Goal: Task Accomplishment & Management: Use online tool/utility

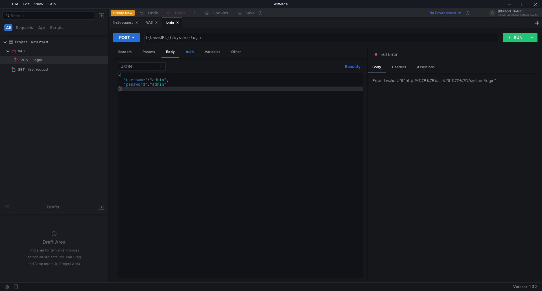
drag, startPoint x: 171, startPoint y: 54, endPoint x: 181, endPoint y: 52, distance: 10.7
click at [181, 52] on div "Headers Params Body Auth Variables Other" at bounding box center [240, 52] width 254 height 11
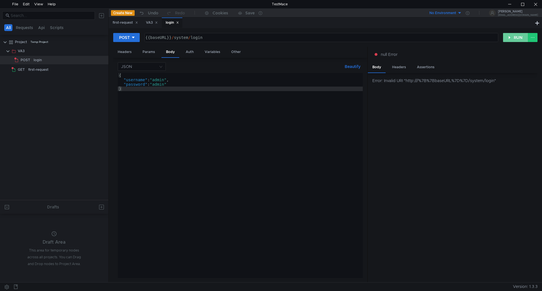
click at [519, 34] on button "RUN" at bounding box center [515, 37] width 25 height 9
click at [128, 51] on div "Headers" at bounding box center [124, 52] width 23 height 10
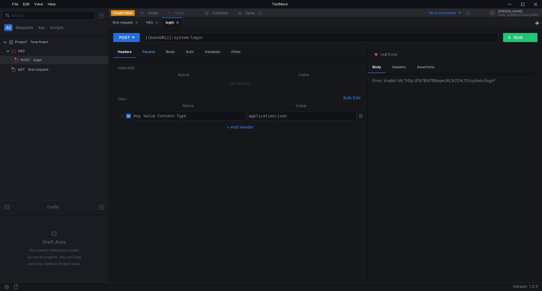
click at [148, 52] on div "Params" at bounding box center [148, 52] width 21 height 10
click at [173, 49] on div "Body" at bounding box center [170, 52] width 18 height 10
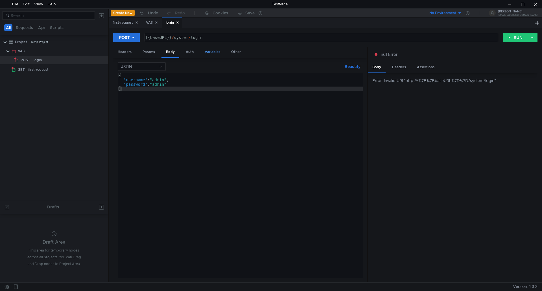
drag, startPoint x: 189, startPoint y: 50, endPoint x: 217, endPoint y: 49, distance: 28.5
click at [189, 50] on div "Auth" at bounding box center [189, 52] width 17 height 10
click at [217, 49] on div "Variables" at bounding box center [212, 52] width 25 height 10
click at [237, 52] on div "Other" at bounding box center [236, 52] width 19 height 10
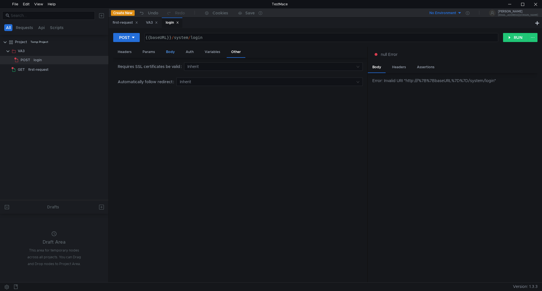
click at [170, 52] on div "Body" at bounding box center [170, 52] width 18 height 10
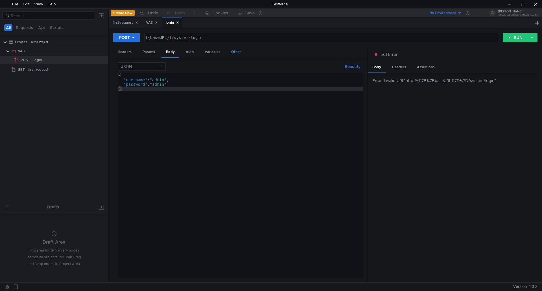
click at [233, 51] on div "Other" at bounding box center [236, 52] width 19 height 10
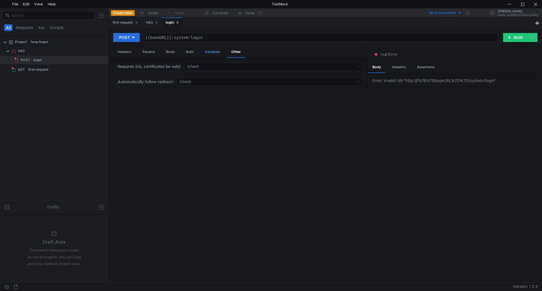
click at [210, 53] on div "Variables" at bounding box center [212, 52] width 25 height 10
click at [173, 51] on div "Body" at bounding box center [170, 52] width 18 height 10
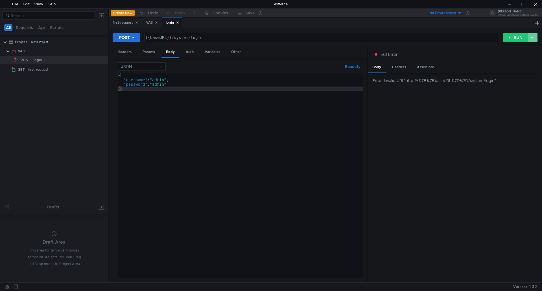
click at [534, 36] on button at bounding box center [533, 37] width 10 height 9
click at [508, 37] on div at bounding box center [271, 145] width 542 height 291
drag, startPoint x: 168, startPoint y: 20, endPoint x: 226, endPoint y: 37, distance: 60.5
click at [244, 39] on div "{{baseURL}} / system / login" at bounding box center [320, 42] width 353 height 14
click at [175, 22] on div "login" at bounding box center [172, 23] width 13 height 6
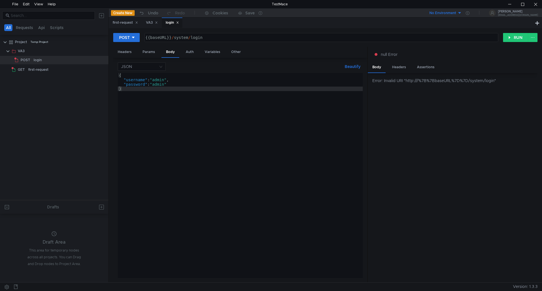
click at [175, 22] on div "login" at bounding box center [172, 23] width 13 height 6
click at [133, 38] on icon at bounding box center [133, 38] width 4 height 4
click at [124, 56] on li "POST" at bounding box center [126, 58] width 27 height 9
click at [508, 37] on button "RUN" at bounding box center [515, 37] width 25 height 9
click at [398, 68] on div "Headers" at bounding box center [398, 67] width 23 height 10
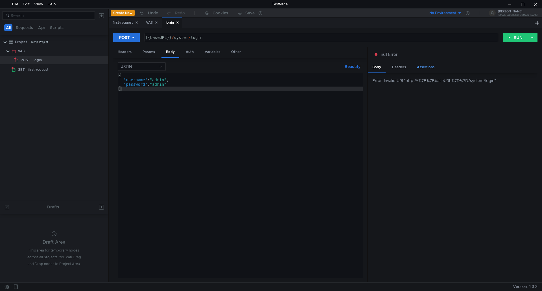
click at [422, 66] on div "Assertions" at bounding box center [425, 67] width 27 height 10
drag, startPoint x: 399, startPoint y: 68, endPoint x: 383, endPoint y: 67, distance: 16.7
click at [398, 67] on div "Headers" at bounding box center [398, 67] width 23 height 10
click at [378, 67] on div "Body" at bounding box center [377, 67] width 18 height 10
click at [417, 67] on div "Assertions" at bounding box center [425, 67] width 27 height 10
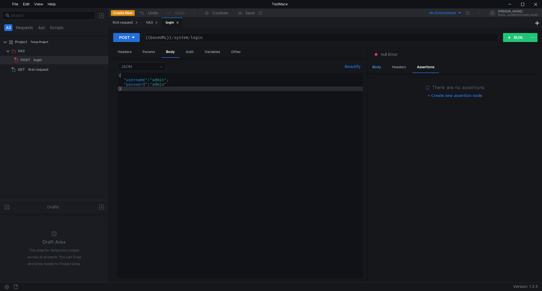
click at [381, 69] on div "Body" at bounding box center [377, 67] width 18 height 10
click at [122, 53] on div "Headers" at bounding box center [124, 52] width 23 height 10
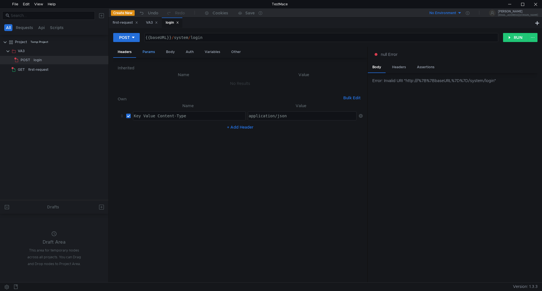
click at [150, 54] on div "Params" at bounding box center [148, 52] width 21 height 10
click at [173, 52] on div "Body" at bounding box center [170, 52] width 18 height 10
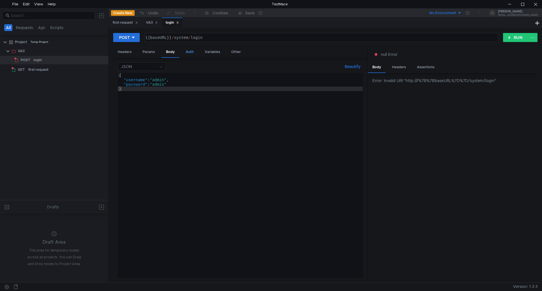
click at [190, 52] on div "Auth" at bounding box center [189, 52] width 17 height 10
click at [210, 52] on div "Variables" at bounding box center [212, 52] width 25 height 10
click at [237, 53] on div "Other" at bounding box center [236, 52] width 19 height 10
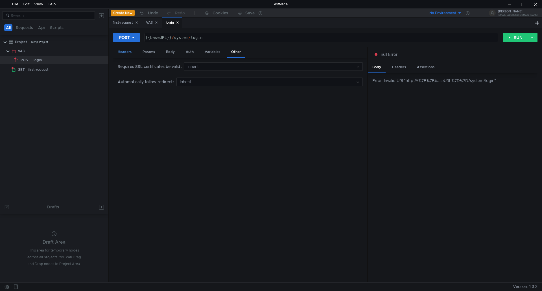
click at [128, 52] on div "Headers" at bounding box center [124, 52] width 23 height 10
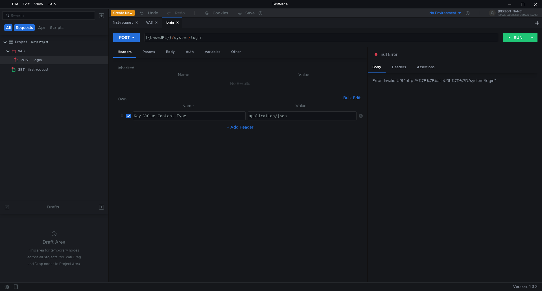
click at [28, 25] on button "Requests" at bounding box center [24, 27] width 21 height 7
click at [27, 26] on button "Requests" at bounding box center [25, 27] width 21 height 7
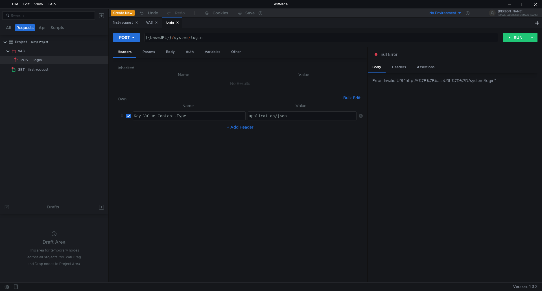
click at [27, 26] on button "Requests" at bounding box center [25, 27] width 21 height 7
click at [213, 53] on div "Variables" at bounding box center [212, 52] width 25 height 10
click at [129, 53] on div "Headers" at bounding box center [124, 52] width 23 height 10
click at [151, 52] on div "Params" at bounding box center [148, 52] width 21 height 10
click at [172, 51] on div "Body" at bounding box center [170, 52] width 18 height 10
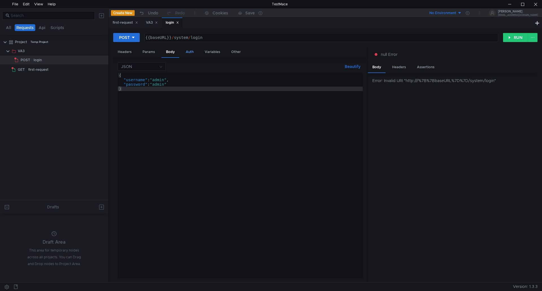
click at [185, 51] on div "Auth" at bounding box center [189, 52] width 17 height 10
click at [210, 51] on div "Variables" at bounding box center [212, 52] width 25 height 10
click at [237, 53] on div "Other" at bounding box center [236, 52] width 19 height 10
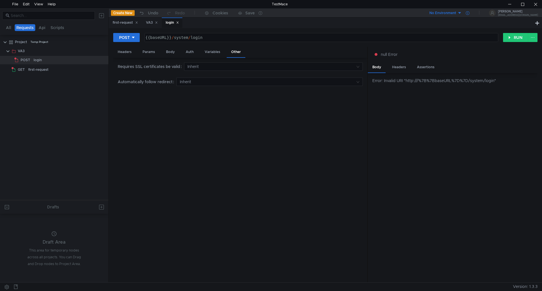
click at [469, 13] on icon at bounding box center [468, 13] width 4 height 4
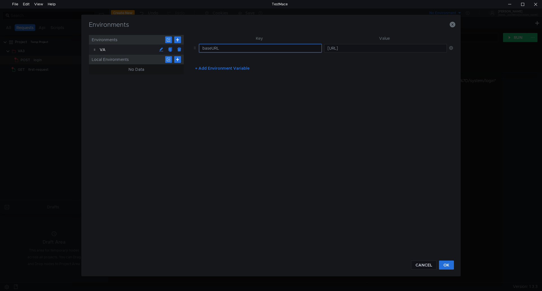
click at [203, 45] on input "baseURL" at bounding box center [260, 48] width 123 height 8
click at [444, 265] on button "OK" at bounding box center [446, 265] width 15 height 9
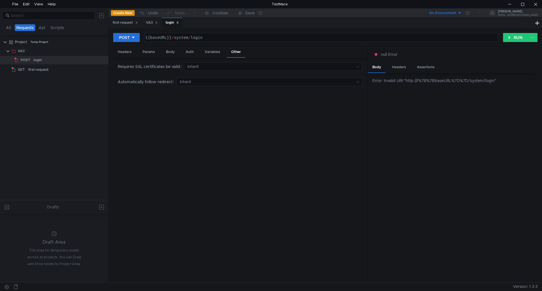
click at [462, 12] on button "No Environment" at bounding box center [441, 12] width 39 height 9
click at [448, 32] on li "VA" at bounding box center [455, 33] width 39 height 9
click at [515, 37] on button "RUN" at bounding box center [515, 37] width 25 height 9
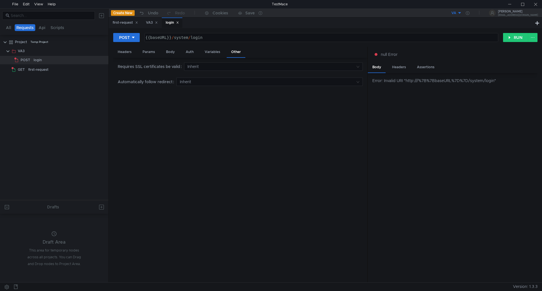
click at [172, 39] on div "{{baseURL}} / system / login" at bounding box center [320, 42] width 353 height 14
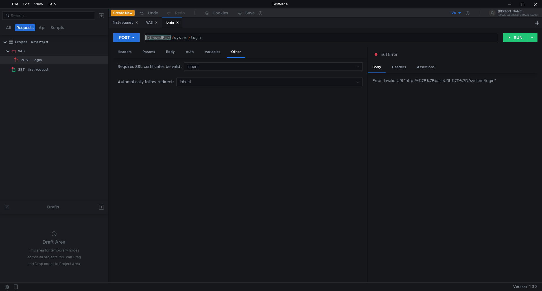
drag, startPoint x: 172, startPoint y: 37, endPoint x: 140, endPoint y: 34, distance: 32.6
click at [140, 34] on div "POST {{baseURL}}/system/login {{baseURL}} / system / login הההההההההההההההההההה…" at bounding box center [308, 38] width 390 height 10
paste textarea "http://va-linux:8081/api/v1"
click at [513, 35] on button "RUN" at bounding box center [515, 37] width 25 height 9
click at [517, 36] on button "RUN" at bounding box center [515, 37] width 25 height 9
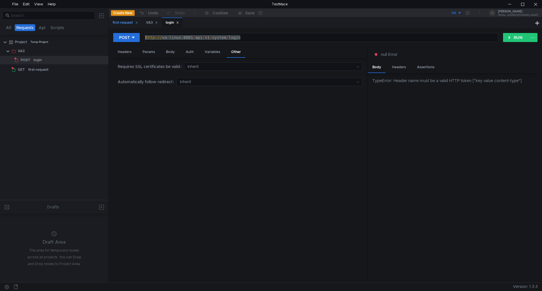
drag, startPoint x: 247, startPoint y: 36, endPoint x: 121, endPoint y: 23, distance: 125.9
click at [121, 23] on nz-tabset "first-request VA3 login POST http://va-linux:8081/api/v1/system/login http:// v…" at bounding box center [325, 149] width 433 height 265
drag, startPoint x: 159, startPoint y: 37, endPoint x: 156, endPoint y: 43, distance: 6.2
click at [159, 38] on div "http:// va-linux:8081 / api / v1 / system / login" at bounding box center [321, 37] width 353 height 8
click at [515, 38] on button "RUN" at bounding box center [515, 37] width 25 height 9
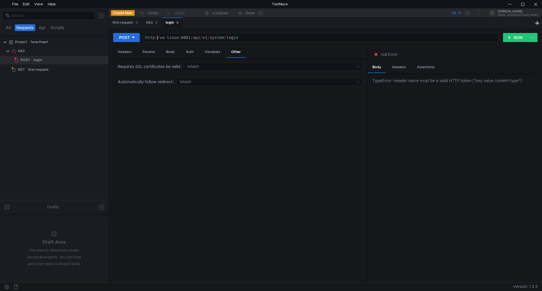
drag, startPoint x: 158, startPoint y: 38, endPoint x: 160, endPoint y: 51, distance: 13.9
click at [158, 38] on div "http: / va-linux:8081 / api / v1 / system / login" at bounding box center [320, 42] width 353 height 14
drag, startPoint x: 252, startPoint y: 37, endPoint x: 84, endPoint y: 34, distance: 167.9
click at [84, 34] on as-split "All Requests Api Scripts Project Temp Project VA3 POST login GET first-request …" at bounding box center [271, 145] width 542 height 274
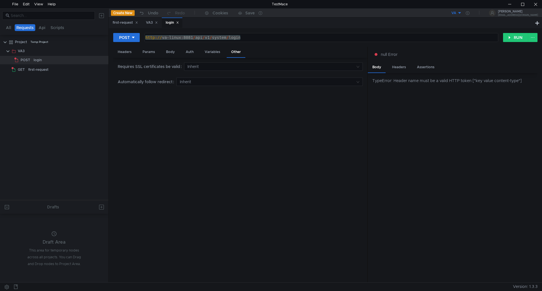
click at [525, 79] on div "TypeError: Header name must be a valid HTTP token ["key value content-type"]" at bounding box center [454, 81] width 165 height 6
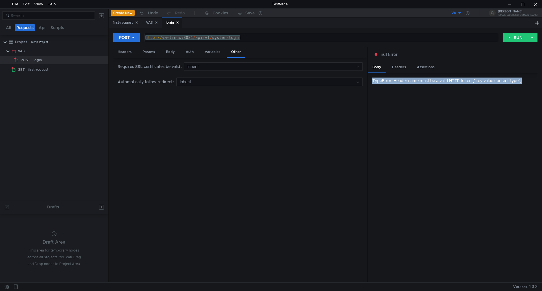
drag, startPoint x: 373, startPoint y: 81, endPoint x: 527, endPoint y: 81, distance: 154.1
click at [527, 81] on div "TypeError: Header name must be a valid HTTP token ["key value content-type"]" at bounding box center [454, 81] width 165 height 6
copy div "TypeError: Header name must be a valid HTTP token ["key value content-type"]"
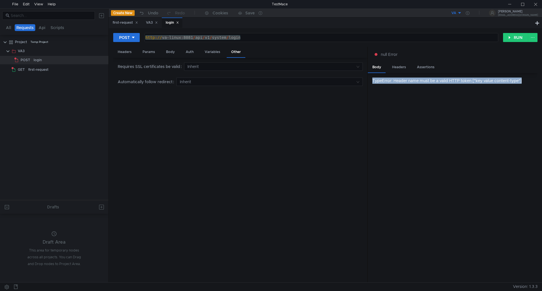
click at [462, 13] on button "VA" at bounding box center [441, 12] width 39 height 9
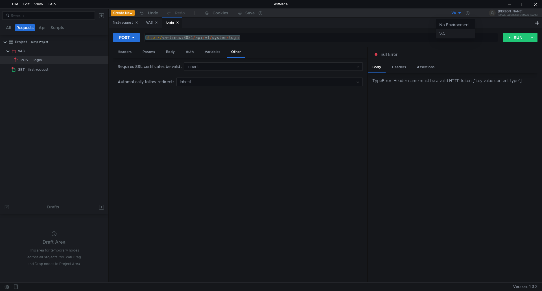
click at [449, 35] on li "VA" at bounding box center [455, 33] width 39 height 9
click at [473, 14] on div at bounding box center [468, 12] width 12 height 9
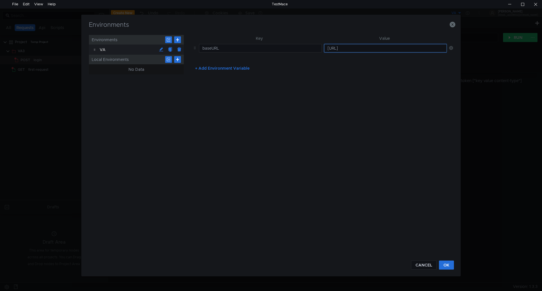
click at [386, 47] on input "http://va-linux:8081/api/v1" at bounding box center [385, 48] width 123 height 8
click at [447, 264] on button "OK" at bounding box center [446, 265] width 15 height 9
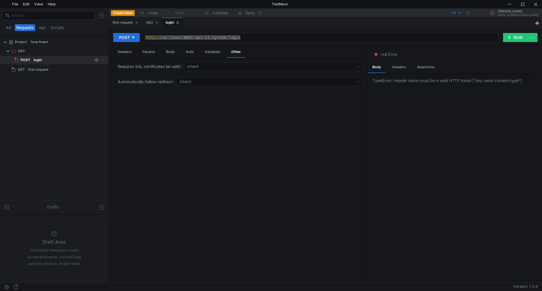
click at [34, 60] on div "login" at bounding box center [38, 60] width 8 height 8
click at [155, 38] on div "http:// va-linux:8081 / api / v1 / system / login" at bounding box center [321, 37] width 353 height 8
drag, startPoint x: 193, startPoint y: 39, endPoint x: 116, endPoint y: 43, distance: 77.2
click at [116, 43] on div "POST http://va-linux:8081/api/v1/system/login http:// va-linux:8081 / api / v1 …" at bounding box center [325, 40] width 424 height 14
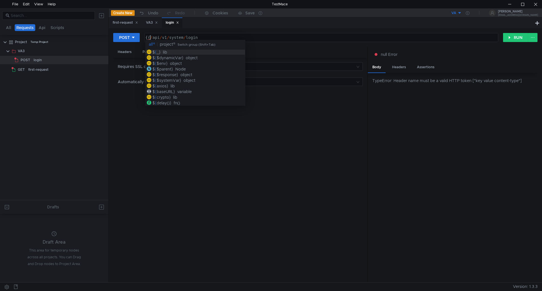
scroll to position [0, 1]
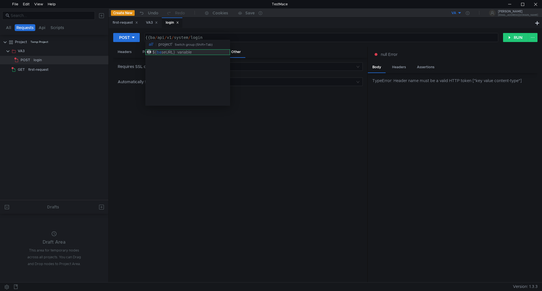
click at [165, 54] on div "seURL}" at bounding box center [168, 52] width 14 height 5
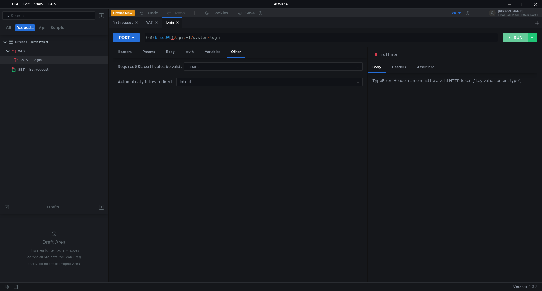
click at [513, 34] on button "RUN" at bounding box center [515, 37] width 25 height 9
click at [150, 38] on div "{{ ${ baseURL } / api / v1 / system / login" at bounding box center [320, 42] width 353 height 14
click at [514, 36] on button "RUN" at bounding box center [515, 37] width 25 height 9
click at [148, 38] on div "{ ${ baseURL } / api / v1 / system / login" at bounding box center [320, 42] width 353 height 14
type textarea "${baseURL}/api/v1/system/login"
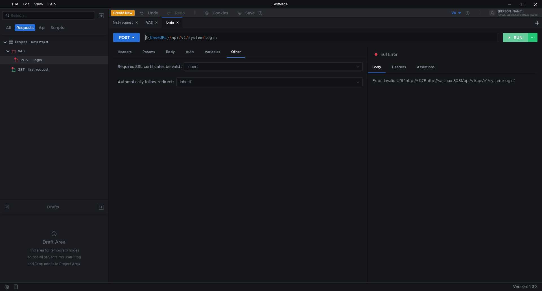
click at [518, 34] on button "RUN" at bounding box center [515, 37] width 25 height 9
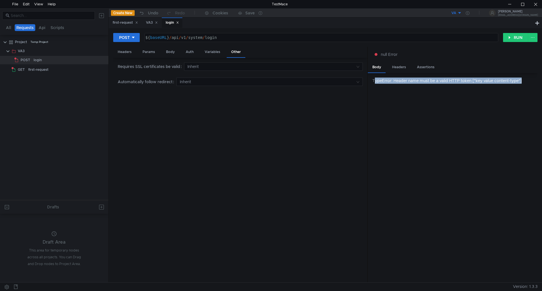
drag, startPoint x: 374, startPoint y: 82, endPoint x: 537, endPoint y: 86, distance: 163.2
click at [534, 86] on div "TypeError: Header name must be a valid HTTP token ["key value content-type"]" at bounding box center [453, 178] width 170 height 210
copy div "ypeError: Header name must be a valid HTTP token ["key value content-type"]"
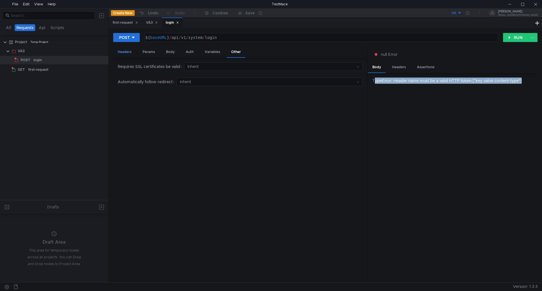
click at [126, 53] on div "Headers" at bounding box center [124, 52] width 23 height 10
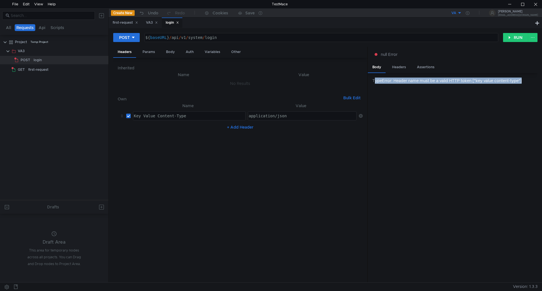
click at [191, 117] on div "Key Value Content-Type" at bounding box center [189, 121] width 112 height 14
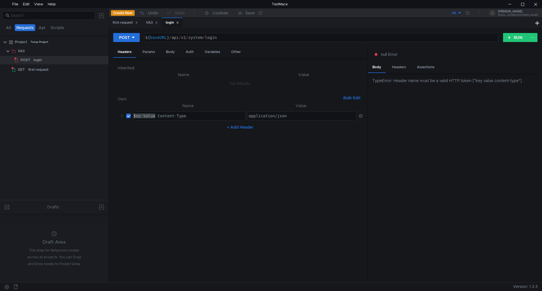
scroll to position [0, 1]
click at [126, 116] on tr "Key Value Content-Type Key Value Content-Type ההההההההההההההההההההההההההההההההה…" at bounding box center [240, 116] width 245 height 14
type textarea "Content-Type"
click at [514, 37] on button "RUN" at bounding box center [515, 37] width 25 height 9
click at [187, 118] on div "Content-Type" at bounding box center [189, 121] width 112 height 14
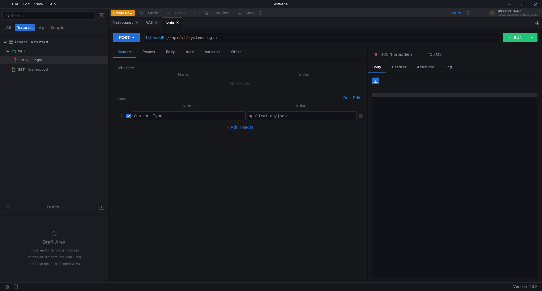
click at [133, 51] on div "Headers" at bounding box center [124, 52] width 23 height 11
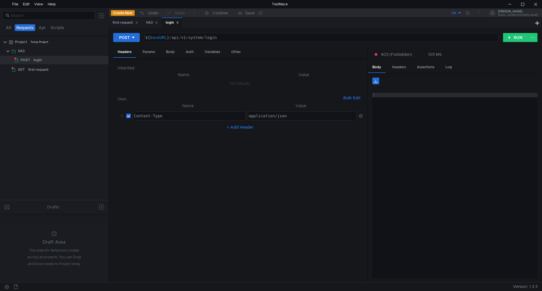
click at [246, 128] on button "+ Add Header" at bounding box center [240, 127] width 31 height 7
click at [136, 128] on div at bounding box center [189, 134] width 112 height 14
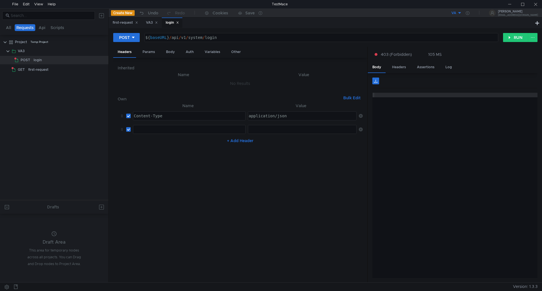
click at [139, 131] on div at bounding box center [189, 134] width 112 height 14
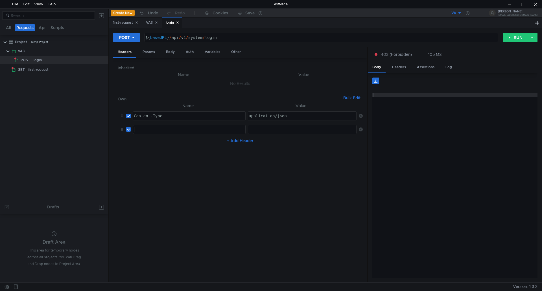
paste textarea "Accept"
type textarea "Accept"
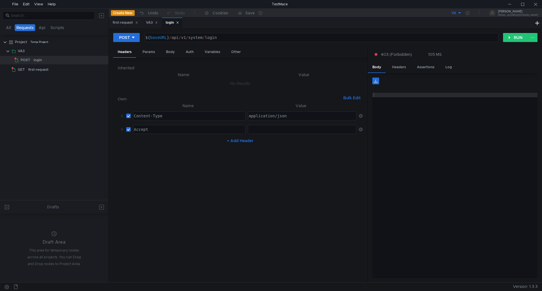
click at [271, 128] on div at bounding box center [301, 134] width 109 height 14
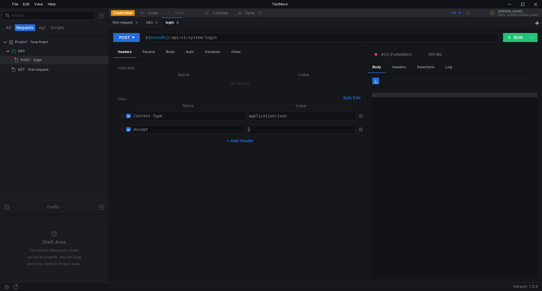
paste textarea "application/json"
type textarea "application/json"
drag, startPoint x: 288, startPoint y: 164, endPoint x: 316, endPoint y: 157, distance: 28.7
click at [288, 164] on nz-table "Name Value Content-Type Content-Type הההההההההההההההההההההההההההההההההההההההההה…" at bounding box center [240, 190] width 245 height 176
click at [516, 38] on button "RUN" at bounding box center [515, 37] width 25 height 9
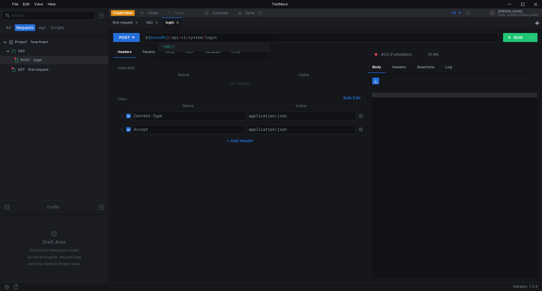
click at [171, 48] on span ""[URL]"" at bounding box center [168, 47] width 14 height 4
click at [172, 47] on span ""[URL]"" at bounding box center [168, 47] width 14 height 4
click at [462, 12] on button "VA" at bounding box center [441, 12] width 39 height 9
click at [446, 34] on li "VA" at bounding box center [455, 33] width 39 height 9
click at [469, 14] on icon at bounding box center [468, 13] width 4 height 4
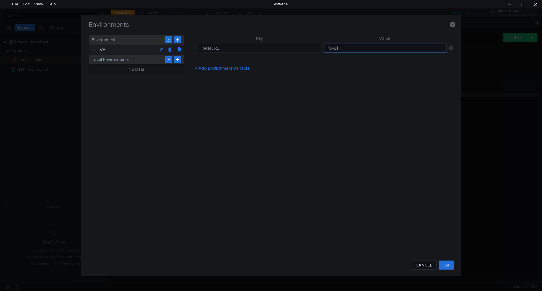
click at [335, 49] on input "[URL]" at bounding box center [385, 48] width 123 height 8
type input "https://va-linux:8081/api/v1"
click at [448, 265] on button "OK" at bounding box center [446, 265] width 15 height 9
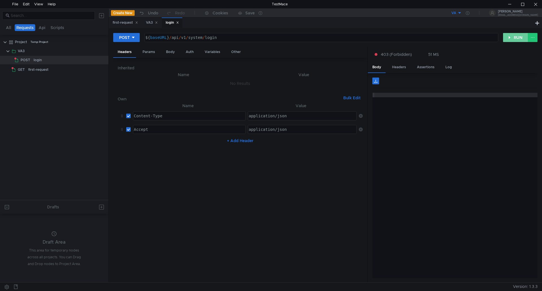
click at [510, 36] on button "RUN" at bounding box center [515, 37] width 25 height 9
click at [469, 13] on icon at bounding box center [468, 13] width 4 height 4
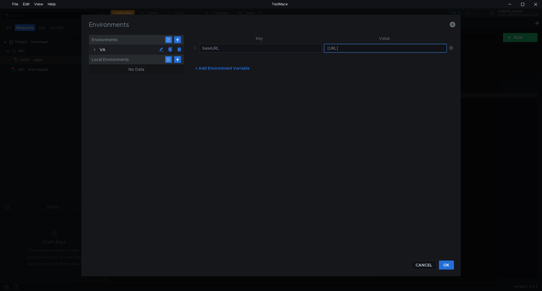
click at [335, 50] on input "https://va-linux:8081/api/v1" at bounding box center [385, 48] width 123 height 8
type input "[URL]"
click at [449, 265] on button "OK" at bounding box center [446, 265] width 15 height 9
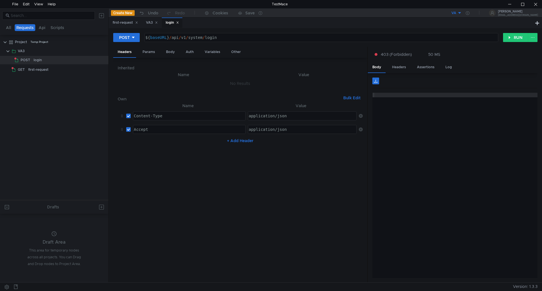
click at [243, 142] on button "+ Add Header" at bounding box center [240, 140] width 31 height 7
click at [168, 144] on div at bounding box center [189, 148] width 112 height 14
paste textarea "application/json"
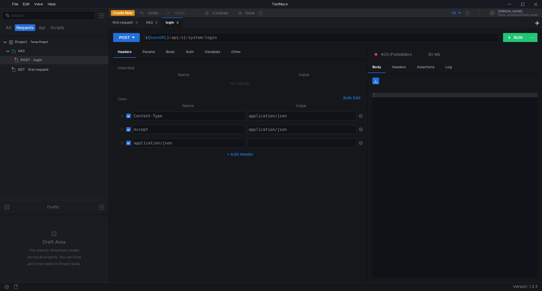
click at [172, 143] on div "application/json" at bounding box center [189, 148] width 112 height 14
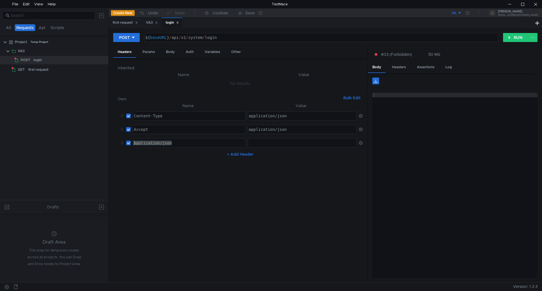
drag, startPoint x: 174, startPoint y: 144, endPoint x: 114, endPoint y: 149, distance: 60.2
click at [114, 149] on div "Inherited Name Value No Results Own Bulk Edit XXXXXXXXXXXXXXXXXXXXXXXXXXXXXXXXX…" at bounding box center [240, 170] width 254 height 225
paste textarea "User-Agent"
type textarea "User-Agent"
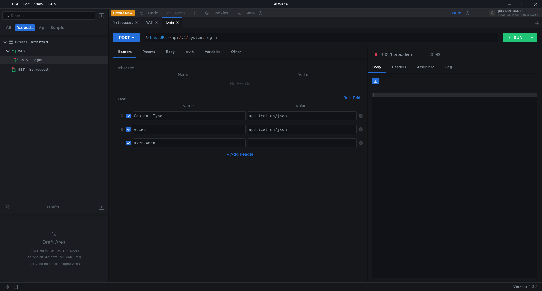
click at [267, 144] on div at bounding box center [301, 148] width 109 height 14
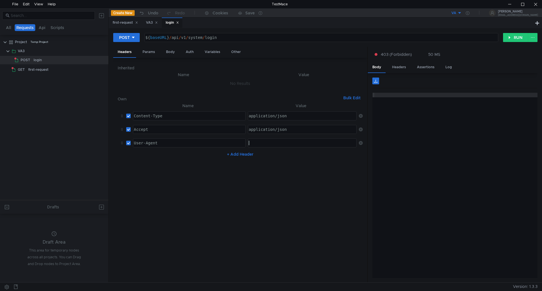
paste textarea "TestMace/1.0"
type textarea "TestMace/1.0"
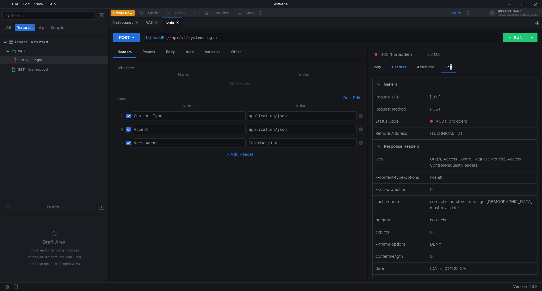
click at [396, 67] on div "Headers" at bounding box center [398, 67] width 23 height 10
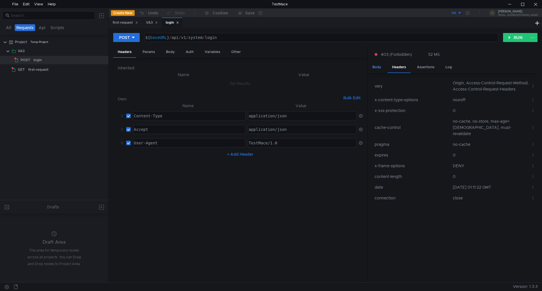
click at [378, 68] on div "Body" at bounding box center [377, 67] width 18 height 10
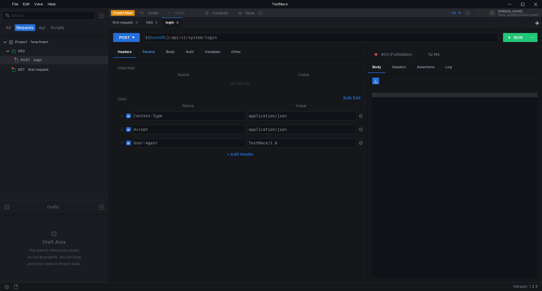
click at [147, 53] on div "Params" at bounding box center [148, 52] width 21 height 10
click at [171, 52] on div "Body" at bounding box center [170, 52] width 18 height 10
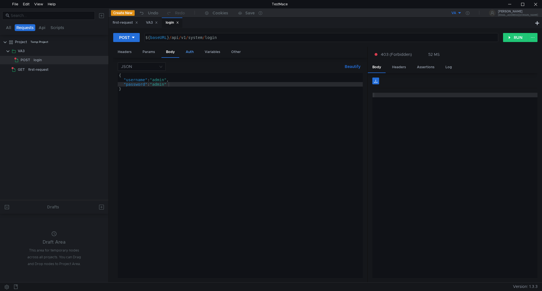
click at [185, 51] on div "Auth" at bounding box center [189, 52] width 17 height 10
click at [225, 13] on div "Cookies" at bounding box center [220, 13] width 16 height 7
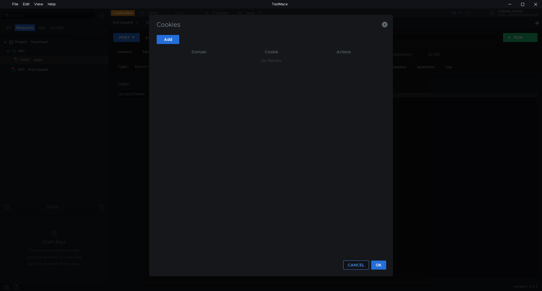
click at [359, 265] on button "CANCEL" at bounding box center [356, 265] width 26 height 9
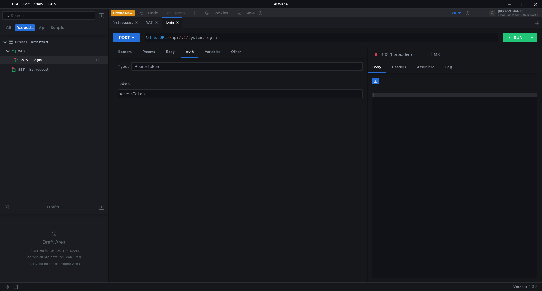
click at [39, 59] on div "login" at bounding box center [38, 60] width 8 height 8
click at [104, 61] on icon at bounding box center [103, 60] width 4 height 4
click at [116, 102] on app-tour-anchor "Run" at bounding box center [113, 101] width 7 height 7
click at [129, 98] on div "accessToken" at bounding box center [239, 99] width 244 height 14
click at [151, 96] on div "accessToken" at bounding box center [239, 99] width 244 height 14
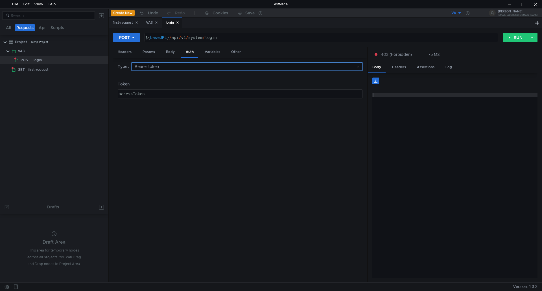
click at [146, 67] on input at bounding box center [245, 67] width 221 height 8
click at [152, 106] on div "Bearer token" at bounding box center [247, 105] width 225 height 6
click at [375, 82] on button at bounding box center [375, 81] width 7 height 7
click at [394, 68] on div "Headers" at bounding box center [398, 67] width 23 height 10
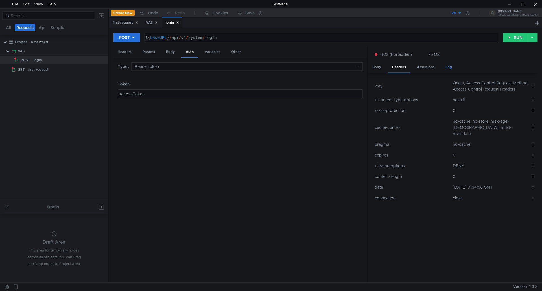
click at [447, 67] on div "Log" at bounding box center [449, 67] width 16 height 10
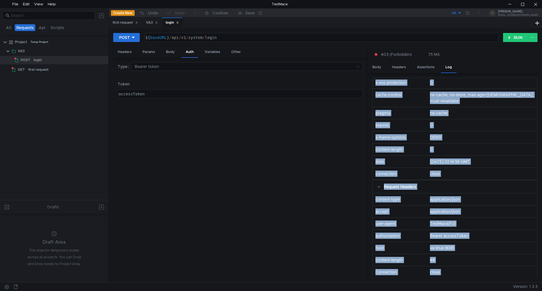
scroll to position [126, 0]
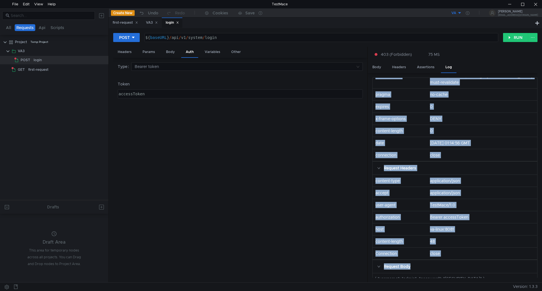
drag, startPoint x: 376, startPoint y: 102, endPoint x: 484, endPoint y: 256, distance: 187.7
click at [484, 256] on nz-collapse "General Request URL http://va-linux:8081/api/v1/api/v1/system/login Request Met…" at bounding box center [454, 178] width 165 height 201
copy nz-collapse "ary Origin, Access-Control-Request-Method, Access-Control-Request-Headers x-con…"
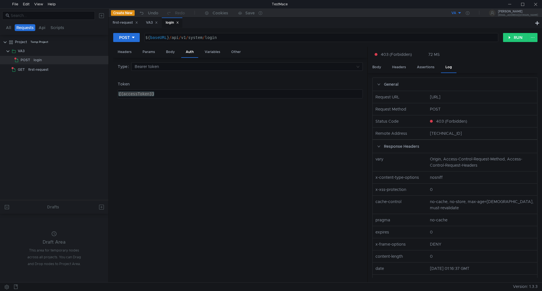
scroll to position [126, 0]
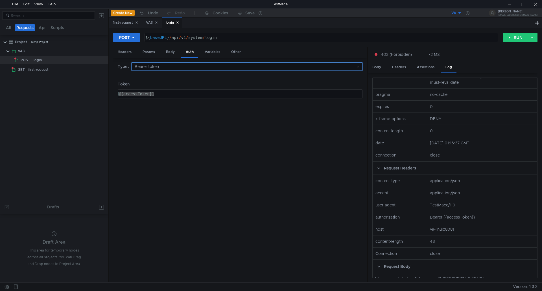
click at [157, 67] on input at bounding box center [245, 67] width 221 height 8
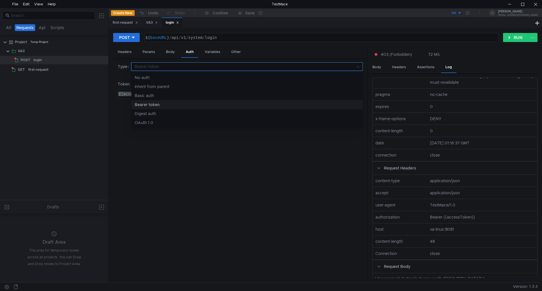
click at [158, 104] on div "Bearer token" at bounding box center [247, 105] width 225 height 6
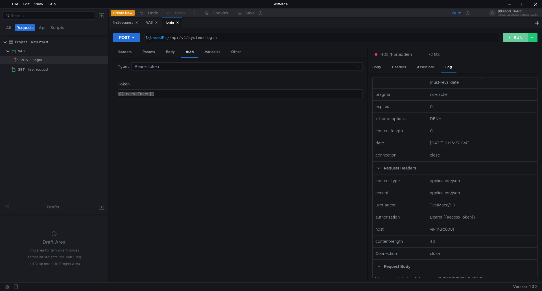
click at [517, 37] on button "RUN" at bounding box center [515, 37] width 25 height 9
click at [214, 53] on div "Variables" at bounding box center [212, 52] width 25 height 10
click at [124, 52] on div "Headers" at bounding box center [124, 52] width 23 height 10
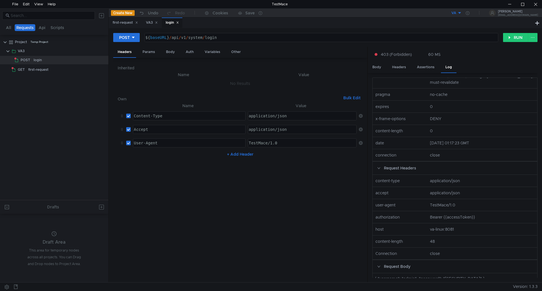
click at [242, 156] on button "+ Add Header" at bounding box center [240, 154] width 31 height 7
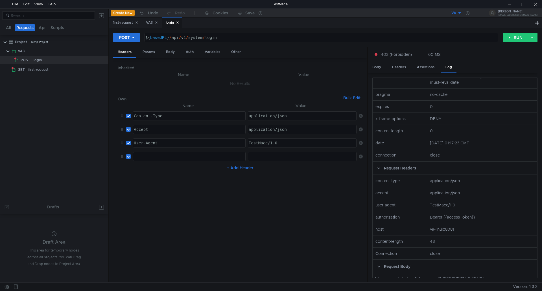
click at [151, 155] on div at bounding box center [189, 161] width 112 height 14
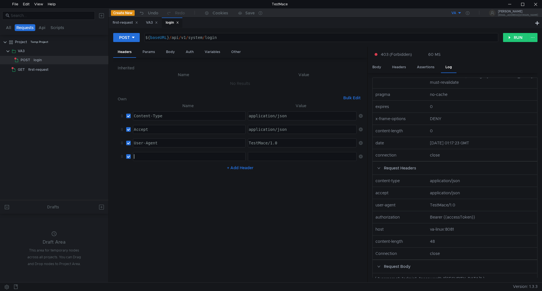
paste textarea "Authorization"
type textarea "Authorization"
click at [255, 155] on div at bounding box center [301, 161] width 109 height 14
paste textarea "Bearer {{accessToken}}"
type textarea "Bearer {{accessToken}}"
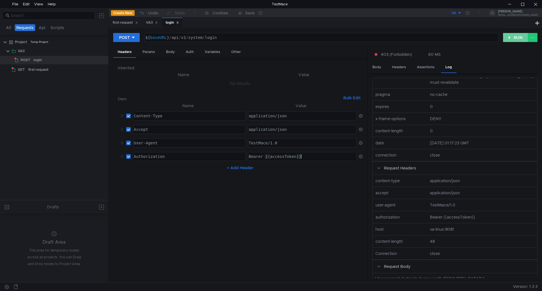
click at [517, 36] on button "RUN" at bounding box center [515, 37] width 25 height 9
drag, startPoint x: 135, startPoint y: 116, endPoint x: 312, endPoint y: 162, distance: 183.3
click at [312, 162] on tbody "Content-Type Content-Type ההההההההההההההההההההההההההההההההההההההההההההההההההההה…" at bounding box center [240, 136] width 245 height 54
drag, startPoint x: 310, startPoint y: 157, endPoint x: 124, endPoint y: 157, distance: 185.7
click at [124, 157] on tr "Authorization Authorization ההההההההההההההההההההההההההההההההההההההההההההההההההה…" at bounding box center [240, 157] width 245 height 14
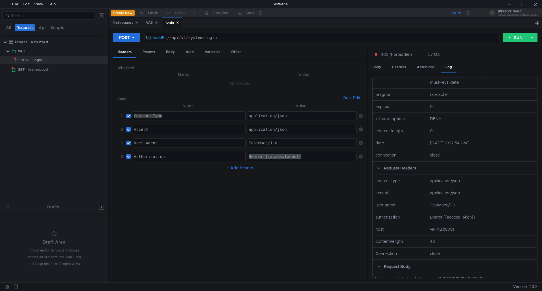
click at [128, 157] on input "checkbox" at bounding box center [128, 156] width 5 height 5
checkbox input "false"
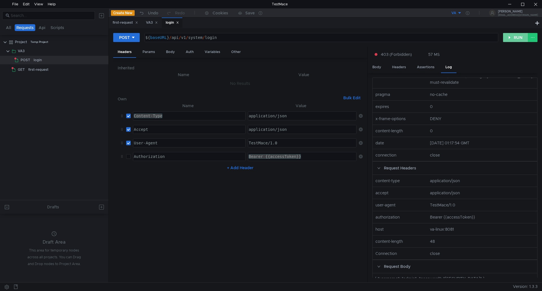
click at [515, 36] on button "RUN" at bounding box center [515, 37] width 25 height 9
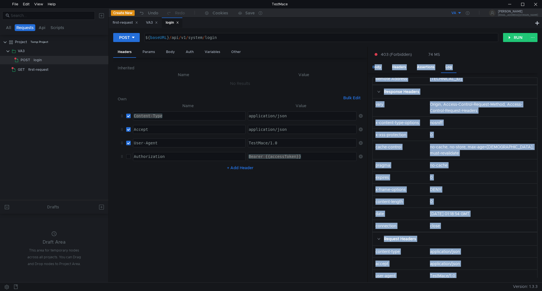
scroll to position [0, 0]
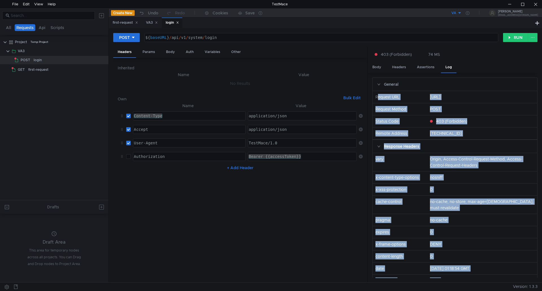
drag, startPoint x: 468, startPoint y: 272, endPoint x: 372, endPoint y: 93, distance: 203.0
click at [372, 93] on nz-collapse "General Request URL http://va-linux:8081/api/v1/api/v1/system/login Request Met…" at bounding box center [454, 178] width 165 height 201
copy nz-collapse "Request URL http://va-linux:8081/api/v1/api/v1/system/login Request Method POST…"
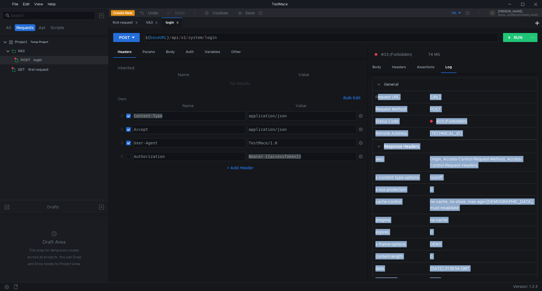
click at [188, 38] on div "${ baseURL } / api / v1 / system / login" at bounding box center [320, 42] width 353 height 14
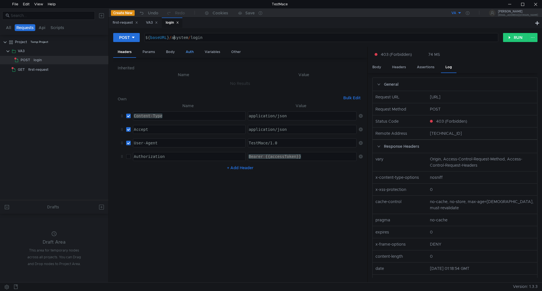
type textarea "${baseURL}/system/login"
click at [512, 36] on button "RUN" at bounding box center [515, 37] width 25 height 9
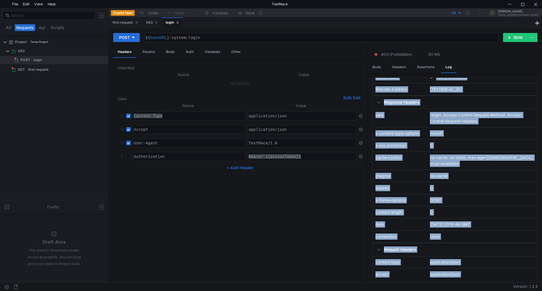
scroll to position [126, 0]
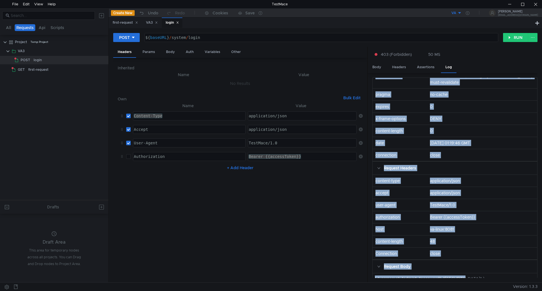
drag, startPoint x: 376, startPoint y: 97, endPoint x: 464, endPoint y: 269, distance: 193.6
click at [464, 269] on nz-collapse "General Request URL http://va-linux:8081/api/v1/system/login Request Method POS…" at bounding box center [454, 178] width 165 height 201
copy nz-collapse "Request URL http://va-linux:8081/api/v1/system/login Request Method POST Status…"
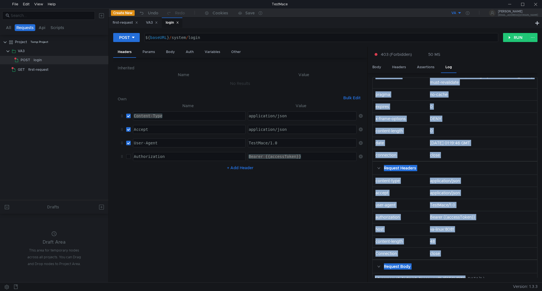
click at [292, 154] on div "Bearer {{accessToken}}" at bounding box center [302, 156] width 108 height 8
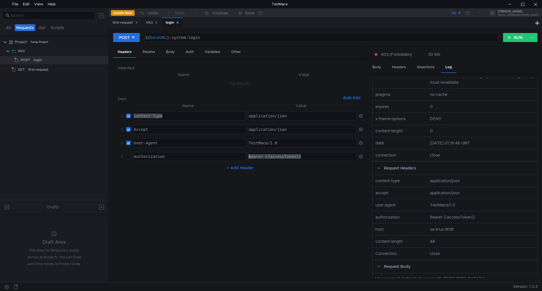
drag, startPoint x: 302, startPoint y: 156, endPoint x: 242, endPoint y: 157, distance: 59.8
click at [242, 157] on tr "Authorization Authorization ההההההההההההההההההההההההההההההההההההההההההההההההההה…" at bounding box center [240, 157] width 245 height 14
drag, startPoint x: 178, startPoint y: 157, endPoint x: 116, endPoint y: 156, distance: 62.1
click at [116, 156] on div "Inherited Name Value No Results Own Bulk Edit XXXXXXXXXXXXXXXXXXXXXXXXXXXXXXXXX…" at bounding box center [240, 170] width 254 height 225
drag, startPoint x: 139, startPoint y: 201, endPoint x: 170, endPoint y: 194, distance: 32.3
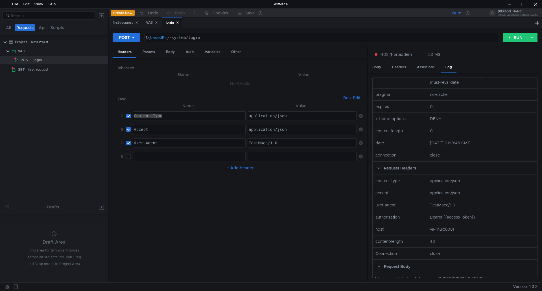
click at [141, 200] on nz-table "Name Value Content-Type Content-Type הההההההההההההההההההההההההההההההההההההההההה…" at bounding box center [240, 190] width 245 height 176
click at [518, 37] on button "RUN" at bounding box center [515, 37] width 25 height 9
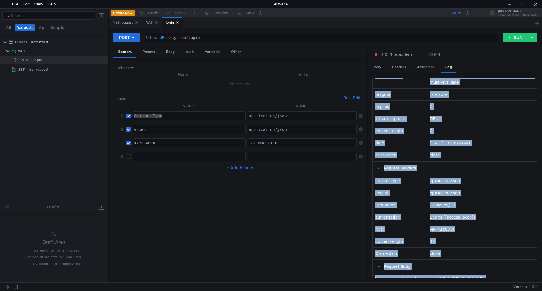
drag, startPoint x: 376, startPoint y: 97, endPoint x: 457, endPoint y: 288, distance: 207.4
click at [455, 286] on div "All Requests Api Scripts Project Temp Project VA3 POST login GET first-request …" at bounding box center [271, 149] width 542 height 283
copy body "Request URL http://va-linux:8081/api/v1/system/login Request Method POST Status…"
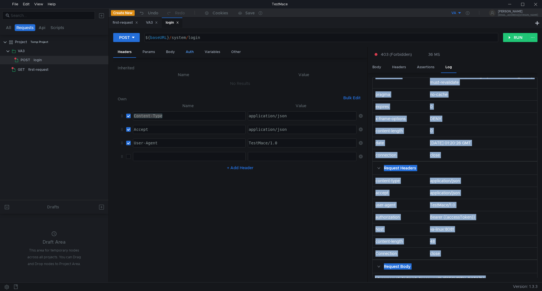
click at [192, 54] on div "Auth" at bounding box center [189, 52] width 17 height 10
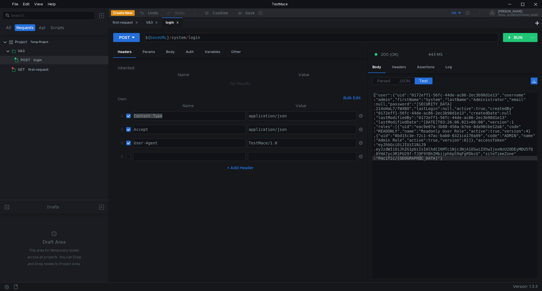
scroll to position [0, 1]
click at [405, 80] on span "JSON" at bounding box center [404, 80] width 11 height 5
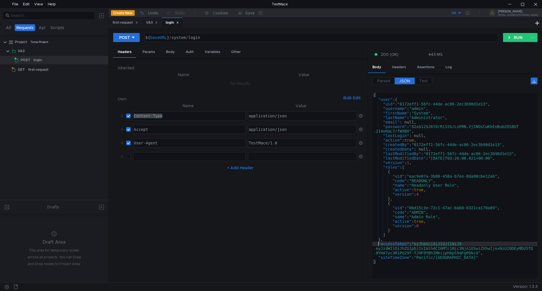
type textarea "[AUTH_TOKEN]"
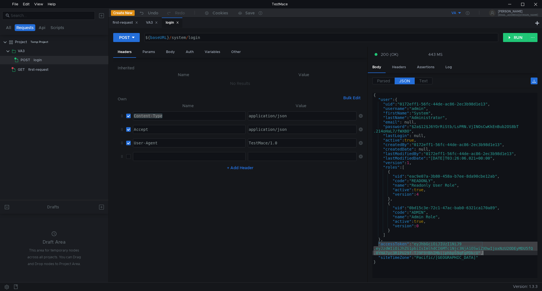
drag, startPoint x: 378, startPoint y: 243, endPoint x: 486, endPoint y: 253, distance: 108.2
click at [486, 253] on div "{ "user" : { "uid" : "0172eff1-56fc-44de-ac86-2ec3b98d1e13" , "username" : "adm…" at bounding box center [454, 190] width 165 height 194
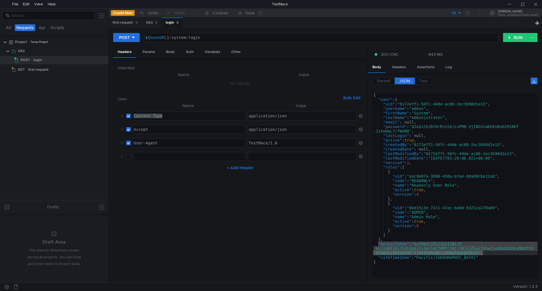
click at [393, 243] on div "{ "user" : { "uid" : "0172eff1-56fc-44de-ac86-2ec3b98d1e13" , "username" : "adm…" at bounding box center [454, 185] width 165 height 185
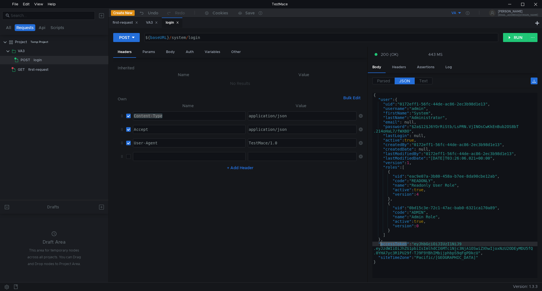
click at [393, 243] on div "{ "user" : { "uid" : "0172eff1-56fc-44de-ac86-2ec3b98d1e13" , "username" : "adm…" at bounding box center [454, 190] width 165 height 194
click at [237, 168] on button "+ Add Header" at bounding box center [240, 167] width 31 height 7
click at [147, 158] on div at bounding box center [189, 161] width 112 height 14
paste textarea "accessToken"
type textarea "accessToken"
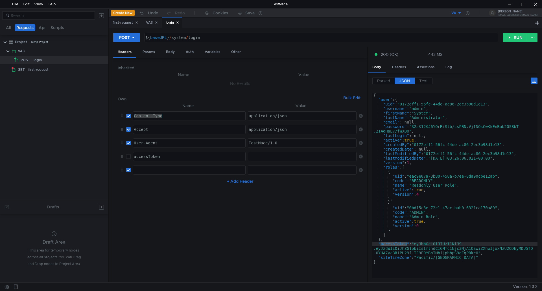
click at [129, 158] on input "checkbox" at bounding box center [128, 156] width 5 height 5
checkbox input "true"
click at [416, 249] on div "{ "user" : { "uid" : "0172eff1-56fc-44de-ac86-2ec3b98d1e13" , "username" : "adm…" at bounding box center [454, 190] width 165 height 194
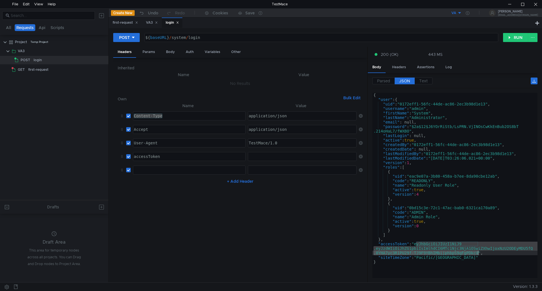
drag, startPoint x: 416, startPoint y: 243, endPoint x: 479, endPoint y: 254, distance: 62.9
click at [479, 254] on div "{ "user" : { "uid" : "0172eff1-56fc-44de-ac86-2ec3b98d1e13" , "username" : "adm…" at bounding box center [454, 190] width 165 height 194
click at [265, 154] on div at bounding box center [302, 156] width 108 height 8
paste textarea "[SECURITY_DATA]"
type textarea "[SECURITY_DATA]"
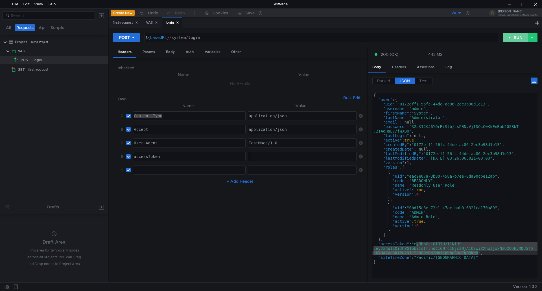
click at [516, 37] on button "RUN" at bounding box center [515, 37] width 25 height 9
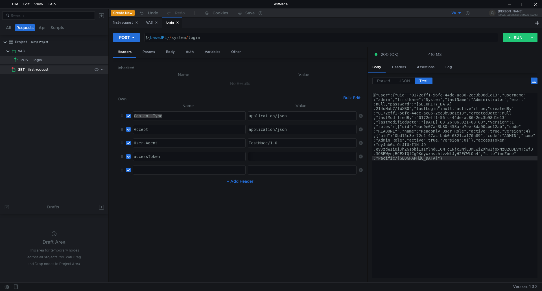
click at [21, 69] on span "GET" at bounding box center [21, 69] width 7 height 8
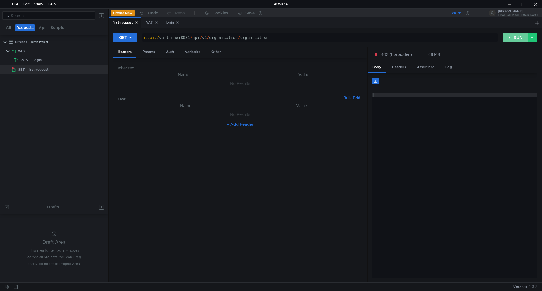
click at [514, 36] on button "RUN" at bounding box center [515, 37] width 25 height 9
click at [104, 71] on icon at bounding box center [103, 70] width 4 height 4
click at [39, 70] on div at bounding box center [271, 145] width 542 height 291
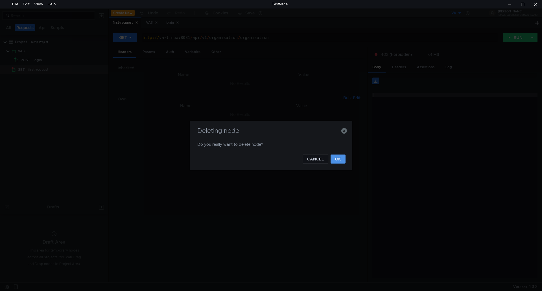
click at [337, 161] on button "OK" at bounding box center [337, 159] width 15 height 9
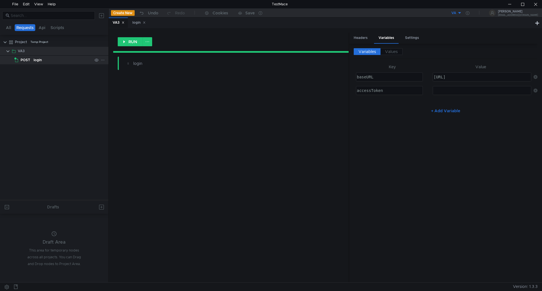
click at [29, 59] on span "POST" at bounding box center [26, 60] width 10 height 8
click at [104, 51] on icon at bounding box center [103, 51] width 4 height 4
click at [120, 68] on app-tour-anchor "Import" at bounding box center [116, 67] width 12 height 5
click at [104, 50] on div at bounding box center [271, 145] width 542 height 291
click at [103, 51] on icon at bounding box center [103, 51] width 4 height 4
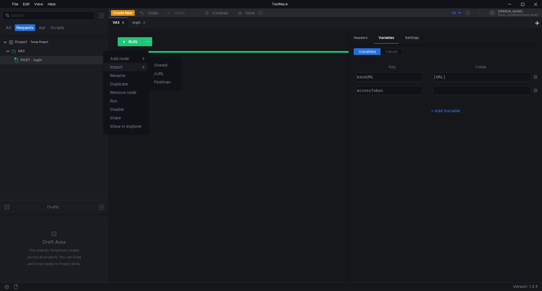
click at [132, 68] on button "Import" at bounding box center [125, 67] width 45 height 8
click at [88, 50] on div at bounding box center [271, 145] width 542 height 291
click at [102, 52] on icon at bounding box center [103, 51] width 4 height 4
click at [163, 82] on app-tour-anchor "Postman" at bounding box center [162, 82] width 17 height 7
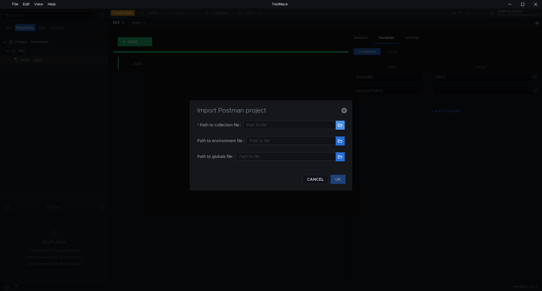
click at [342, 125] on button "button" at bounding box center [339, 125] width 9 height 9
type input "D:\Uniworks Value-Add.postman_collection.json"
click at [340, 178] on button "OK" at bounding box center [337, 179] width 15 height 9
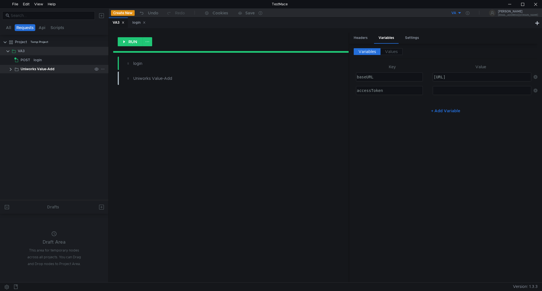
click at [10, 69] on clr-icon at bounding box center [10, 69] width 5 height 5
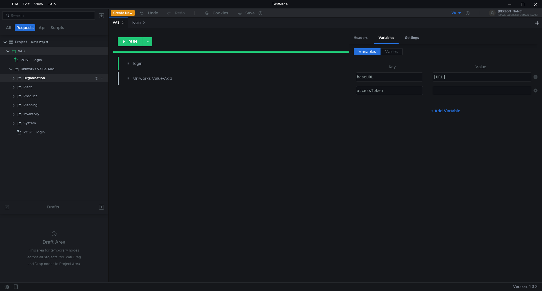
click at [30, 77] on div "Organisation" at bounding box center [33, 78] width 21 height 8
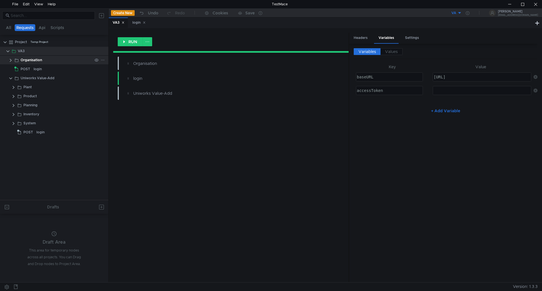
click at [10, 59] on clr-icon at bounding box center [10, 60] width 5 height 5
click at [38, 70] on div "organisation" at bounding box center [44, 69] width 21 height 8
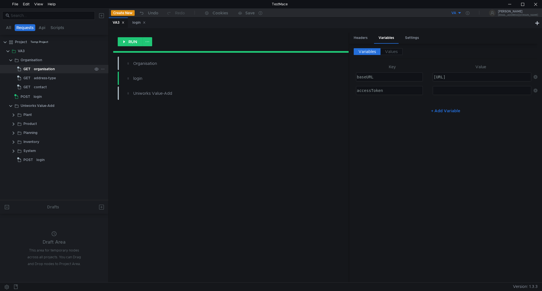
click at [38, 70] on div "organisation" at bounding box center [44, 69] width 21 height 8
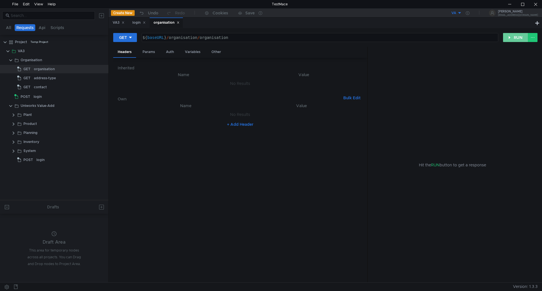
click at [517, 34] on button "RUN" at bounding box center [515, 37] width 25 height 9
click at [462, 13] on button "VA" at bounding box center [441, 12] width 39 height 9
click at [446, 34] on li "VA" at bounding box center [455, 33] width 39 height 9
click at [514, 38] on button "RUN" at bounding box center [515, 37] width 25 height 9
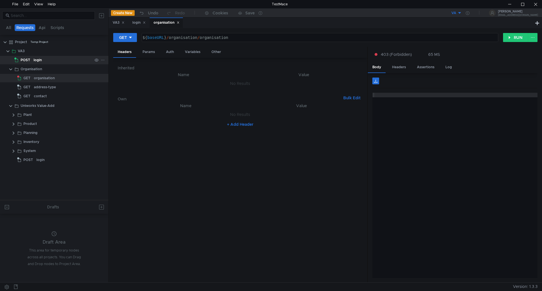
click at [37, 59] on div "login" at bounding box center [38, 60] width 8 height 8
click at [518, 35] on button "RUN" at bounding box center [515, 37] width 25 height 9
click at [40, 59] on div "login" at bounding box center [38, 60] width 8 height 8
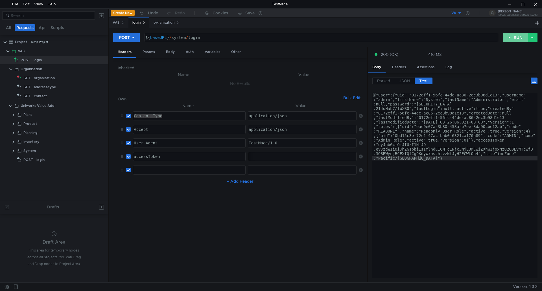
click at [514, 38] on button "RUN" at bounding box center [515, 37] width 25 height 9
click at [34, 77] on div "organisation" at bounding box center [44, 78] width 21 height 8
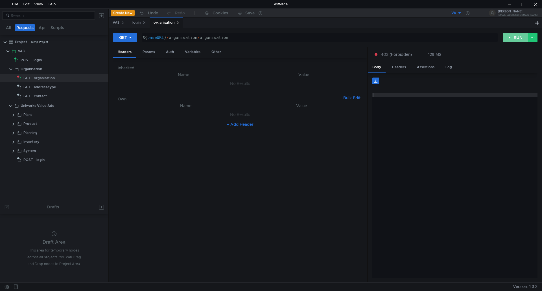
click at [515, 37] on button "RUN" at bounding box center [515, 37] width 25 height 9
click at [49, 77] on div "organisation" at bounding box center [44, 78] width 21 height 8
click at [28, 67] on div "Organisation" at bounding box center [31, 69] width 21 height 8
click at [26, 52] on div "VA3" at bounding box center [55, 51] width 74 height 8
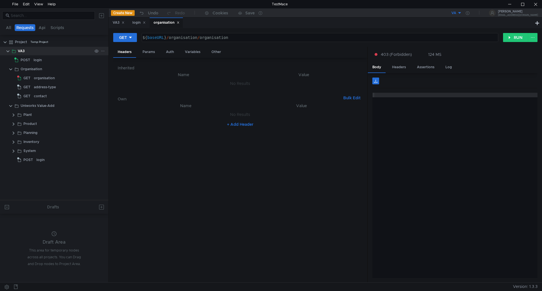
click at [26, 52] on div "VA3" at bounding box center [55, 51] width 74 height 8
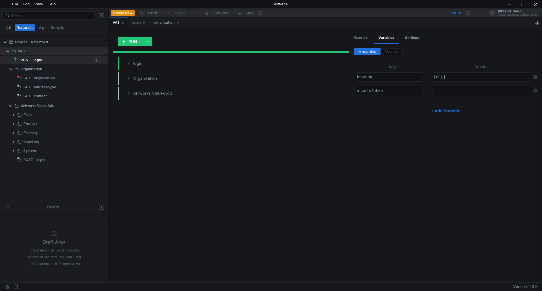
click at [26, 60] on span "POST" at bounding box center [26, 60] width 10 height 8
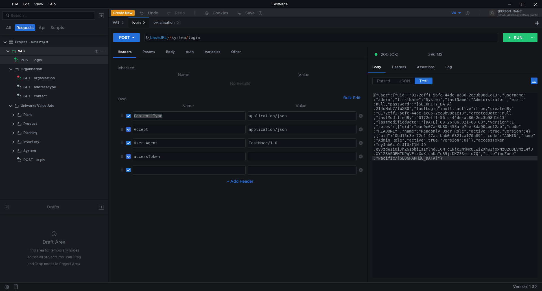
click at [25, 50] on div "VA3" at bounding box center [55, 51] width 74 height 8
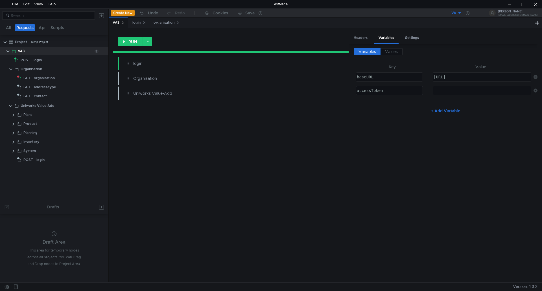
click at [25, 50] on div "VA3" at bounding box center [55, 51] width 74 height 8
click at [357, 39] on div "Headers" at bounding box center [360, 38] width 23 height 10
click at [29, 59] on span "POST" at bounding box center [26, 60] width 10 height 8
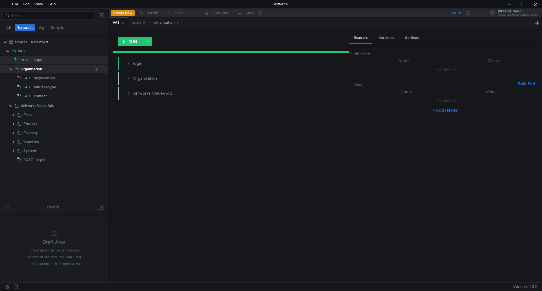
click at [29, 69] on div "Organisation" at bounding box center [31, 69] width 21 height 8
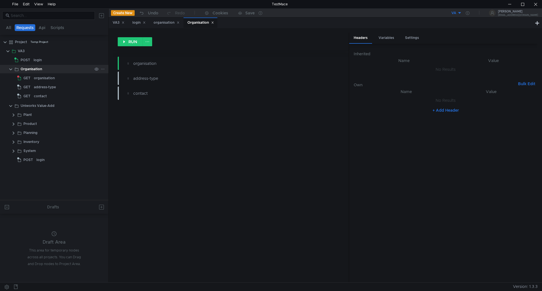
click at [25, 69] on div "Organisation" at bounding box center [31, 69] width 21 height 8
click at [364, 38] on div "Headers" at bounding box center [360, 38] width 23 height 11
click at [364, 102] on input "checkbox" at bounding box center [364, 102] width 5 height 5
checkbox input "false"
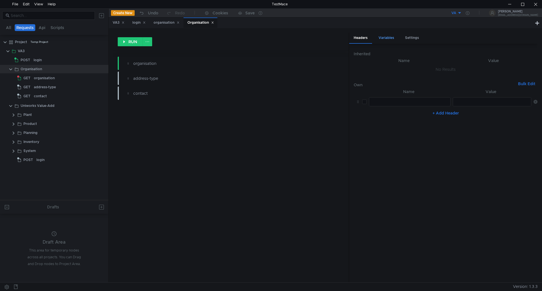
click at [387, 38] on div "Variables" at bounding box center [386, 38] width 25 height 10
click at [414, 38] on div "Settings" at bounding box center [411, 38] width 23 height 10
click at [387, 37] on div "Variables" at bounding box center [386, 38] width 25 height 10
click at [358, 36] on div "Headers" at bounding box center [360, 38] width 23 height 10
click at [363, 54] on h6 "Inherited" at bounding box center [446, 54] width 184 height 7
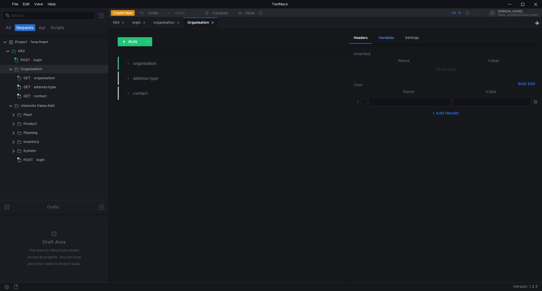
click at [386, 38] on div "Variables" at bounding box center [386, 38] width 25 height 10
click at [374, 51] on span "Variables" at bounding box center [366, 51] width 17 height 5
click at [394, 49] on span "Values" at bounding box center [391, 51] width 13 height 5
click at [411, 38] on div "Settings" at bounding box center [411, 38] width 23 height 10
click at [365, 39] on div "Headers" at bounding box center [360, 38] width 23 height 10
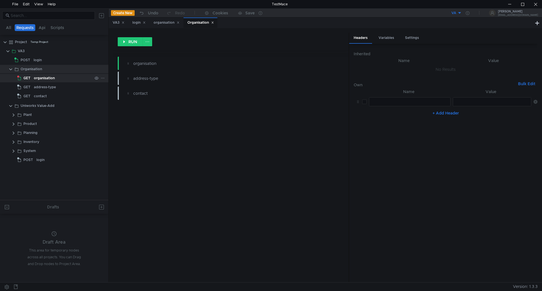
click at [31, 76] on div "GET" at bounding box center [24, 78] width 15 height 8
click at [34, 77] on div "organisation" at bounding box center [44, 78] width 21 height 8
click at [33, 77] on div "GET organisation" at bounding box center [62, 78] width 93 height 8
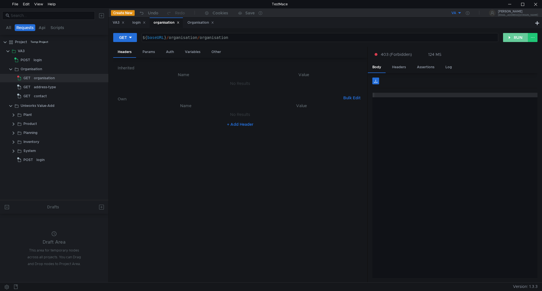
click at [517, 38] on button "RUN" at bounding box center [515, 37] width 25 height 9
click at [127, 52] on div "Headers" at bounding box center [124, 52] width 23 height 11
click at [234, 124] on button "+ Add Header" at bounding box center [240, 124] width 31 height 7
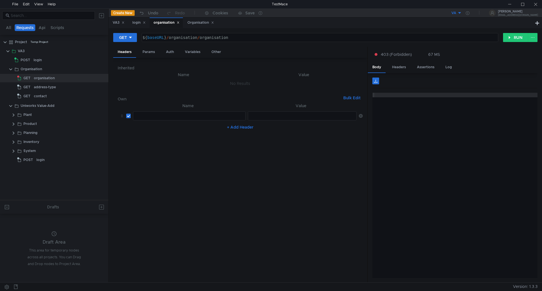
click at [161, 119] on div at bounding box center [189, 121] width 112 height 14
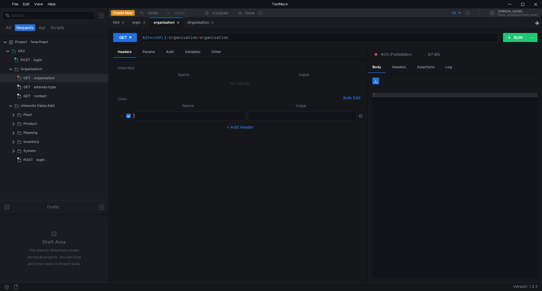
paste textarea "Authorization"
type textarea "Authorization"
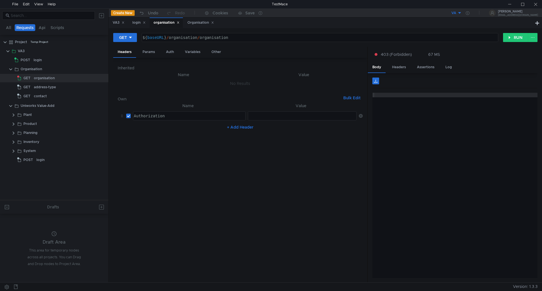
click at [297, 115] on div at bounding box center [301, 121] width 109 height 14
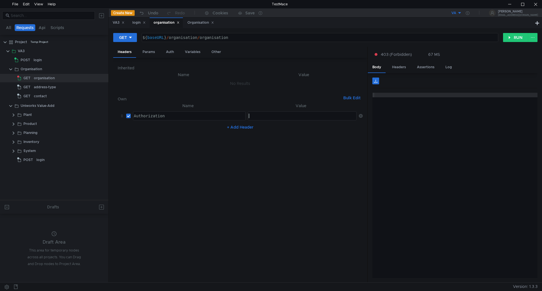
paste textarea "Bearer {{accessToken}}"
type textarea "Bearer {{accessToken}}"
click at [235, 128] on button "+ Add Header" at bounding box center [240, 127] width 31 height 7
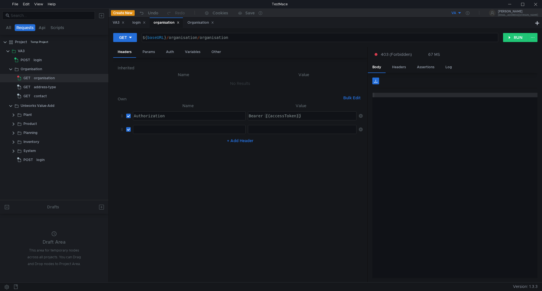
click at [163, 131] on div at bounding box center [189, 134] width 112 height 14
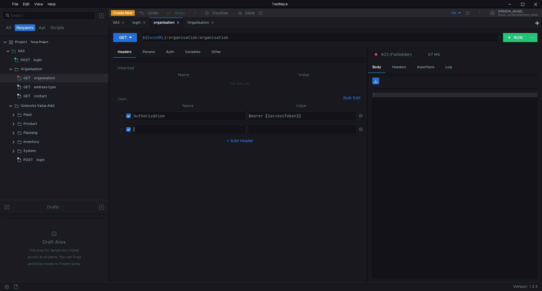
paste textarea "Key Value Authorization Bearer {{accessToken}} Content-Type"
drag, startPoint x: 214, startPoint y: 131, endPoint x: 109, endPoint y: 136, distance: 104.8
click at [98, 136] on as-split "All Requests Api Scripts Project Temp Project VA3 POST login Organisation GET o…" at bounding box center [271, 145] width 542 height 274
type textarea "Content-Type"
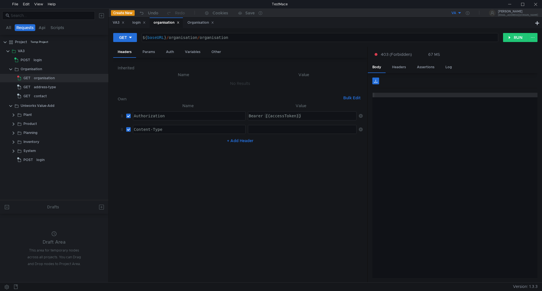
click at [273, 130] on div at bounding box center [301, 134] width 109 height 14
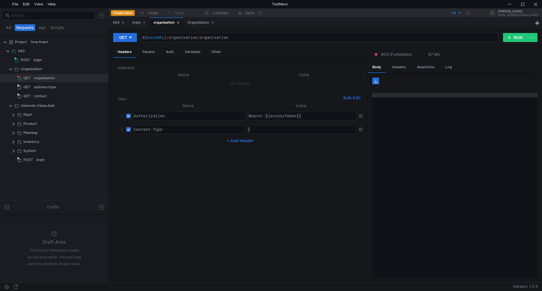
paste textarea "application/json"
type textarea "application/json"
click at [250, 142] on button "+ Add Header" at bounding box center [240, 140] width 31 height 7
click at [259, 142] on div at bounding box center [301, 148] width 109 height 14
paste textarea "application/json"
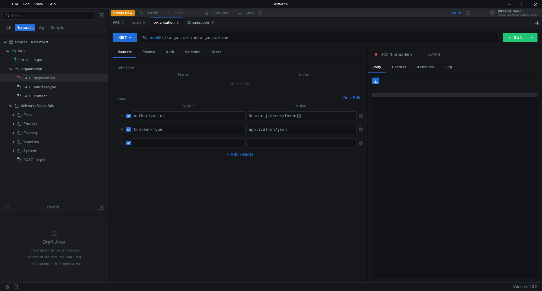
type textarea "application/json"
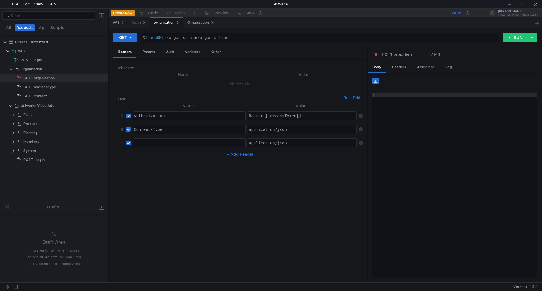
click at [201, 146] on div at bounding box center [189, 148] width 112 height 14
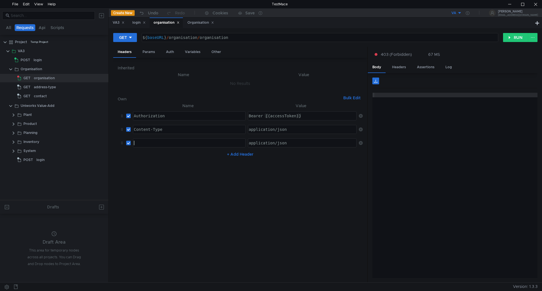
paste textarea "Accept"
type textarea "Accept"
click at [234, 155] on button "+ Add Header" at bounding box center [240, 154] width 31 height 7
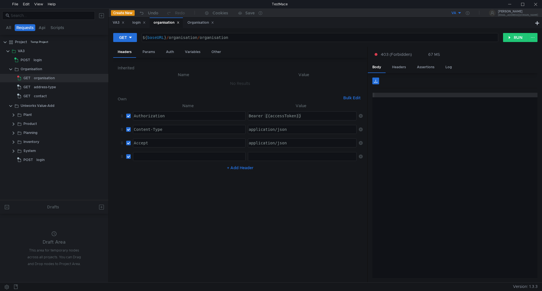
click at [156, 158] on div at bounding box center [189, 161] width 112 height 14
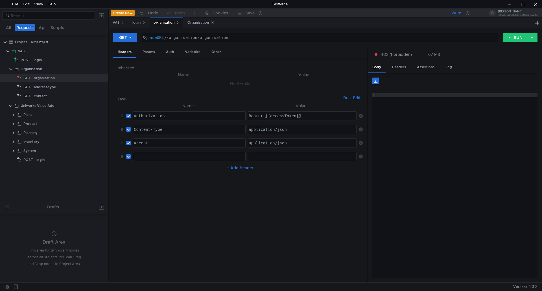
paste textarea "Key Value Authorization Bearer {{accessToken}} Content-Type application/json Ac…"
drag, startPoint x: 218, startPoint y: 157, endPoint x: 86, endPoint y: 163, distance: 131.9
click at [89, 163] on as-split "All Requests Api Scripts Project Temp Project VA3 POST login Organisation GET o…" at bounding box center [271, 145] width 542 height 274
type textarea "User-Agent"
click at [288, 157] on div at bounding box center [301, 161] width 109 height 14
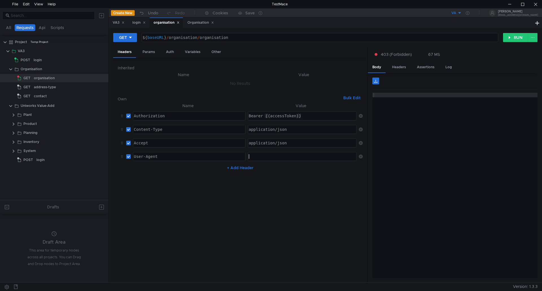
paste textarea "TestMace/1.0"
type textarea "TestMace/1.0"
drag, startPoint x: 317, startPoint y: 184, endPoint x: 403, endPoint y: 94, distance: 125.1
click at [317, 184] on nz-table "Name Value Authorization Authorization הההההההההההההההההההההההההההההההההההההההה…" at bounding box center [240, 190] width 245 height 176
click at [515, 38] on button "RUN" at bounding box center [515, 37] width 25 height 9
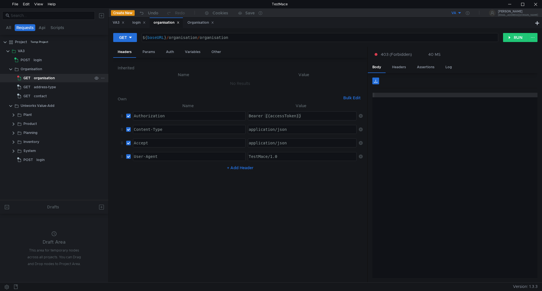
click at [50, 76] on div "organisation" at bounding box center [44, 78] width 21 height 8
click at [517, 36] on button "RUN" at bounding box center [515, 37] width 25 height 9
click at [43, 77] on div "organisation" at bounding box center [44, 78] width 21 height 8
click at [124, 38] on div "GET" at bounding box center [123, 37] width 8 height 6
click at [124, 38] on div at bounding box center [271, 145] width 542 height 291
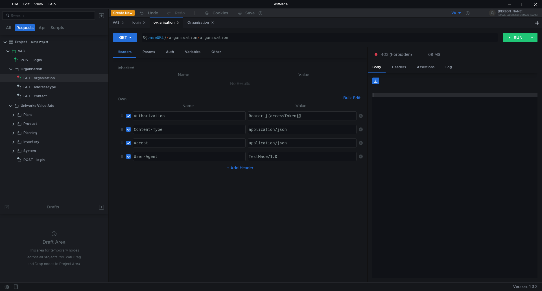
click at [130, 52] on div "Headers" at bounding box center [124, 52] width 23 height 11
click at [146, 53] on div "Params" at bounding box center [148, 52] width 21 height 10
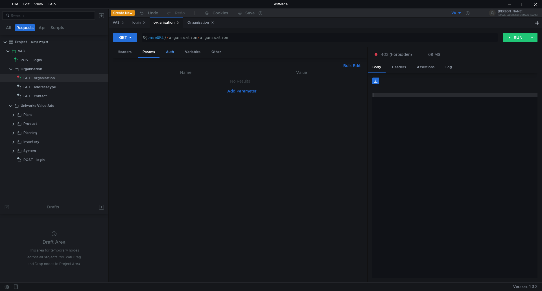
click at [170, 52] on div "Auth" at bounding box center [169, 52] width 17 height 10
click at [158, 66] on input at bounding box center [245, 67] width 221 height 8
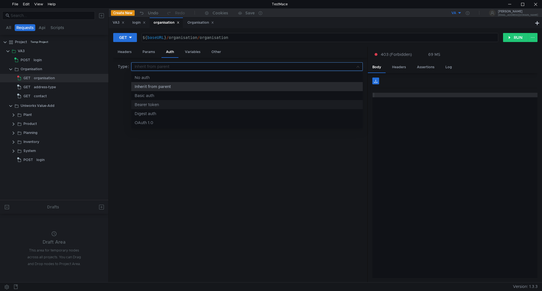
click at [155, 105] on div "Bearer token" at bounding box center [247, 105] width 225 height 6
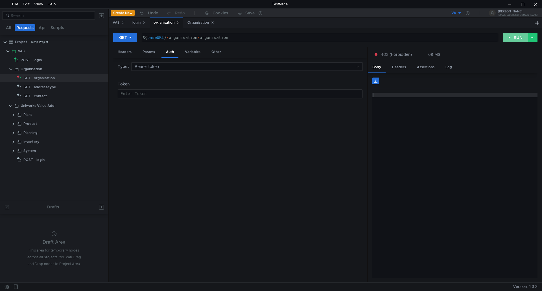
click at [515, 37] on button "RUN" at bounding box center [515, 37] width 25 height 9
click at [450, 68] on div "Log" at bounding box center [449, 67] width 16 height 10
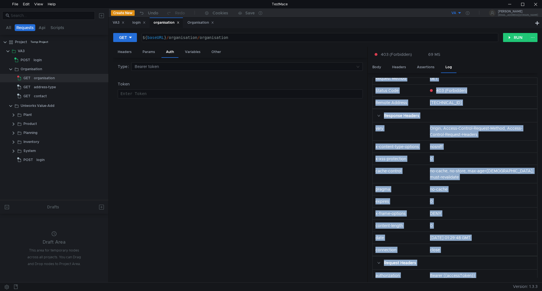
scroll to position [89, 0]
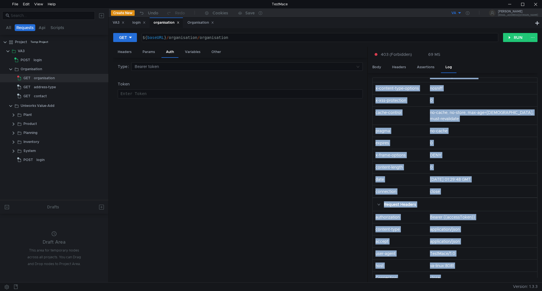
drag, startPoint x: 375, startPoint y: 95, endPoint x: 455, endPoint y: 287, distance: 207.9
click at [455, 287] on div "All Requests Api Scripts Project Temp Project VA3 POST login Organisation GET o…" at bounding box center [271, 149] width 542 height 283
copy body "Request URL http://va-linux:8081/api/v1/organisation/organisation Request Metho…"
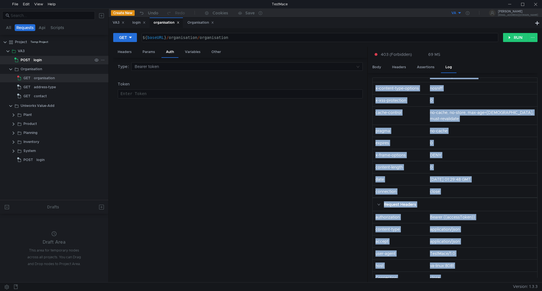
click at [39, 60] on div "login" at bounding box center [38, 60] width 8 height 8
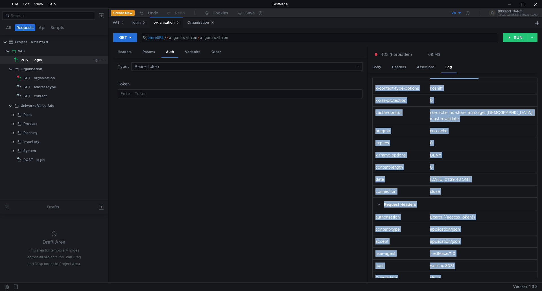
click at [39, 60] on div "login" at bounding box center [38, 60] width 8 height 8
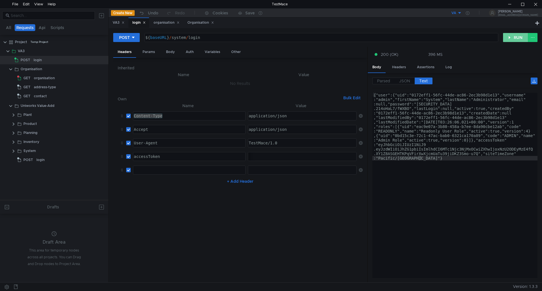
click at [512, 36] on button "RUN" at bounding box center [515, 37] width 25 height 9
click at [289, 159] on div "eyJhbGciOiJIUzI1NiJ9.eyJzdWIiOiJhZG1pbiIsImlhdCI6MTc1Njc3NjA1OSwiZXhwIjoxNzU2OD…" at bounding box center [200, 161] width 313 height 14
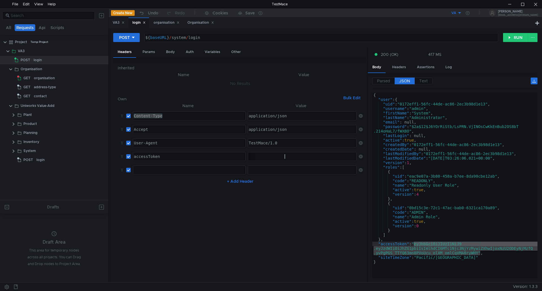
click at [349, 157] on div "[SECURITY_DATA]" at bounding box center [200, 161] width 313 height 14
type textarea ""[SECURITY_DATA]""
click at [517, 38] on button "RUN" at bounding box center [515, 37] width 25 height 9
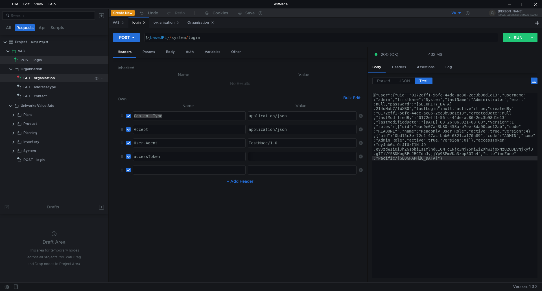
drag, startPoint x: 33, startPoint y: 76, endPoint x: 37, endPoint y: 78, distance: 4.9
click at [33, 77] on app-tree-icon "GET" at bounding box center [25, 78] width 17 height 8
click at [52, 79] on div "organisation" at bounding box center [44, 78] width 21 height 8
click at [51, 78] on div "organisation" at bounding box center [44, 78] width 21 height 8
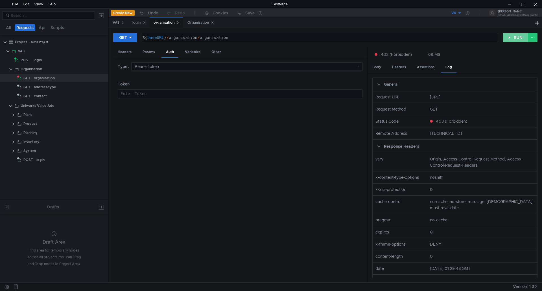
click at [516, 37] on button "RUN" at bounding box center [515, 37] width 25 height 9
click at [147, 93] on div at bounding box center [239, 99] width 244 height 14
type textarea "{{accessTokem}}"
click at [516, 38] on button "RUN" at bounding box center [515, 37] width 25 height 9
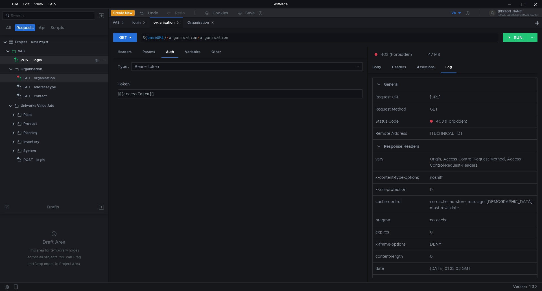
click at [34, 61] on div "login" at bounding box center [38, 60] width 8 height 8
click at [518, 37] on button "RUN" at bounding box center [515, 37] width 25 height 9
click at [46, 62] on div "login" at bounding box center [63, 60] width 59 height 8
click at [46, 61] on div "login" at bounding box center [63, 60] width 59 height 8
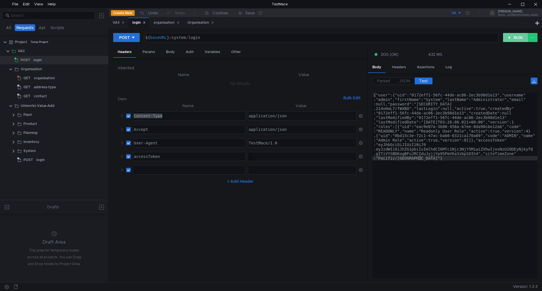
click at [514, 37] on button "RUN" at bounding box center [515, 37] width 25 height 9
drag, startPoint x: 418, startPoint y: 154, endPoint x: 418, endPoint y: 157, distance: 3.1
click at [418, 154] on div "{"user":{"uid":"0172eff1-56fc-44de-ac86-2ec3b98d1e13","username" :"admin","firs…" at bounding box center [454, 253] width 165 height 321
click at [421, 158] on div "{"user":{"uid":"0172eff1-56fc-44de-ac86-2ec3b98d1e13","username" :"admin","firs…" at bounding box center [454, 253] width 165 height 321
click at [402, 80] on span "JSON" at bounding box center [404, 80] width 11 height 5
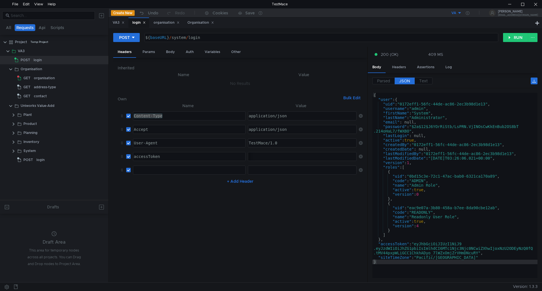
type textarea ""accessToken": "eyJhbGciOiJIUzI1NiJ9.eyJzdWIiOiJhZG1pbiIsImlhdCI6MTc1Njc3Njc0NC…"
drag, startPoint x: 407, startPoint y: 245, endPoint x: 381, endPoint y: 245, distance: 26.0
click at [381, 245] on div "{ "user" : { "uid" : "0172eff1-56fc-44de-ac86-2ec3b98d1e13" , "username" : "adm…" at bounding box center [454, 190] width 165 height 194
click at [340, 154] on div ""eyJhbGciOiJIUzI1NiJ9.eyJzdWIiOiJhZG1pbiIsImlhdCI6MTc1Njc3NjYzMywiZXhwIjoxNzU2O…" at bounding box center [302, 156] width 108 height 8
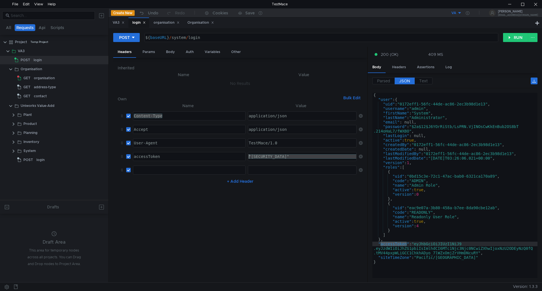
drag, startPoint x: 354, startPoint y: 154, endPoint x: 167, endPoint y: 164, distance: 186.7
click at [167, 164] on tbody "Content-Type Content-Type ההההההההההההההההההההההההההההההההההההההההההההההההההההה…" at bounding box center [240, 143] width 245 height 68
paste textarea "accessToken"
click at [289, 159] on div "accessToken" at bounding box center [301, 161] width 109 height 14
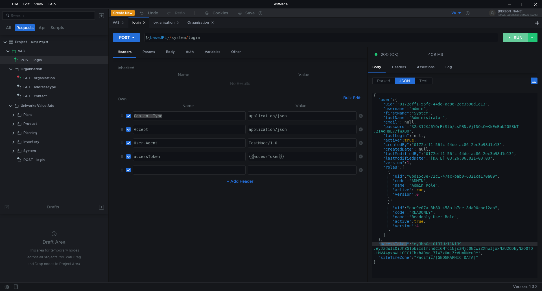
type textarea "{{accessToken}}"
click at [517, 36] on button "RUN" at bounding box center [515, 37] width 25 height 9
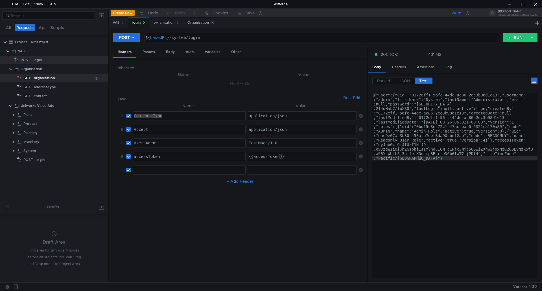
click at [33, 77] on app-tree-icon "GET" at bounding box center [25, 78] width 17 height 8
click at [519, 35] on button "RUN" at bounding box center [515, 37] width 25 height 9
click at [32, 76] on app-tree-icon "GET" at bounding box center [25, 78] width 17 height 8
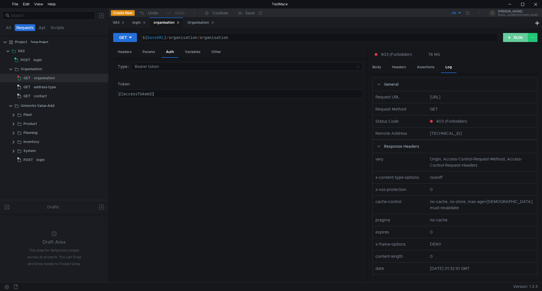
click at [516, 37] on button "RUN" at bounding box center [515, 37] width 25 height 9
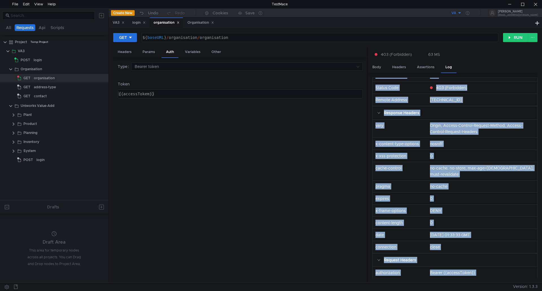
scroll to position [89, 0]
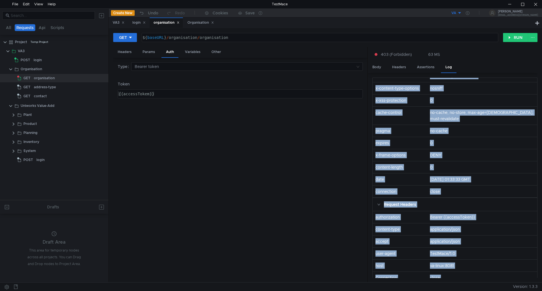
drag, startPoint x: 376, startPoint y: 97, endPoint x: 463, endPoint y: 284, distance: 206.0
click at [463, 284] on div "All Requests Api Scripts Project Temp Project VA3 POST login Organisation GET o…" at bounding box center [271, 149] width 542 height 283
copy body "Request URL http://va-linux:8081/api/v1/organisation/organisation Request Metho…"
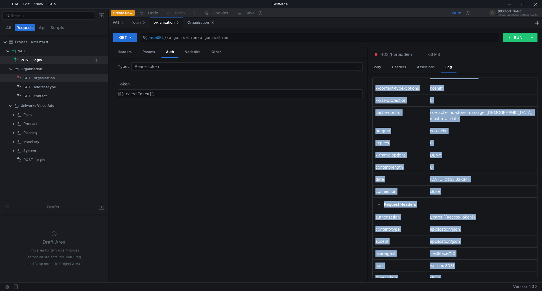
click at [33, 59] on div "POST login" at bounding box center [60, 60] width 95 height 8
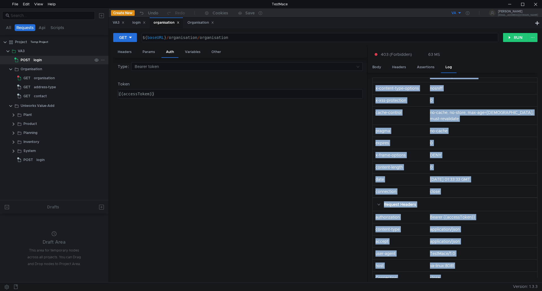
click at [34, 59] on div "login" at bounding box center [38, 60] width 8 height 8
click at [29, 60] on span "POST" at bounding box center [26, 60] width 10 height 8
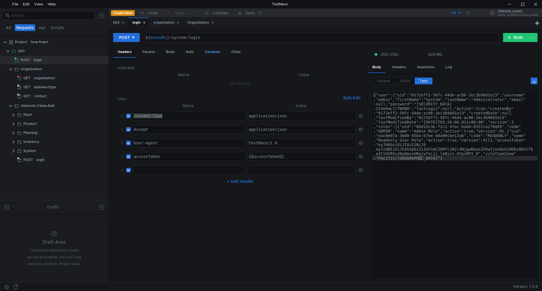
click at [209, 51] on div "Variables" at bounding box center [212, 52] width 25 height 10
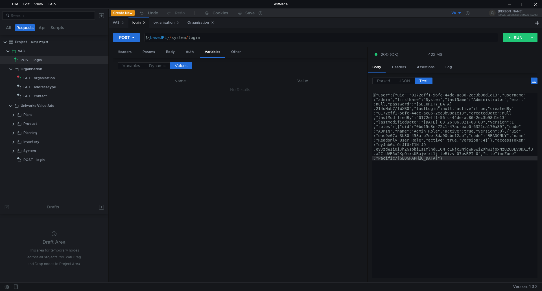
click at [181, 93] on td "No Results" at bounding box center [240, 89] width 245 height 11
click at [153, 67] on span "Dynamic" at bounding box center [157, 65] width 17 height 5
click at [131, 65] on span "Variables" at bounding box center [130, 65] width 17 height 5
click at [243, 91] on div at bounding box center [289, 96] width 133 height 14
click at [410, 80] on span "JSON" at bounding box center [404, 80] width 11 height 5
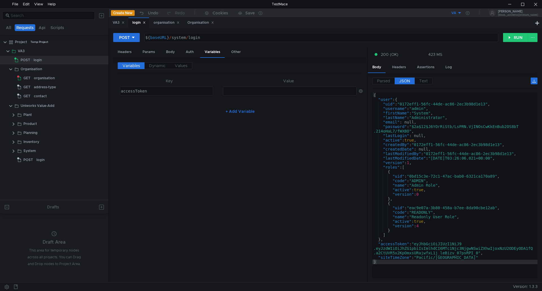
type textarea ""accessToken": "eyJhbGciOiJIUzI1NiJ9.eyJzdWIiOiJhZG1pbiIsImlhdCI6MTc1Njc3NjgwNS…"
drag, startPoint x: 378, startPoint y: 245, endPoint x: 408, endPoint y: 242, distance: 30.3
click at [408, 242] on div "{ "user" : { "uid" : "0172eff1-56fc-44de-ac86-2ec3b98d1e13" , "username" : "adm…" at bounding box center [454, 190] width 165 height 194
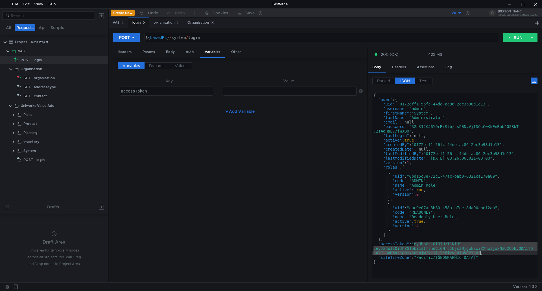
drag, startPoint x: 414, startPoint y: 243, endPoint x: 479, endPoint y: 256, distance: 65.8
click at [480, 253] on div "{ "user" : { "uid" : "0172eff1-56fc-44de-ac86-2ec3b98d1e13" , "username" : "adm…" at bounding box center [454, 190] width 165 height 194
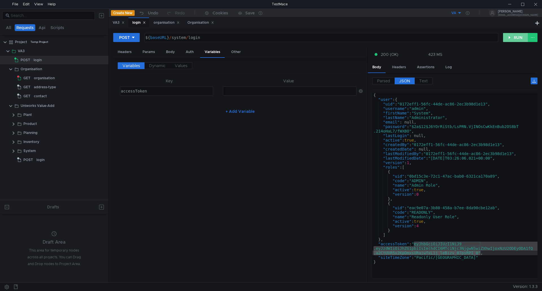
click at [516, 36] on button "RUN" at bounding box center [515, 37] width 25 height 9
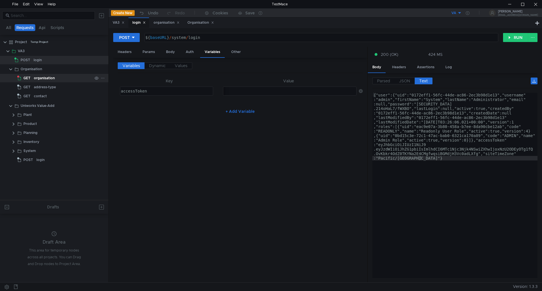
click at [45, 78] on div "organisation" at bounding box center [44, 78] width 21 height 8
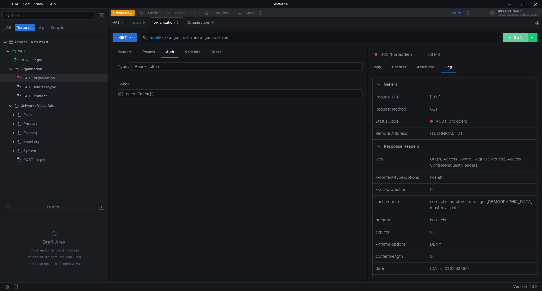
click at [517, 38] on button "RUN" at bounding box center [515, 37] width 25 height 9
click at [42, 79] on div "organisation" at bounding box center [44, 78] width 21 height 8
click at [43, 79] on div "organisation" at bounding box center [44, 78] width 21 height 8
click at [425, 77] on div "General Request URL [URL] Request Method GET Status Code 403 (Forbidden) Remote…" at bounding box center [453, 178] width 170 height 210
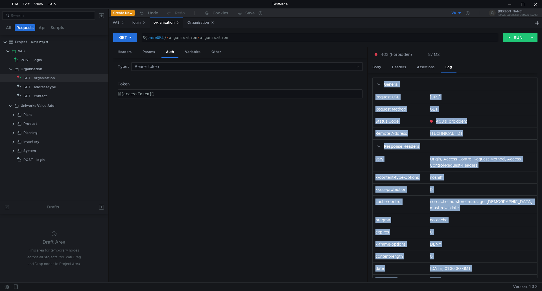
scroll to position [89, 0]
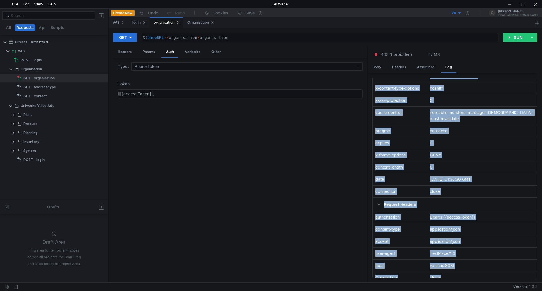
drag, startPoint x: 385, startPoint y: 84, endPoint x: 477, endPoint y: 288, distance: 224.0
click at [477, 288] on div "All Requests Api Scripts Project Temp Project VA3 POST login Organisation GET o…" at bounding box center [271, 149] width 542 height 283
copy body "General Request URL [URL] Request Method GET Status Code 403 (Forbidden) Remote…"
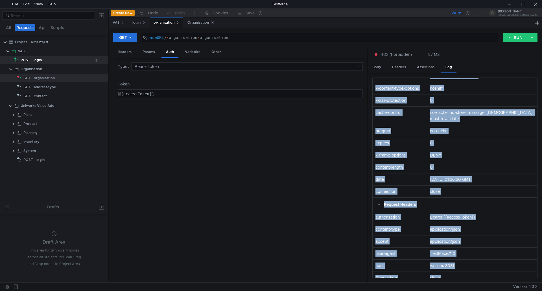
click at [56, 63] on div "login" at bounding box center [63, 60] width 59 height 8
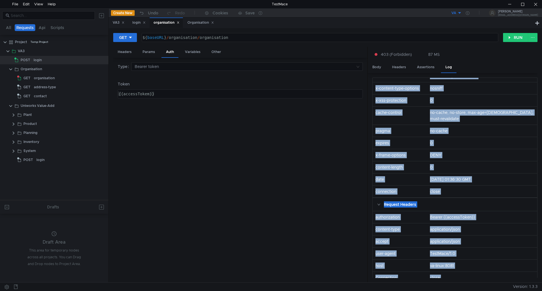
click at [462, 12] on button "VA" at bounding box center [441, 12] width 39 height 9
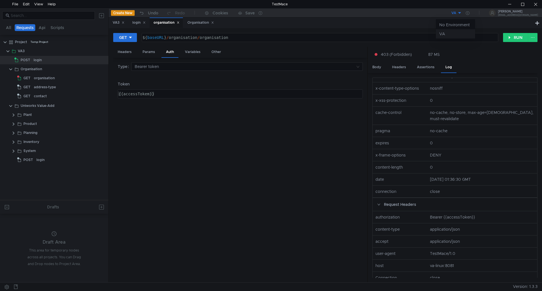
click at [454, 33] on li "VA" at bounding box center [455, 33] width 39 height 9
click at [469, 14] on icon at bounding box center [468, 13] width 4 height 4
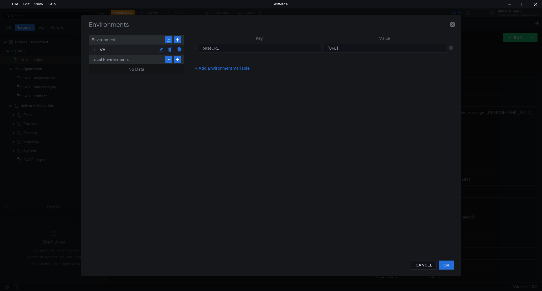
click at [198, 69] on button "+ Add Environment Variable" at bounding box center [221, 68] width 63 height 9
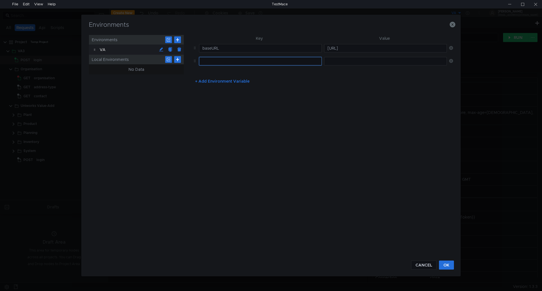
click at [210, 59] on input "text" at bounding box center [260, 61] width 123 height 8
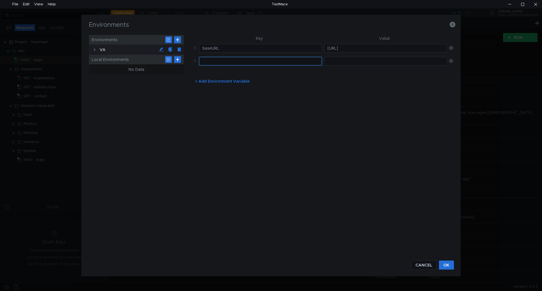
paste input "Key Value client_id"
drag, startPoint x: 223, startPoint y: 61, endPoint x: 158, endPoint y: 53, distance: 64.8
click at [167, 53] on div "Environments VA Local Environments No Data Key Value baseURL [URL] Key Value cl…" at bounding box center [271, 144] width 364 height 219
type input "client_id"
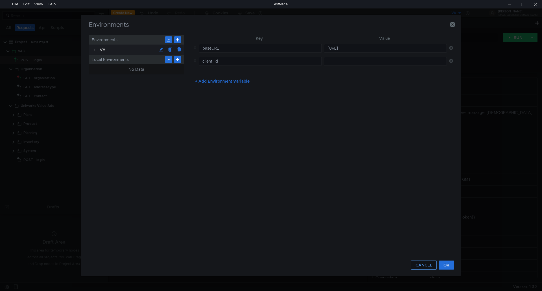
click at [427, 264] on button "CANCEL" at bounding box center [424, 265] width 26 height 9
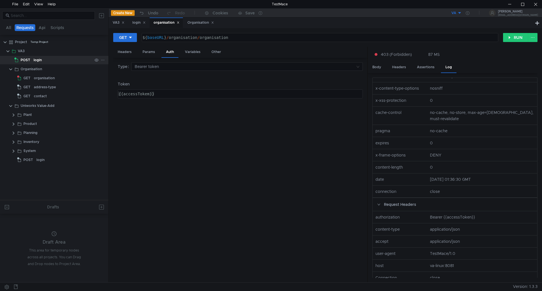
click at [34, 59] on div "login" at bounding box center [38, 60] width 8 height 8
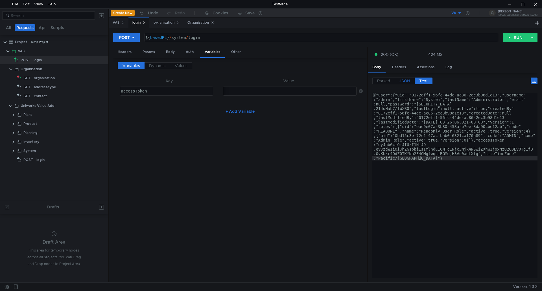
click at [402, 81] on span "JSON" at bounding box center [404, 80] width 11 height 5
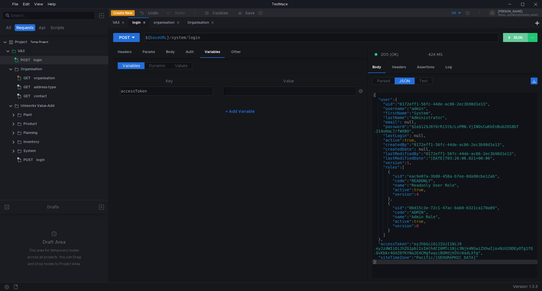
click at [512, 36] on button "RUN" at bounding box center [515, 37] width 25 height 9
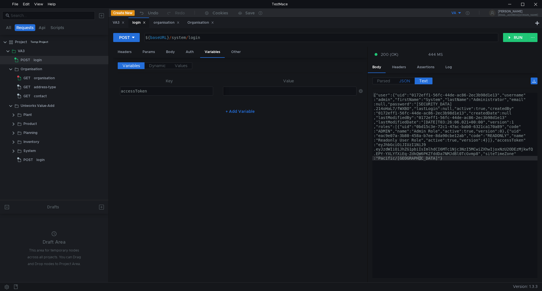
click at [404, 82] on span "JSON" at bounding box center [404, 80] width 11 height 5
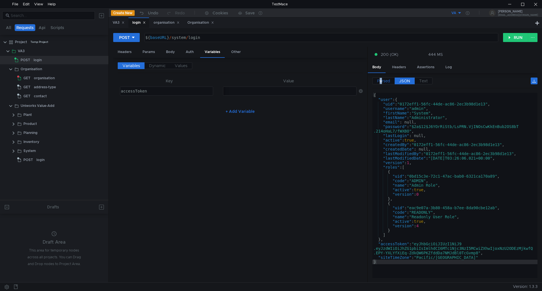
click at [381, 81] on span "Parsed" at bounding box center [383, 80] width 13 height 5
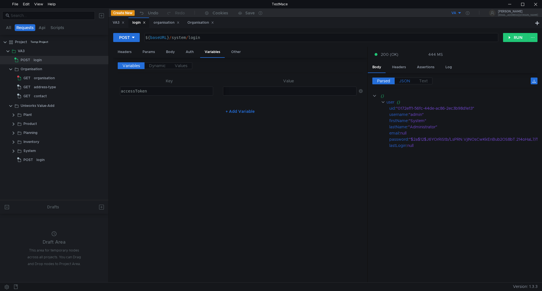
click at [406, 80] on span "JSON" at bounding box center [404, 80] width 11 height 5
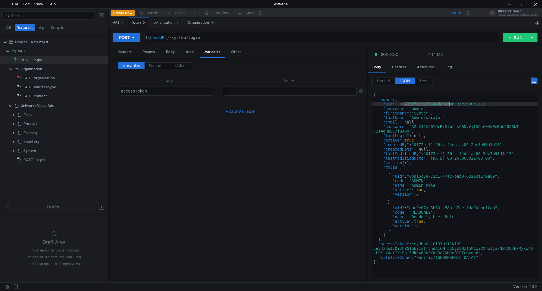
drag, startPoint x: 403, startPoint y: 105, endPoint x: 449, endPoint y: 102, distance: 46.4
click at [449, 102] on div "{ "user" : { "uid" : "0172eff1-56fc-44de-ac86-2ec3b98d1e13" , "username" : "adm…" at bounding box center [454, 190] width 165 height 194
click at [483, 105] on div "{ "user" : { "uid" : "0172eff1-56fc-44de-ac86-2ec3b98d1e13" , "username" : "adm…" at bounding box center [454, 190] width 165 height 194
drag, startPoint x: 488, startPoint y: 104, endPoint x: 402, endPoint y: 105, distance: 85.5
click at [402, 105] on div "{ "user" : { "uid" : "0172eff1-56fc-44de-ac86-2ec3b98d1e13" , "username" : "adm…" at bounding box center [454, 190] width 165 height 194
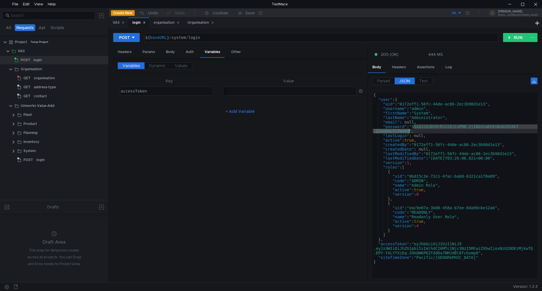
drag, startPoint x: 413, startPoint y: 128, endPoint x: 410, endPoint y: 137, distance: 9.5
click at [409, 132] on div "{ "user" : { "uid" : "0172eff1-56fc-44de-ac86-2ec3b98d1e13" , "username" : "adm…" at bounding box center [454, 190] width 165 height 194
type textarea ""password": "[SECURITY_DATA]","
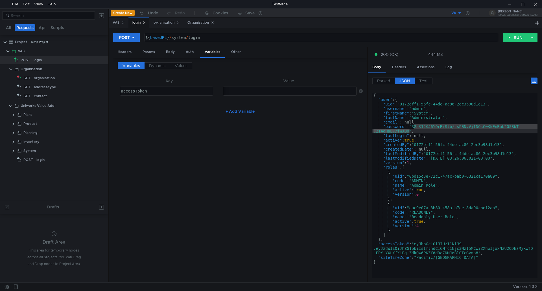
click at [456, 14] on div "VA" at bounding box center [453, 12] width 5 height 5
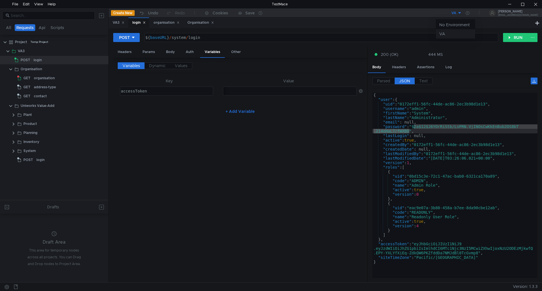
click at [449, 35] on li "VA" at bounding box center [455, 33] width 39 height 9
click at [462, 14] on button "VA" at bounding box center [441, 12] width 39 height 9
click at [442, 33] on li "VA" at bounding box center [455, 33] width 39 height 9
click at [462, 12] on button "VA" at bounding box center [441, 12] width 39 height 9
click at [481, 12] on div at bounding box center [271, 145] width 542 height 291
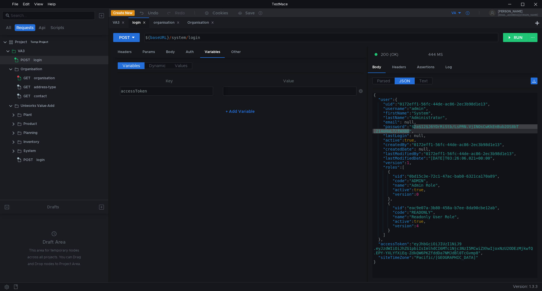
click at [469, 13] on icon at bounding box center [468, 13] width 4 height 4
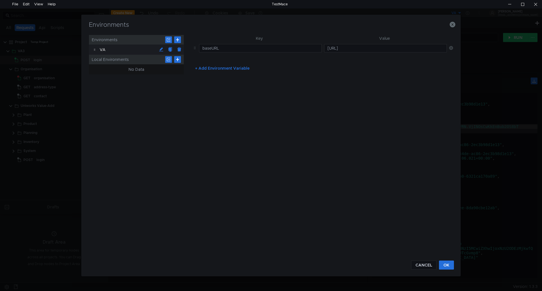
click at [198, 69] on button "+ Add Environment Variable" at bounding box center [221, 68] width 63 height 9
click at [207, 61] on input "text" at bounding box center [260, 61] width 123 height 8
type input "client_id"
click at [342, 60] on input "text" at bounding box center [385, 61] width 123 height 8
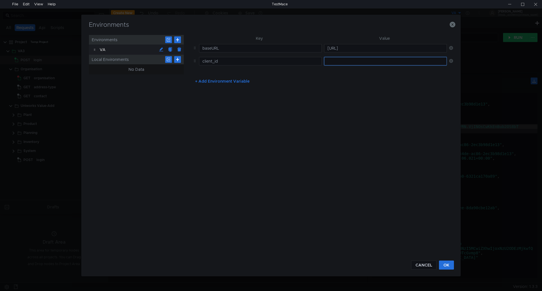
click at [354, 61] on input "text" at bounding box center [385, 61] width 123 height 8
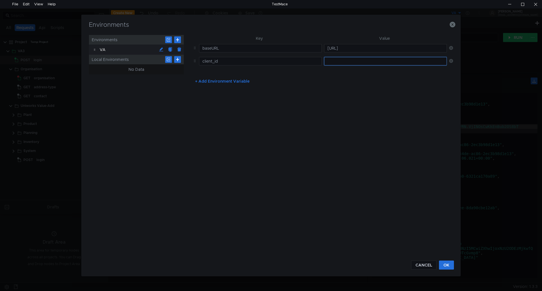
paste input "0172eff1-56fc-44de-ac86-2ec3b98d1e13"
type input "0172eff1-56fc-44de-ac86-2ec3b98d1e13"
click at [199, 82] on button "+ Add Environment Variable" at bounding box center [221, 81] width 63 height 9
click at [214, 72] on input "text" at bounding box center [260, 74] width 123 height 8
type input "client_secret"
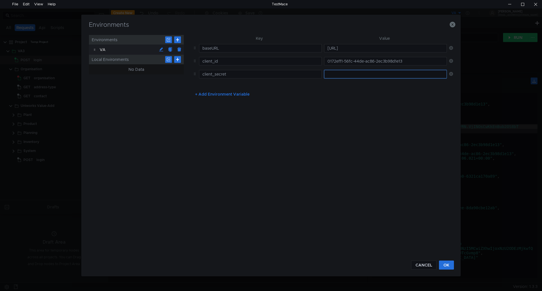
click at [375, 77] on input "text" at bounding box center [385, 74] width 123 height 8
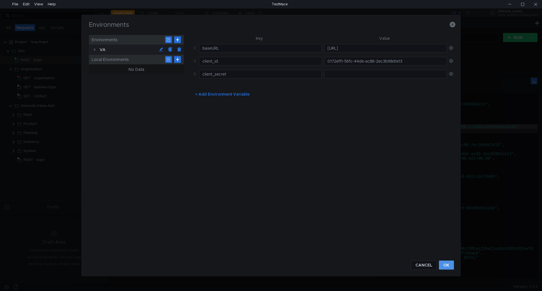
click at [446, 263] on button "OK" at bounding box center [446, 265] width 15 height 9
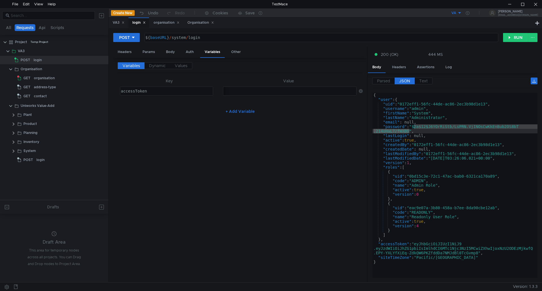
click at [462, 13] on button "VA" at bounding box center [441, 12] width 39 height 9
click at [480, 12] on div at bounding box center [271, 145] width 542 height 291
click at [469, 12] on icon at bounding box center [468, 13] width 4 height 4
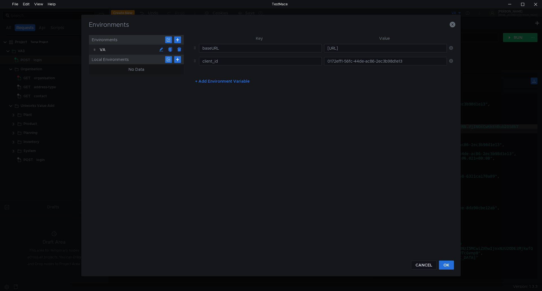
click at [239, 82] on button "+ Add Environment Variable" at bounding box center [221, 81] width 63 height 9
click at [339, 71] on input "text" at bounding box center [385, 74] width 123 height 8
paste input "$2a$12$J6YOrRiStb/LsPRN.VjINOsCwKkEnBub2OS8bT.214oHaL7/fWXBO"
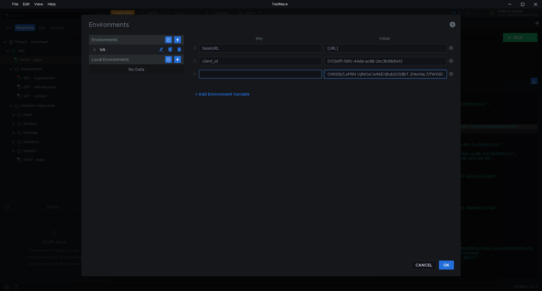
type input "$2a$12$J6YOrRiStb/LsPRN.VjINOsCwKkEnBub2OS8bT.214oHaL7/fWXBO"
click at [254, 74] on input "text" at bounding box center [260, 74] width 123 height 8
type input "client_secret"
click at [447, 266] on button "OK" at bounding box center [446, 265] width 15 height 9
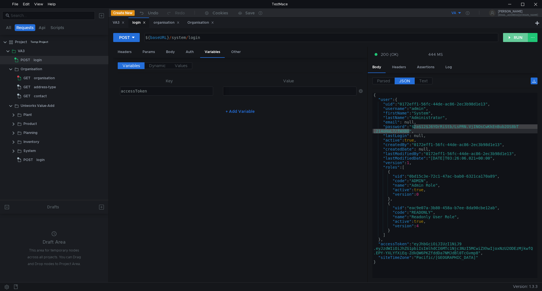
click at [513, 35] on button "RUN" at bounding box center [515, 37] width 25 height 9
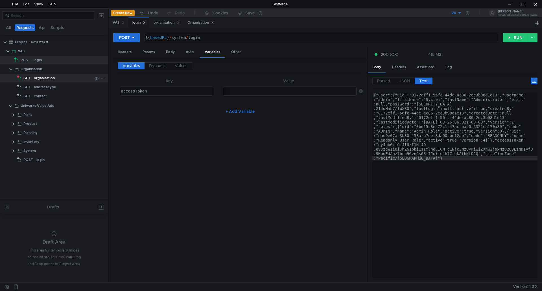
click at [41, 76] on div "organisation" at bounding box center [44, 78] width 21 height 8
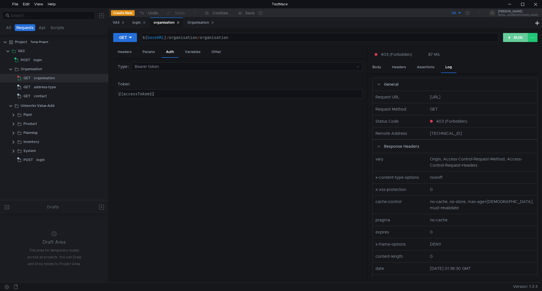
click at [514, 38] on button "RUN" at bounding box center [515, 37] width 25 height 9
click at [517, 38] on button "RUN" at bounding box center [515, 37] width 25 height 9
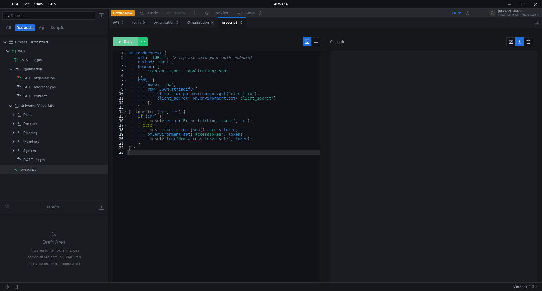
click at [130, 42] on button "RUN" at bounding box center [125, 41] width 25 height 9
click at [33, 79] on app-tree-icon "GET" at bounding box center [25, 78] width 17 height 8
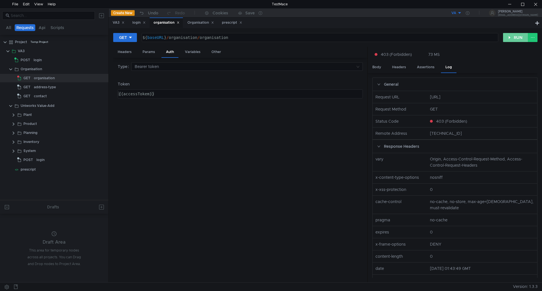
click at [514, 37] on button "RUN" at bounding box center [515, 37] width 25 height 9
click at [38, 61] on div "login" at bounding box center [38, 60] width 8 height 8
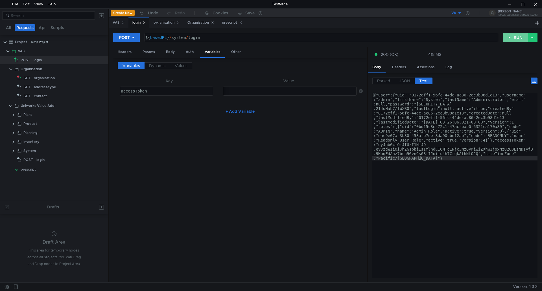
click at [517, 35] on button "RUN" at bounding box center [515, 37] width 25 height 9
click at [25, 59] on div "prescript" at bounding box center [28, 60] width 15 height 8
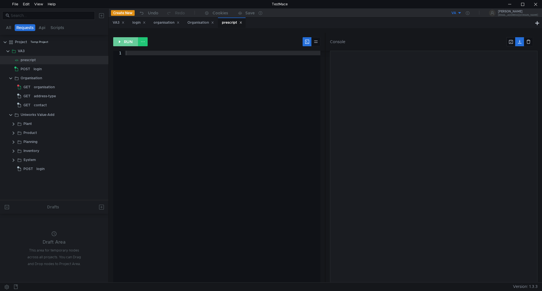
click at [130, 41] on button "RUN" at bounding box center [125, 41] width 25 height 9
click at [156, 52] on div at bounding box center [223, 171] width 196 height 241
click at [210, 52] on div at bounding box center [223, 171] width 196 height 241
paste textarea "console.error('Error fetching token:', err);"
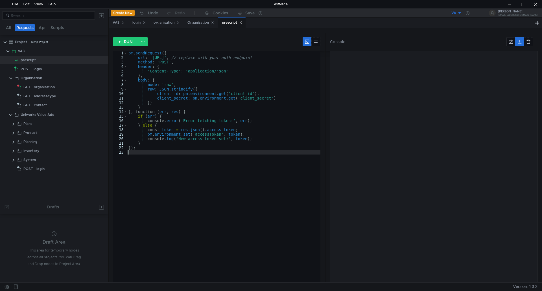
click at [272, 121] on div "pm . sendRequest ({ url : 'http://va-linux:8081/api/v1/auth/token' , // replace…" at bounding box center [229, 170] width 204 height 238
type textarea "console.error('Error fetching token:', err);"
drag, startPoint x: 229, startPoint y: 181, endPoint x: 210, endPoint y: 156, distance: 31.7
click at [229, 181] on div "pm . sendRequest ({ url : 'http://va-linux:8081/api/v1/auth/token' , // replace…" at bounding box center [229, 170] width 204 height 238
click at [127, 41] on button "RUN" at bounding box center [125, 41] width 25 height 9
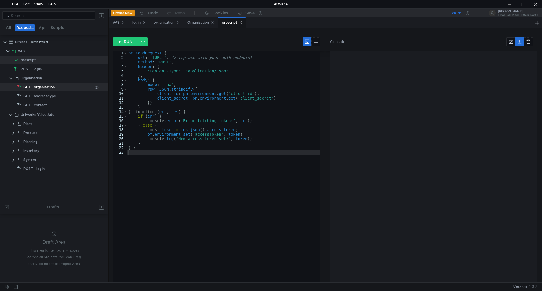
click at [36, 87] on div "organisation" at bounding box center [44, 87] width 21 height 8
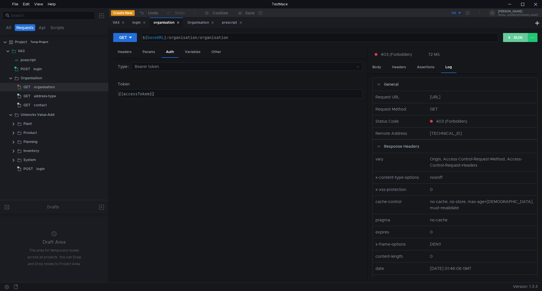
click at [516, 37] on button "RUN" at bounding box center [515, 37] width 25 height 9
click at [41, 69] on div "login" at bounding box center [38, 69] width 8 height 8
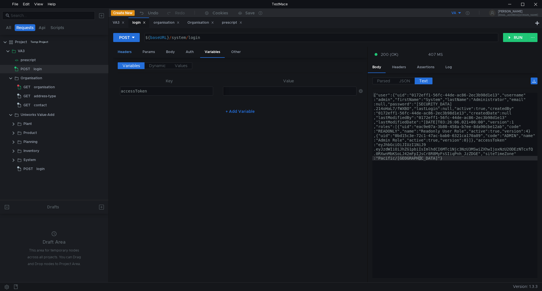
click at [129, 52] on div "Headers" at bounding box center [124, 52] width 23 height 10
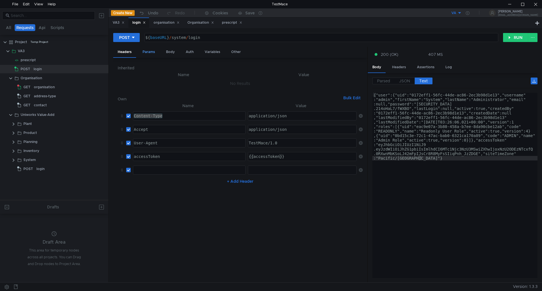
click at [149, 53] on div "Params" at bounding box center [148, 52] width 21 height 10
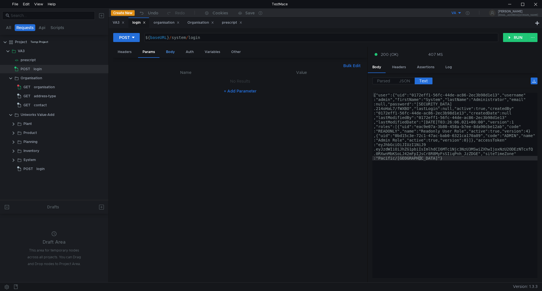
click at [171, 52] on div "Body" at bounding box center [170, 52] width 18 height 10
drag, startPoint x: 187, startPoint y: 52, endPoint x: 192, endPoint y: 53, distance: 5.7
click at [187, 53] on div "Auth" at bounding box center [189, 52] width 17 height 10
click at [214, 52] on div "Variables" at bounding box center [212, 52] width 25 height 10
click at [239, 51] on div "Other" at bounding box center [236, 52] width 19 height 10
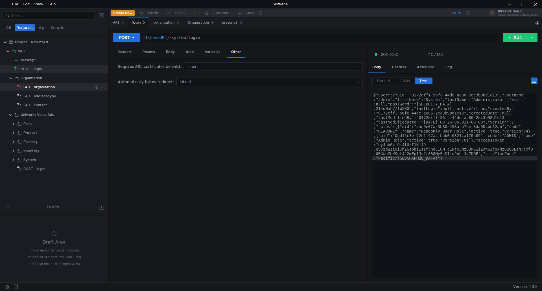
click at [40, 89] on div "organisation" at bounding box center [44, 87] width 21 height 8
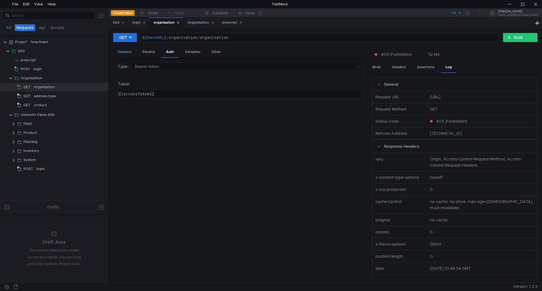
click at [129, 53] on div "Headers" at bounding box center [124, 52] width 23 height 10
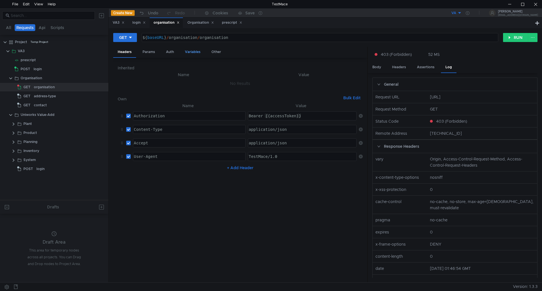
click at [194, 52] on div "Variables" at bounding box center [192, 52] width 25 height 10
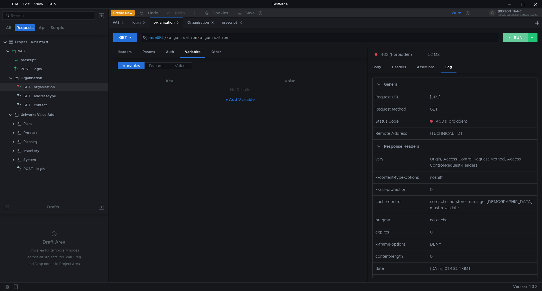
click at [514, 37] on button "RUN" at bounding box center [515, 37] width 25 height 9
click at [28, 65] on span "POST" at bounding box center [26, 69] width 10 height 8
click at [47, 70] on div "login" at bounding box center [63, 69] width 59 height 8
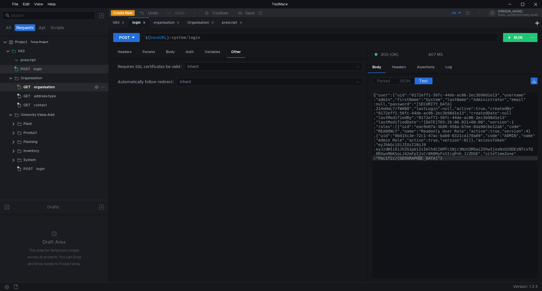
click at [43, 85] on div "organisation" at bounding box center [44, 87] width 21 height 8
click at [44, 85] on div "organisation" at bounding box center [44, 87] width 21 height 8
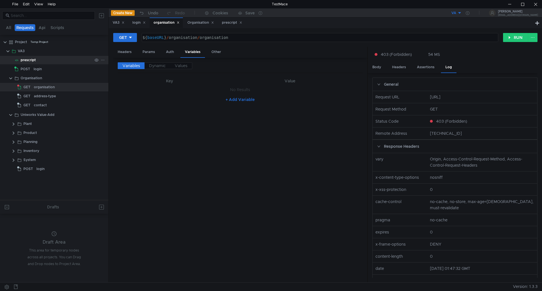
click at [28, 59] on div "prescript" at bounding box center [28, 60] width 15 height 8
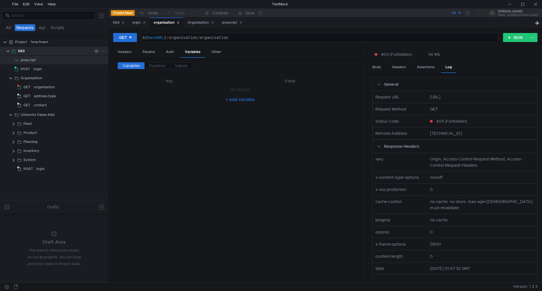
click at [23, 49] on div "VA3" at bounding box center [21, 51] width 7 height 8
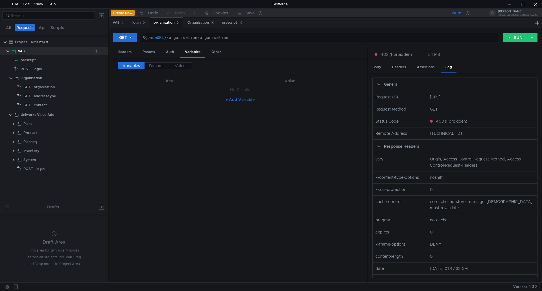
click at [28, 51] on div "VA3" at bounding box center [55, 51] width 74 height 8
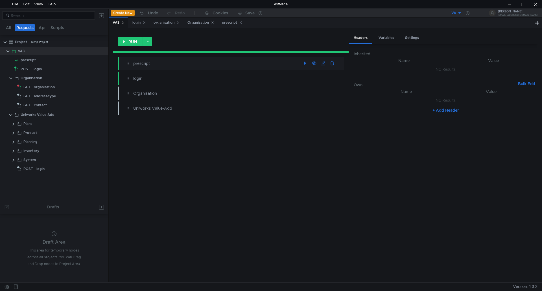
click at [153, 65] on div "prescript" at bounding box center [217, 63] width 168 height 6
click at [152, 65] on div "prescript" at bounding box center [217, 63] width 168 height 6
click at [391, 39] on div "Variables" at bounding box center [386, 38] width 25 height 10
click at [415, 38] on div "Settings" at bounding box center [411, 38] width 23 height 10
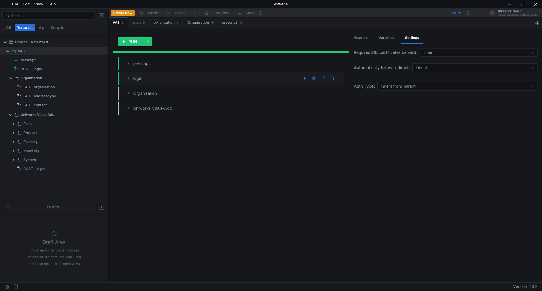
click at [142, 78] on div "login" at bounding box center [217, 78] width 168 height 6
click at [359, 37] on div "Headers" at bounding box center [360, 38] width 23 height 10
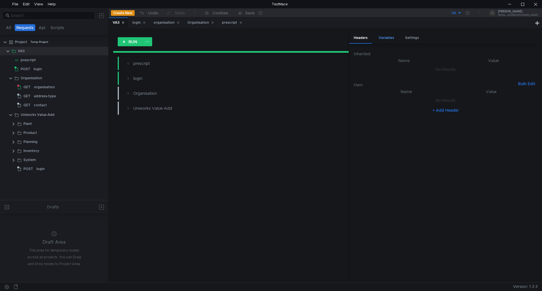
click at [387, 38] on div "Variables" at bounding box center [386, 38] width 25 height 10
click at [412, 39] on div "Settings" at bounding box center [411, 38] width 23 height 10
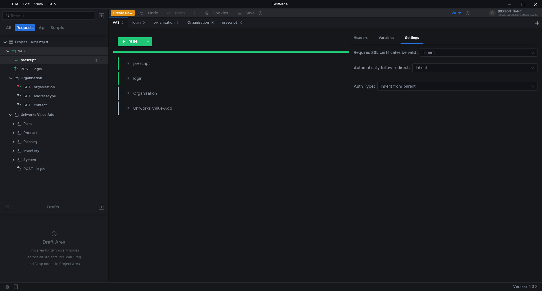
click at [23, 61] on div "prescript" at bounding box center [28, 60] width 15 height 8
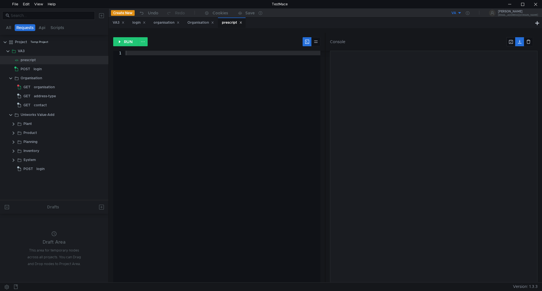
click at [133, 56] on div at bounding box center [223, 171] width 196 height 241
click at [65, 60] on div "prescript" at bounding box center [57, 60] width 72 height 8
click at [66, 60] on div "prescript" at bounding box center [57, 60] width 72 height 8
click at [20, 60] on app-tree-icon at bounding box center [17, 60] width 6 height 8
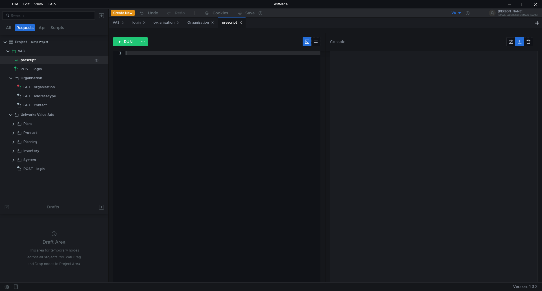
click at [20, 60] on app-tree-icon at bounding box center [17, 60] width 6 height 8
click at [131, 55] on div at bounding box center [223, 171] width 196 height 241
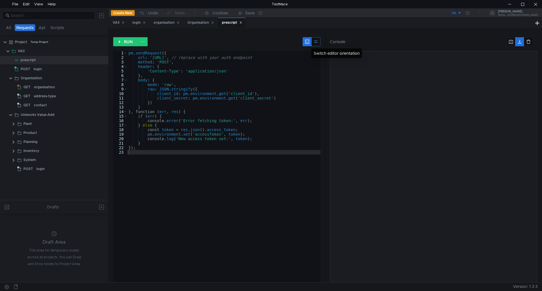
click at [316, 42] on button at bounding box center [315, 41] width 9 height 9
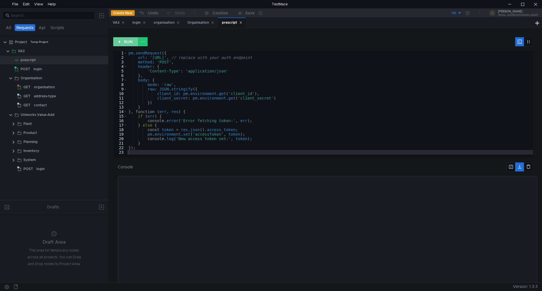
click at [128, 39] on button "RUN" at bounding box center [125, 41] width 25 height 9
click at [179, 81] on div "pm . sendRequest ({ url : 'http://va-linux:8081/api/v1/auth/token' , // replace…" at bounding box center [329, 107] width 405 height 113
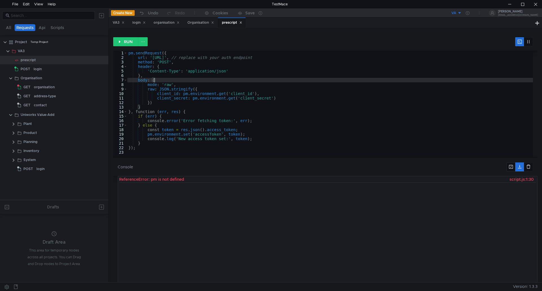
click at [135, 54] on div "pm . sendRequest ({ url : 'http://va-linux:8081/api/v1/auth/token' , // replace…" at bounding box center [329, 107] width 405 height 113
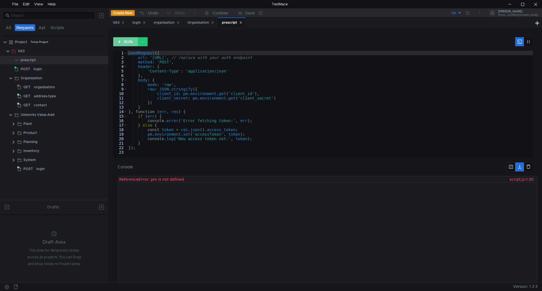
click at [128, 42] on button "RUN" at bounding box center [125, 41] width 25 height 9
click at [130, 54] on div "sendRequest ({ url : 'http://va-linux:8081/api/v1/auth/token' , // replace with…" at bounding box center [329, 108] width 405 height 115
click at [129, 53] on div "sendRequest ({ url : 'http://va-linux:8081/api/v1/auth/token' , // replace with…" at bounding box center [329, 108] width 405 height 115
click at [142, 42] on button at bounding box center [143, 41] width 10 height 9
click at [132, 42] on div at bounding box center [271, 145] width 542 height 291
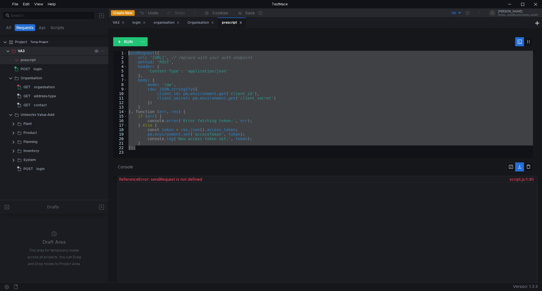
drag, startPoint x: 138, startPoint y: 149, endPoint x: 107, endPoint y: 51, distance: 103.2
click at [107, 51] on as-split "All Requests Api Scripts Project Temp Project VA3 prescript POST login Organisa…" at bounding box center [271, 145] width 542 height 274
type textarea "sendRequest({ url: 'http://va-linux:8081/api/v1/auth/token', // replace with yo…"
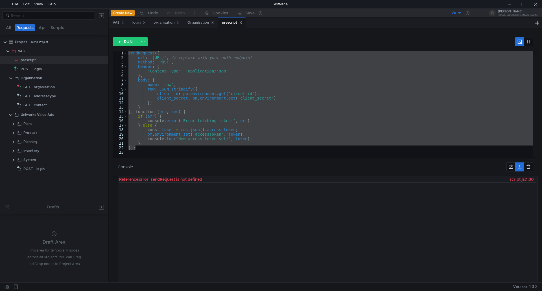
drag, startPoint x: 152, startPoint y: 153, endPoint x: 150, endPoint y: 151, distance: 3.0
click at [154, 151] on div "sendRequest ({ url : 'http://va-linux:8081/api/v1/auth/token' , // replace with…" at bounding box center [329, 108] width 405 height 115
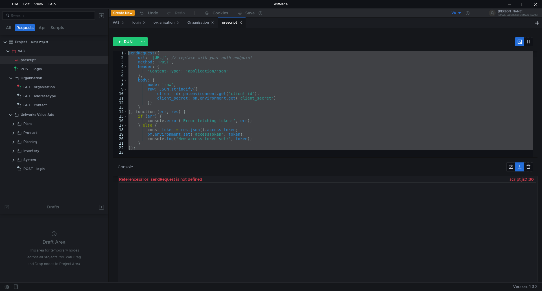
drag, startPoint x: 139, startPoint y: 150, endPoint x: 97, endPoint y: 34, distance: 123.0
click at [97, 34] on as-split "All Requests Api Scripts Project Temp Project VA3 prescript POST login Organisa…" at bounding box center [271, 145] width 542 height 274
type textarea "sendRequest({ url: 'http://va-linux:8081/api/v1/auth/token', // replace with yo…"
paste textarea
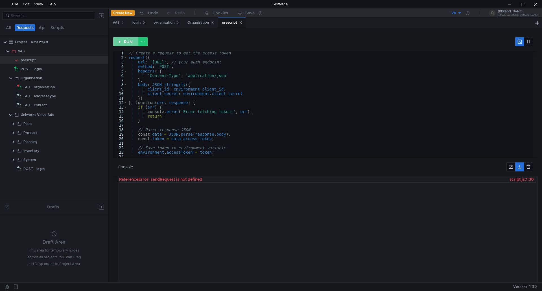
click at [128, 40] on button "RUN" at bounding box center [125, 41] width 25 height 9
drag, startPoint x: 207, startPoint y: 179, endPoint x: 117, endPoint y: 178, distance: 89.4
click at [118, 178] on nz-collapse "ReferenceError: environment is not defined script.js:9:20" at bounding box center [328, 229] width 420 height 106
drag, startPoint x: 211, startPoint y: 179, endPoint x: 121, endPoint y: 183, distance: 90.4
click at [119, 178] on div "ReferenceError: environment is not defined script.js:9:20" at bounding box center [327, 179] width 417 height 6
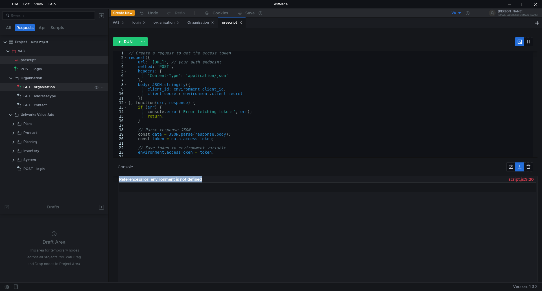
click at [34, 86] on div "organisation" at bounding box center [44, 87] width 21 height 8
click at [35, 86] on div "organisation" at bounding box center [44, 87] width 21 height 8
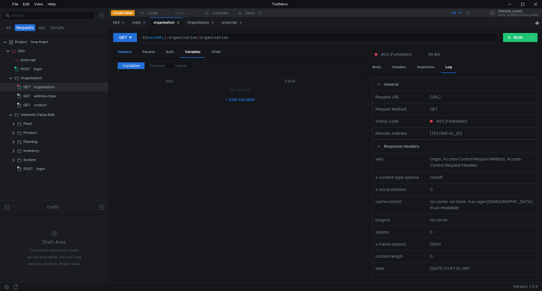
click at [124, 53] on div "Headers" at bounding box center [124, 52] width 23 height 10
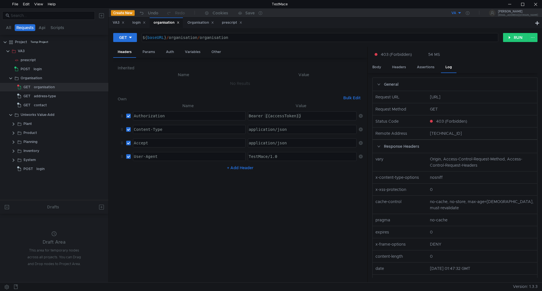
click at [243, 168] on button "+ Add Header" at bounding box center [240, 167] width 31 height 7
click at [157, 169] on div at bounding box center [189, 175] width 112 height 14
click at [308, 116] on div "Bearer {{accessToken}}" at bounding box center [301, 121] width 109 height 14
click at [27, 62] on div "prescript" at bounding box center [28, 60] width 15 height 8
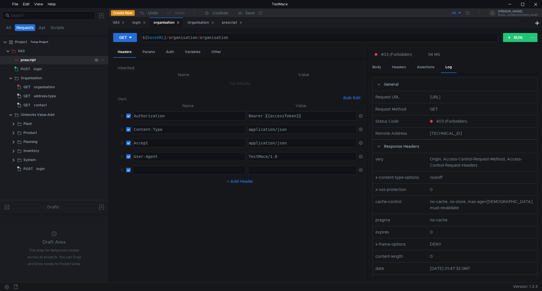
click at [27, 62] on div "prescript" at bounding box center [28, 60] width 15 height 8
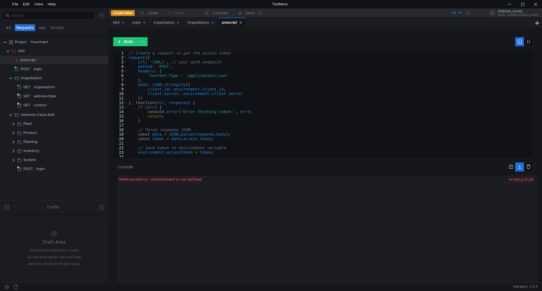
type textarea "environment.accessToken = token;"
click at [174, 153] on div "// Create a request to get the access token request ({ url : 'http://va-linux:8…" at bounding box center [328, 108] width 403 height 115
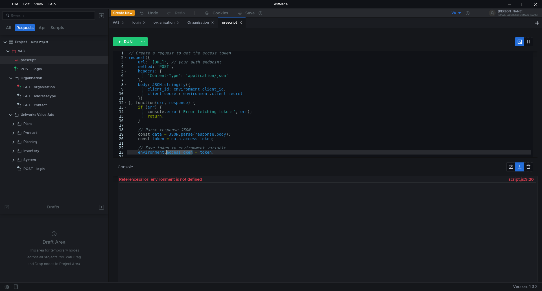
click at [174, 153] on div "// Create a request to get the access token request ({ url : 'http://va-linux:8…" at bounding box center [328, 108] width 403 height 115
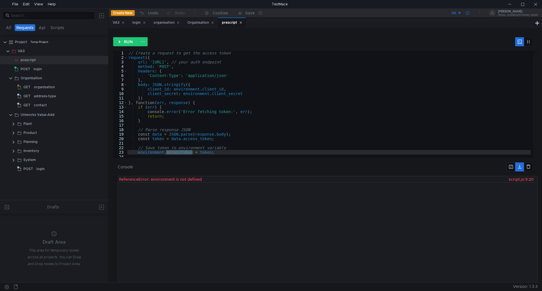
click at [469, 12] on icon at bounding box center [468, 13] width 4 height 4
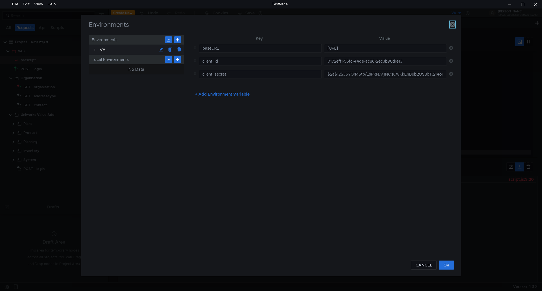
click at [452, 24] on icon "button" at bounding box center [452, 25] width 6 height 6
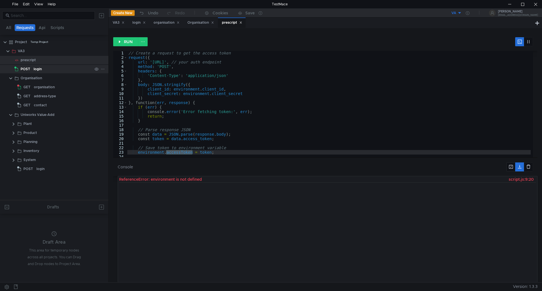
click at [35, 67] on div "login" at bounding box center [38, 69] width 8 height 8
click at [37, 69] on div "login" at bounding box center [38, 69] width 8 height 8
click at [38, 69] on div "login" at bounding box center [38, 69] width 8 height 8
click at [49, 69] on div "login" at bounding box center [63, 69] width 59 height 8
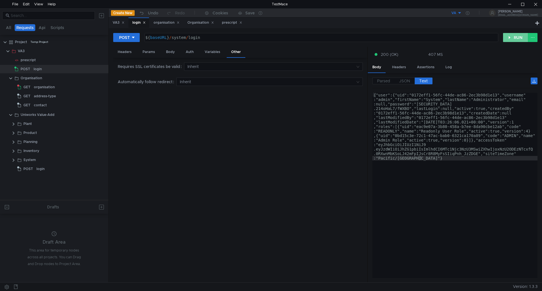
click at [518, 38] on button "RUN" at bounding box center [515, 37] width 25 height 9
click at [403, 82] on span "JSON" at bounding box center [404, 80] width 11 height 5
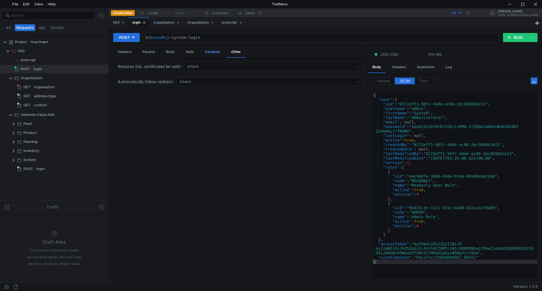
click at [211, 51] on div "Variables" at bounding box center [212, 52] width 25 height 10
click at [288, 91] on div ""[SECURITY_DATA]"" at bounding box center [195, 96] width 318 height 14
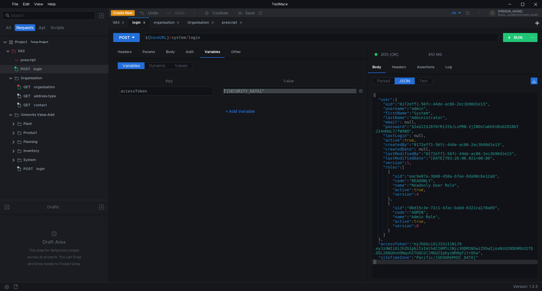
drag, startPoint x: 354, startPoint y: 92, endPoint x: 194, endPoint y: 77, distance: 160.6
click at [194, 77] on div "Variables Dynamic Values Key Value accessToken accessToken הההההההההההההההההההה…" at bounding box center [240, 170] width 245 height 216
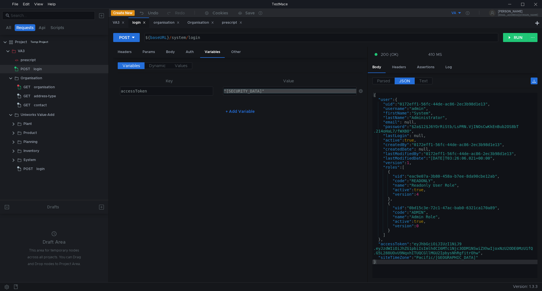
click at [321, 90] on div ""[SECURITY_DATA]"" at bounding box center [289, 91] width 133 height 8
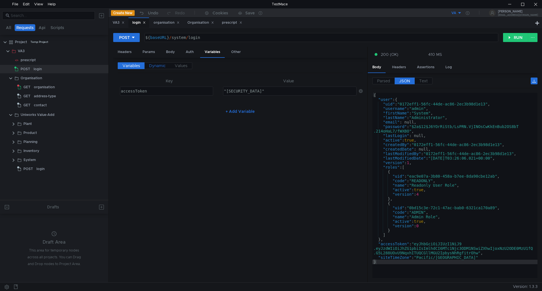
click at [153, 64] on span "Dynamic" at bounding box center [157, 65] width 17 height 5
click at [152, 80] on th "Node" at bounding box center [146, 81] width 49 height 7
drag, startPoint x: 200, startPoint y: 80, endPoint x: 209, endPoint y: 78, distance: 8.6
click at [205, 78] on th "Value path" at bounding box center [212, 81] width 82 height 7
click at [309, 80] on th "Variable name" at bounding box center [305, 81] width 105 height 7
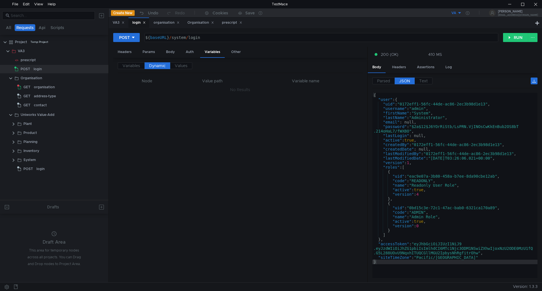
click at [236, 96] on div "Variables Dynamic Values Node Value path Variable name No Results" at bounding box center [240, 170] width 245 height 216
click at [317, 79] on th "Variable name" at bounding box center [305, 81] width 105 height 7
click at [403, 67] on div "Headers" at bounding box center [398, 67] width 23 height 10
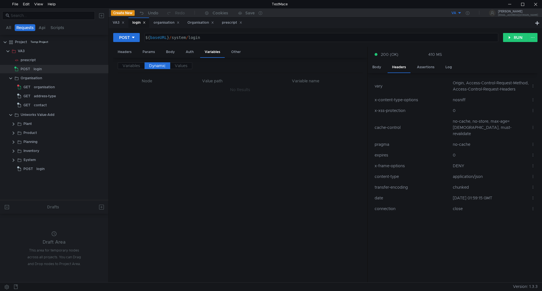
click at [533, 88] on icon at bounding box center [532, 86] width 1 height 3
click at [34, 69] on div at bounding box center [271, 145] width 542 height 291
click at [514, 36] on button "RUN" at bounding box center [515, 37] width 25 height 9
click at [378, 68] on div "Body" at bounding box center [377, 67] width 18 height 10
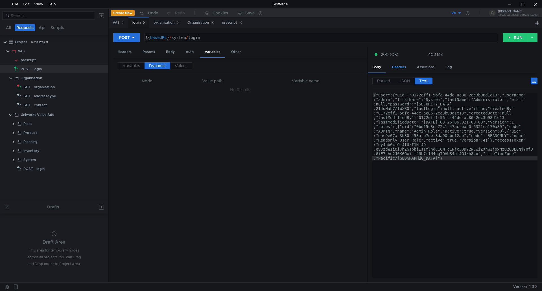
click at [396, 67] on div "Headers" at bounding box center [398, 67] width 23 height 10
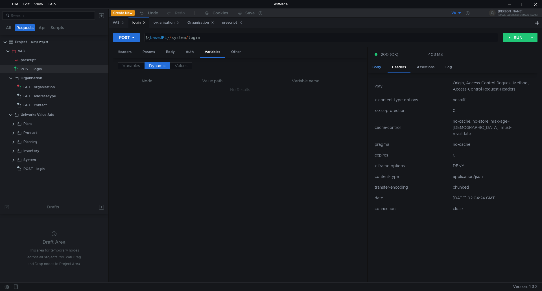
click at [380, 69] on div "Body" at bounding box center [377, 67] width 18 height 10
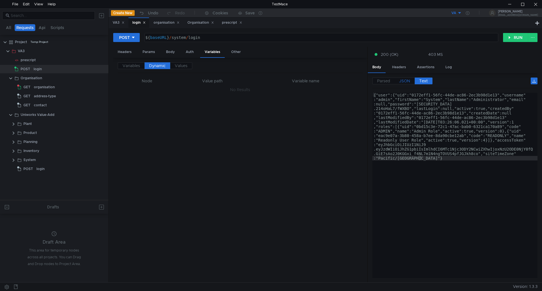
click at [405, 80] on span "JSON" at bounding box center [404, 80] width 11 height 5
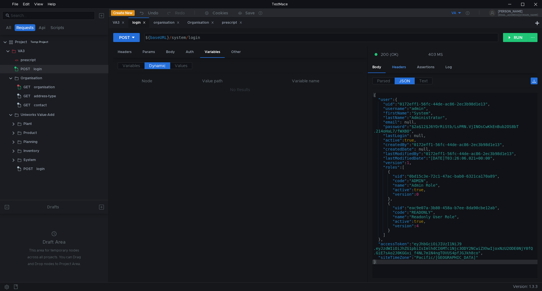
click at [401, 68] on div "Headers" at bounding box center [398, 67] width 23 height 10
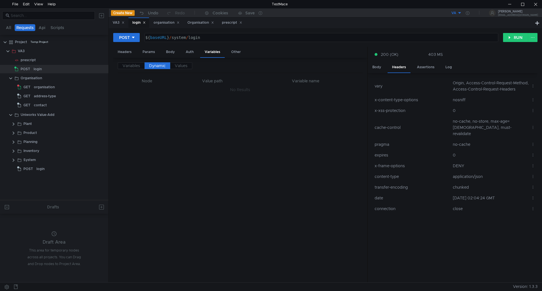
click at [533, 209] on icon at bounding box center [533, 209] width 4 height 4
click at [426, 68] on div at bounding box center [271, 145] width 542 height 291
click at [377, 65] on div "Body" at bounding box center [377, 67] width 18 height 10
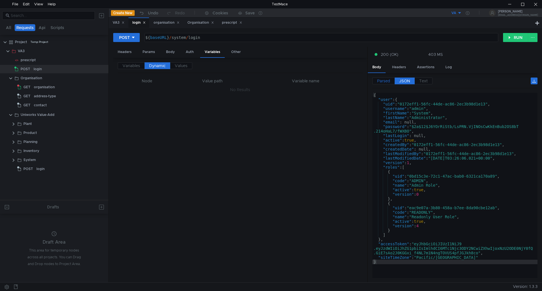
click at [385, 80] on span "Parsed" at bounding box center [383, 80] width 13 height 5
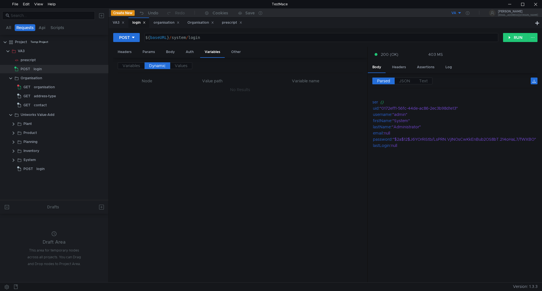
scroll to position [0, 25]
click at [532, 140] on icon at bounding box center [533, 140] width 3 height 1
drag, startPoint x: 439, startPoint y: 278, endPoint x: 416, endPoint y: 279, distance: 22.9
click at [416, 279] on div at bounding box center [271, 145] width 542 height 291
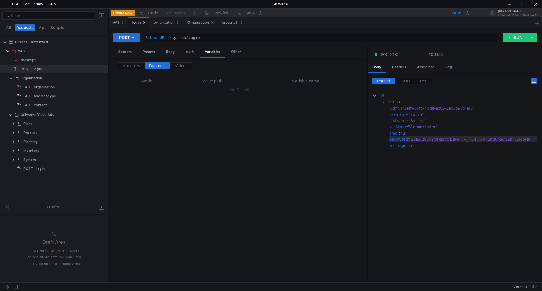
click at [433, 138] on div ""$2a$12$J6YOrRiStb/LsPRN.VjINOsCwKkEnBub2OS8bT.214oHaL7/fWXBO"" at bounding box center [481, 139] width 145 height 6
click at [531, 139] on icon at bounding box center [533, 140] width 4 height 4
click at [520, 155] on app-tour-anchor "Assign to variable" at bounding box center [513, 156] width 33 height 7
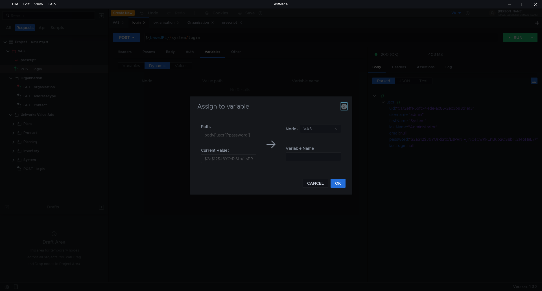
click at [345, 107] on icon "button" at bounding box center [344, 107] width 6 height 6
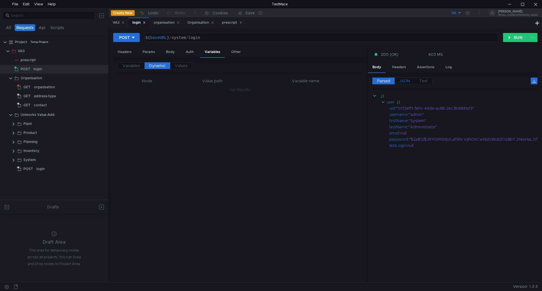
click at [405, 80] on span "JSON" at bounding box center [404, 80] width 11 height 5
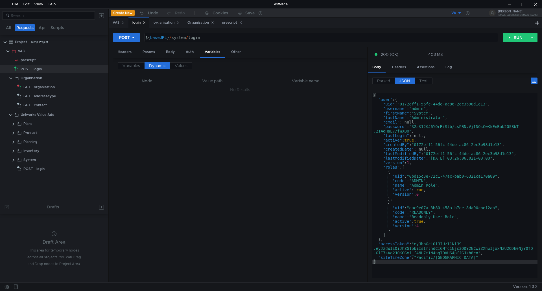
type textarea "}"
drag, startPoint x: 374, startPoint y: 263, endPoint x: 510, endPoint y: 265, distance: 135.7
click at [510, 265] on div "{ "user" : { "uid" : "0172eff1-56fc-44de-ac86-2ec3b98d1e13" , "username" : "adm…" at bounding box center [454, 190] width 165 height 194
click at [423, 83] on span "Text" at bounding box center [423, 80] width 8 height 5
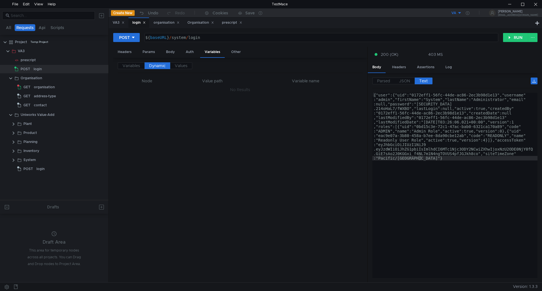
type textarea "{"user":{"uid":"0172eff1-56fc-44de-ac86-2ec3b98d1e13","username":"admin","first…"
click at [532, 103] on div "{"user":{"uid":"0172eff1-56fc-44de-ac86-2ec3b98d1e13","username" :"admin","firs…" at bounding box center [454, 253] width 165 height 321
click at [402, 65] on div "Headers" at bounding box center [398, 67] width 23 height 10
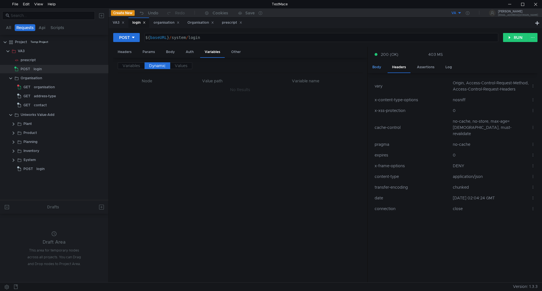
click at [379, 68] on div "Body" at bounding box center [377, 67] width 18 height 10
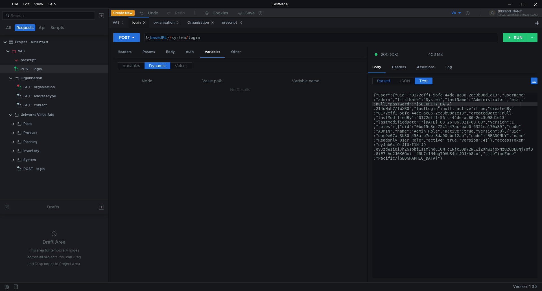
click at [381, 80] on span "Parsed" at bounding box center [383, 80] width 13 height 5
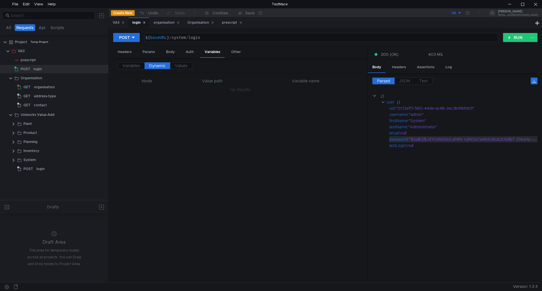
click at [531, 141] on icon at bounding box center [533, 140] width 4 height 4
click at [509, 156] on app-tour-anchor "Assign to variable" at bounding box center [513, 156] width 33 height 7
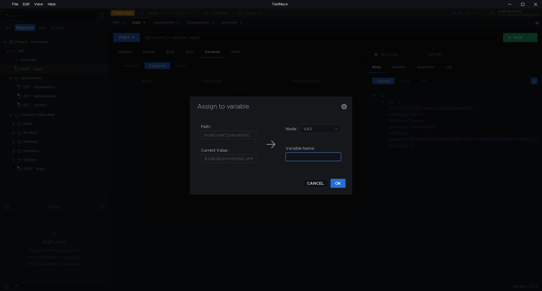
click at [298, 157] on input at bounding box center [313, 157] width 55 height 8
type input "password"
click at [342, 184] on button "OK" at bounding box center [337, 183] width 15 height 9
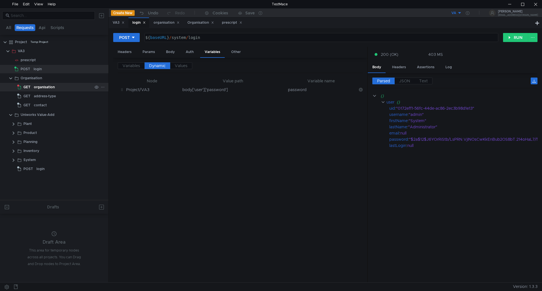
click at [43, 85] on div "organisation" at bounding box center [44, 87] width 21 height 8
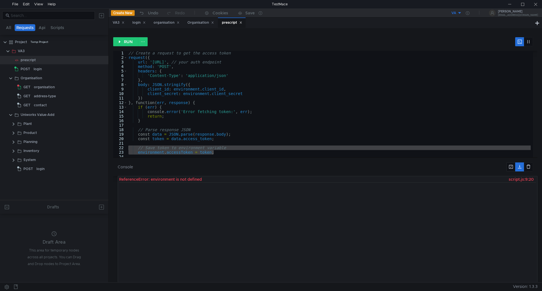
click at [219, 85] on div "// Create a request to get the access token request ({ url : '[URL]' , // your …" at bounding box center [328, 108] width 403 height 115
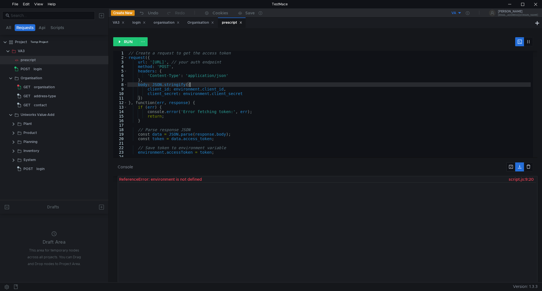
type textarea "});"
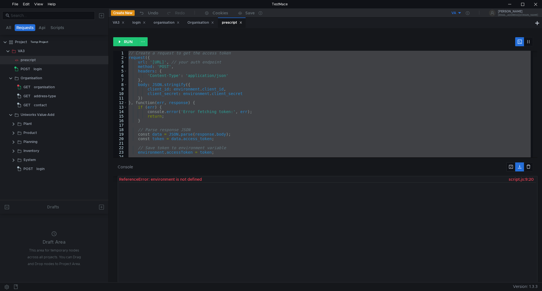
paste textarea
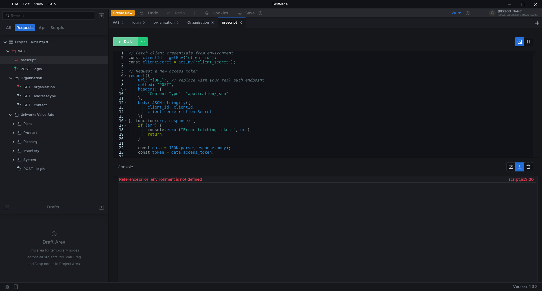
click at [128, 42] on button "RUN" at bounding box center [125, 41] width 25 height 9
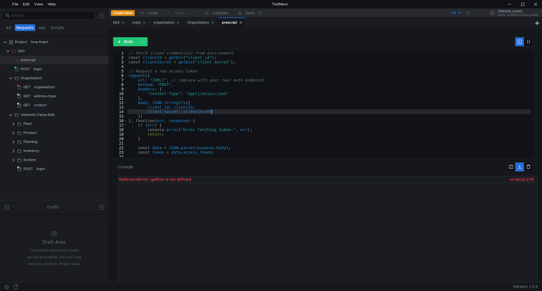
click at [240, 110] on div "// Fetch client credentials from environment const clientId = getEnv ( "client_…" at bounding box center [328, 108] width 403 height 115
type textarea "});"
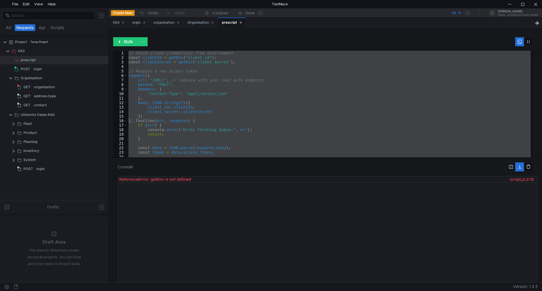
paste textarea
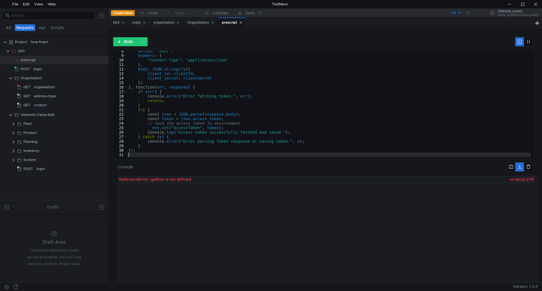
scroll to position [34, 0]
click at [130, 42] on button "RUN" at bounding box center [125, 41] width 25 height 9
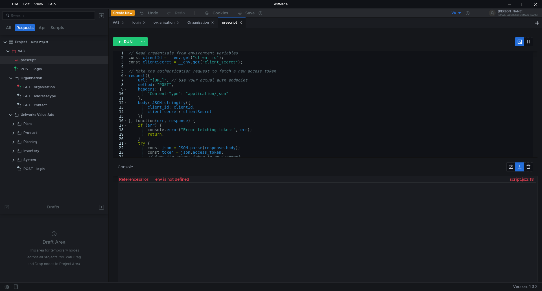
scroll to position [0, 0]
click at [128, 59] on div "// Read credentials from environment variables const clientId = __env . get ( "…" at bounding box center [328, 108] width 403 height 115
click at [128, 63] on div "// Read credentials from environment variables //const clientId = __env.get("cl…" at bounding box center [328, 108] width 403 height 115
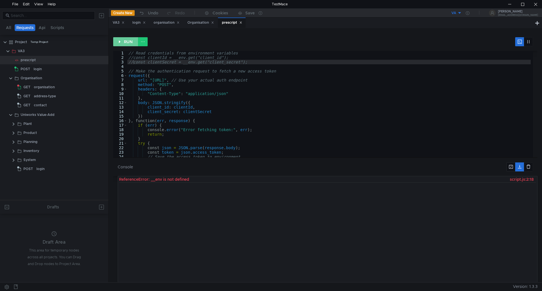
click at [126, 41] on button "RUN" at bounding box center [125, 41] width 25 height 9
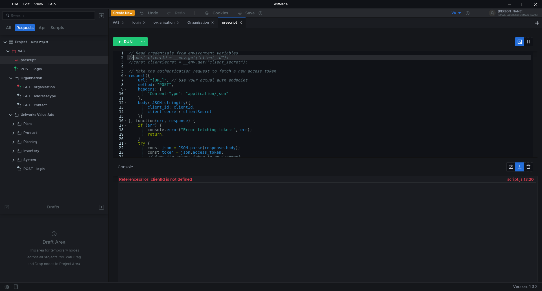
drag, startPoint x: 134, startPoint y: 57, endPoint x: 133, endPoint y: 63, distance: 5.7
click at [134, 57] on div "// Read credentials from environment variables //const clientId = __env.get("cl…" at bounding box center [328, 108] width 403 height 115
click at [133, 62] on div "// Read credentials from environment variables const clientId = __env . get ( "…" at bounding box center [328, 108] width 403 height 115
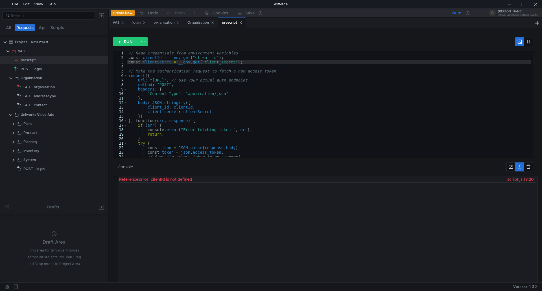
click at [190, 122] on div "// Read credentials from environment variables const clientId = __env . get ( "…" at bounding box center [328, 108] width 403 height 115
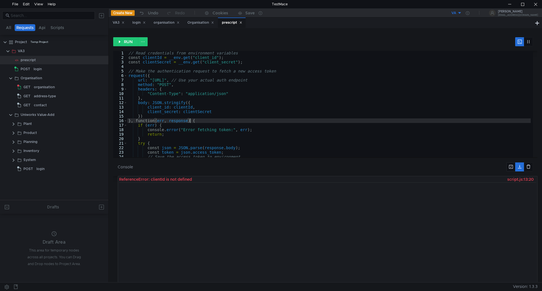
type textarea "});"
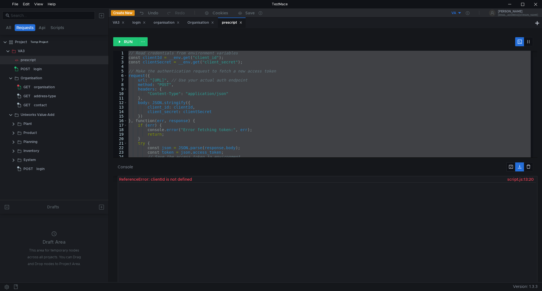
paste textarea
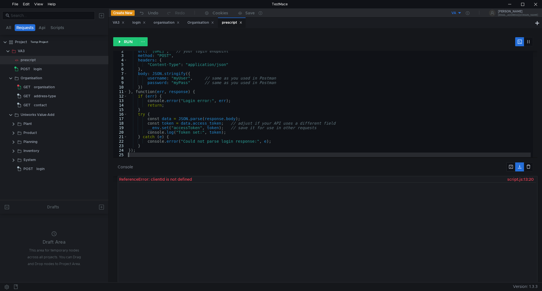
scroll to position [6, 0]
click at [125, 41] on button "RUN" at bounding box center [125, 41] width 25 height 9
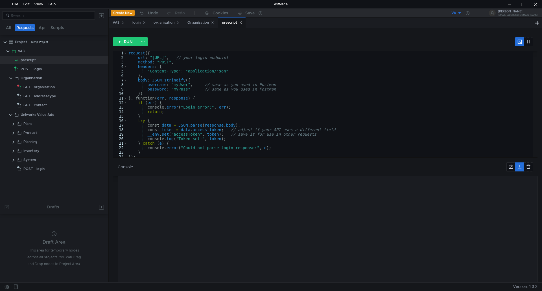
scroll to position [0, 0]
click at [161, 73] on div "request ({ url : "http://va-linux:8081/api/v1/auth/login" , // your login endpo…" at bounding box center [328, 108] width 403 height 115
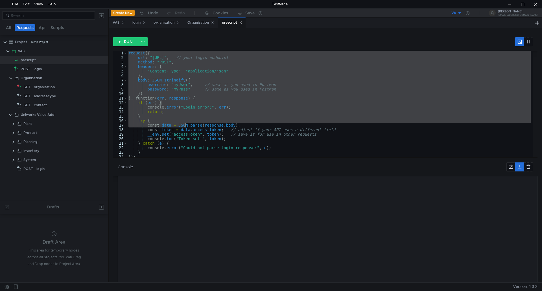
scroll to position [6, 0]
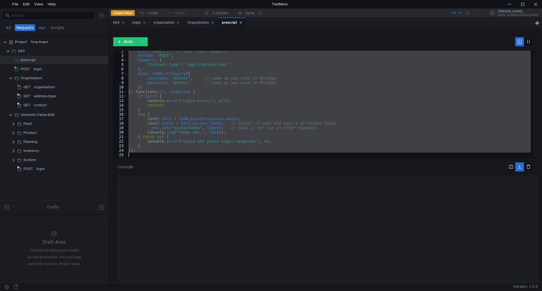
drag, startPoint x: 128, startPoint y: 53, endPoint x: 208, endPoint y: 177, distance: 146.9
click at [244, 208] on as-split "RUN "Content-Type": "application/json" }, 2 3 4 5 6 7 8 9 10 11 12 13 14 15 16 …" at bounding box center [325, 158] width 424 height 250
type textarea "});"
click at [130, 41] on button "RUN" at bounding box center [125, 41] width 25 height 9
click at [34, 85] on div "organisation" at bounding box center [44, 87] width 21 height 8
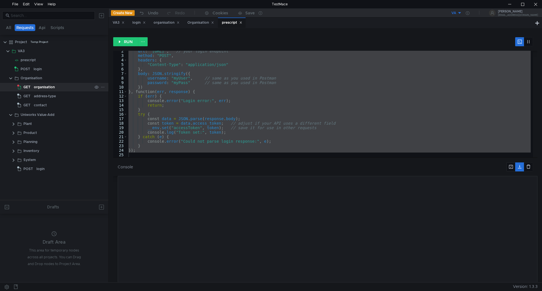
click at [34, 85] on div "organisation" at bounding box center [44, 87] width 21 height 8
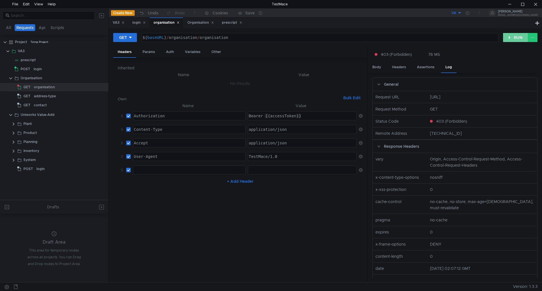
click at [515, 38] on button "RUN" at bounding box center [515, 37] width 25 height 9
click at [31, 68] on div "POST" at bounding box center [22, 69] width 17 height 8
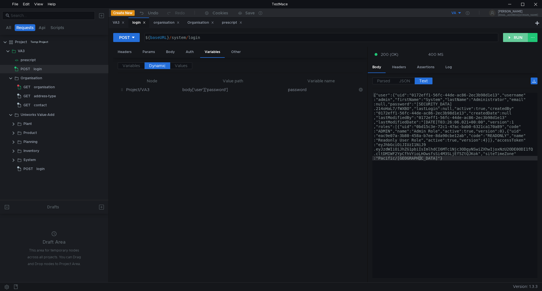
click at [513, 36] on button "RUN" at bounding box center [515, 37] width 25 height 9
click at [37, 87] on div "organisation" at bounding box center [44, 87] width 21 height 8
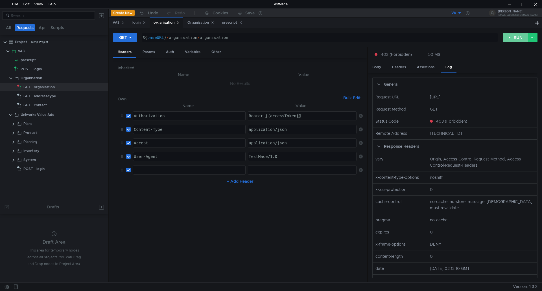
click at [519, 37] on button "RUN" at bounding box center [515, 37] width 25 height 9
click at [19, 60] on app-tree-icon at bounding box center [17, 60] width 6 height 8
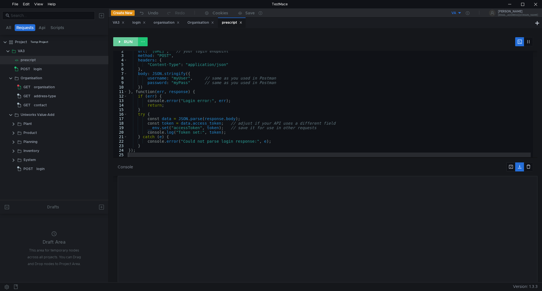
click at [129, 42] on button "RUN" at bounding box center [125, 41] width 25 height 9
click at [158, 176] on nz-collapse at bounding box center [328, 229] width 420 height 106
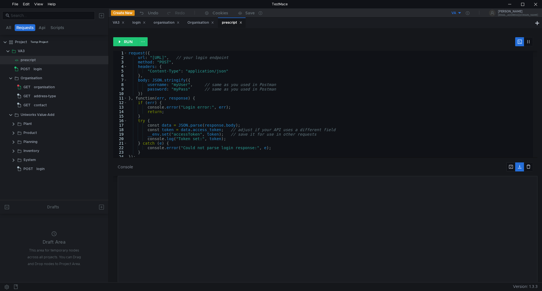
scroll to position [0, 0]
click at [510, 166] on button at bounding box center [510, 167] width 9 height 9
click at [519, 167] on button at bounding box center [519, 167] width 9 height 9
click at [158, 62] on div "request ({ url : "http://va-linux:8081/api/v1/auth/login" , // your login endpo…" at bounding box center [328, 108] width 403 height 115
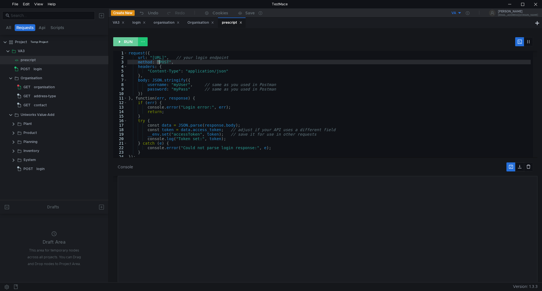
click at [129, 42] on button "RUN" at bounding box center [125, 41] width 25 height 9
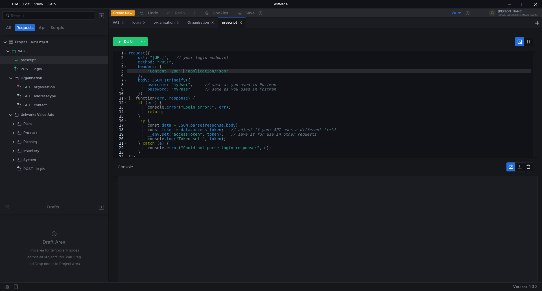
click at [182, 73] on div "request ({ url : "http://va-linux:8081/api/v1/auth/login" , // your login endpo…" at bounding box center [328, 108] width 403 height 115
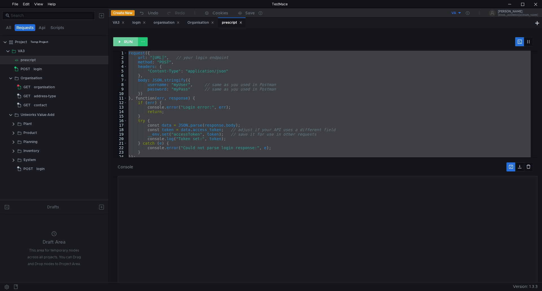
click at [125, 41] on button "RUN" at bounding box center [125, 41] width 25 height 9
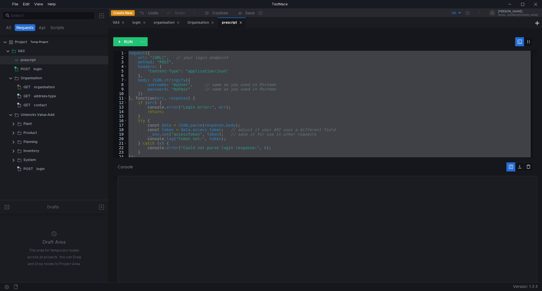
click at [180, 85] on div "request ({ url : "http://va-linux:8081/api/v1/auth/login" , // your login endpo…" at bounding box center [328, 104] width 403 height 106
click at [180, 85] on div "request ({ url : "http://va-linux:8081/api/v1/auth/login" , // your login endpo…" at bounding box center [328, 108] width 403 height 115
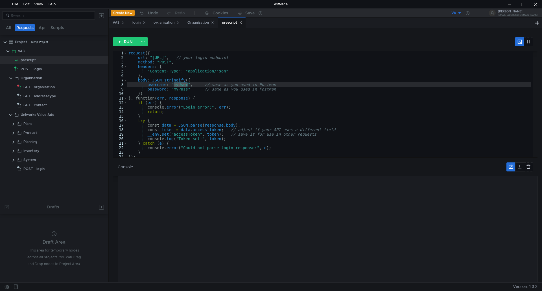
click at [183, 84] on div "request ({ url : "http://va-linux:8081/api/v1/auth/login" , // your login endpo…" at bounding box center [328, 104] width 403 height 106
click at [183, 84] on div "request ({ url : "http://va-linux:8081/api/v1/auth/login" , // your login endpo…" at bounding box center [328, 108] width 403 height 115
click at [183, 84] on div "request ({ url : "http://va-linux:8081/api/v1/auth/login" , // your login endpo…" at bounding box center [328, 104] width 403 height 106
click at [183, 83] on div "request ({ url : "http://va-linux:8081/api/v1/auth/login" , // your login endpo…" at bounding box center [328, 108] width 403 height 115
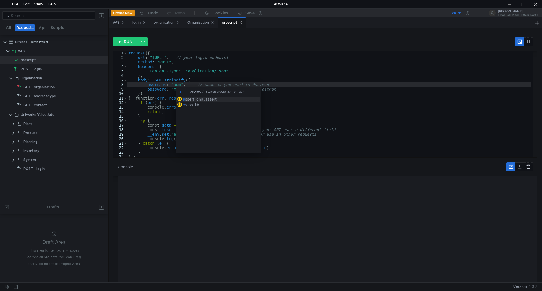
scroll to position [0, 4]
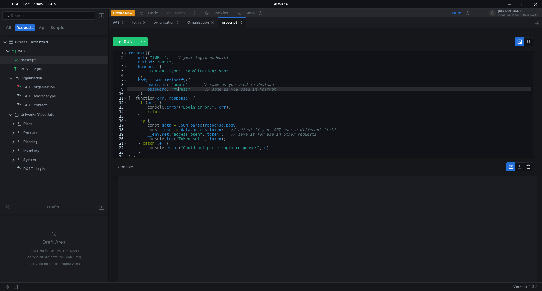
click at [177, 89] on div "request ({ url : "http://va-linux:8081/api/v1/auth/login" , // your login endpo…" at bounding box center [328, 108] width 403 height 115
click at [126, 41] on button "RUN" at bounding box center [125, 41] width 25 height 9
click at [208, 130] on div "request ({ url : "http://va-linux:8081/api/v1/auth/login" , // your login endpo…" at bounding box center [328, 108] width 403 height 115
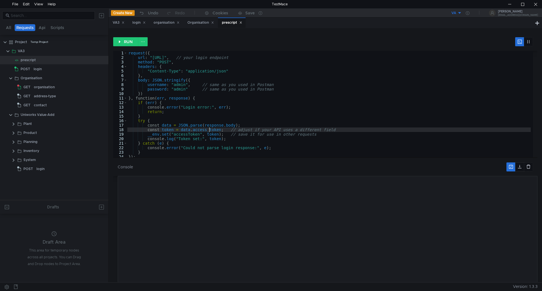
scroll to position [6, 0]
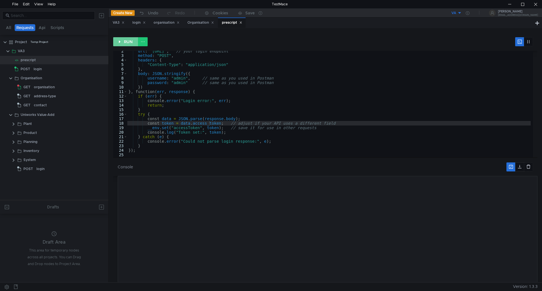
click at [130, 42] on button "RUN" at bounding box center [125, 41] width 25 height 9
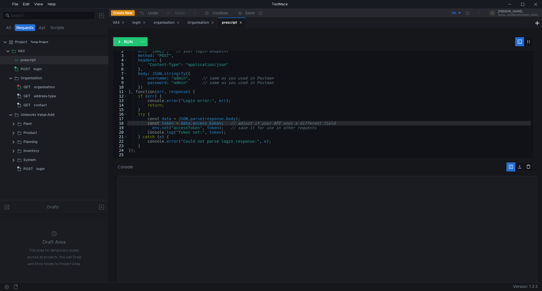
click at [214, 88] on div "url : "http://va-linux:8081/api/v1/auth/login" , // your login endpoint method …" at bounding box center [328, 106] width 403 height 115
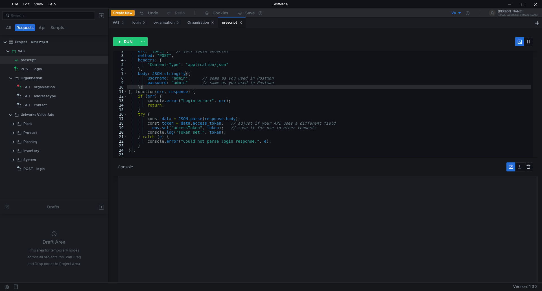
type textarea "});"
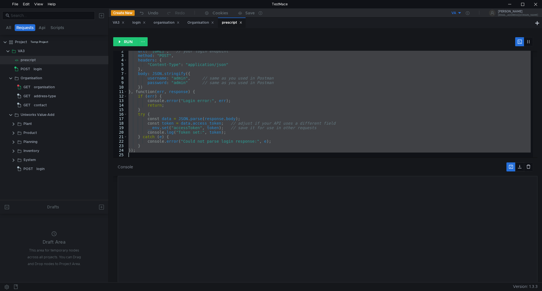
paste textarea
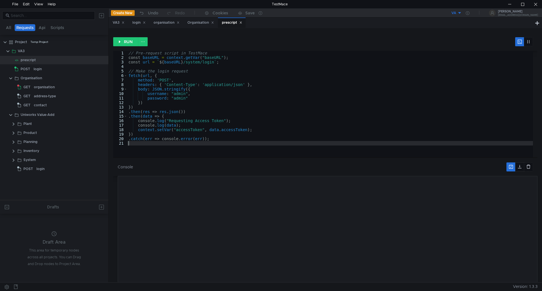
scroll to position [0, 0]
click at [132, 40] on button "RUN" at bounding box center [125, 41] width 25 height 9
type textarea ".catch(err => console.error(err));"
click at [198, 140] on div "// Pre-request script in TestMace const baseURL = context . getVar ( "baseURL" …" at bounding box center [329, 108] width 405 height 115
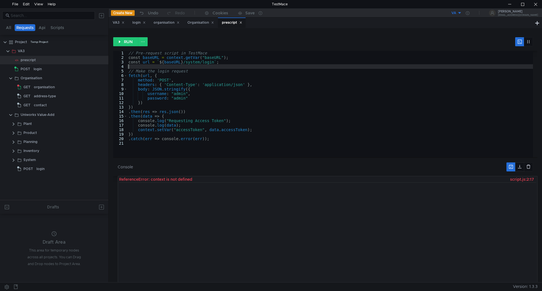
click at [190, 69] on div "// Pre-request script in TestMace const baseURL = context . getVar ( "baseURL" …" at bounding box center [329, 108] width 405 height 115
type textarea ".catch(err => console.error(err));"
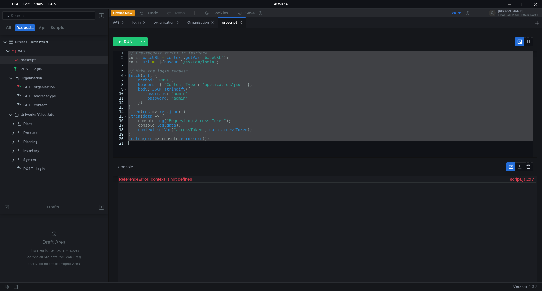
paste textarea
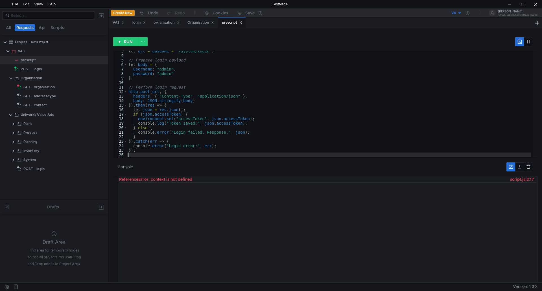
scroll to position [11, 0]
click at [128, 42] on button "RUN" at bounding box center [125, 41] width 25 height 9
click at [469, 13] on icon at bounding box center [468, 13] width 4 height 4
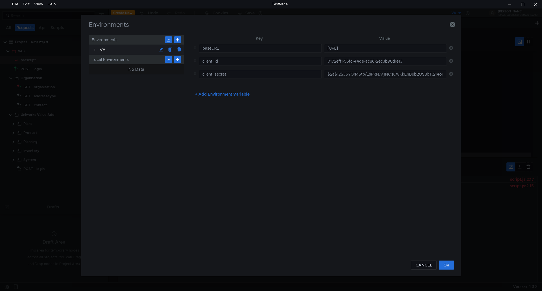
click at [451, 61] on icon at bounding box center [451, 61] width 4 height 4
type input "client_secret"
type input "$2a$12$J6YOrRiStb/LsPRN.VjINOsCwKkEnBub2OS8bT.214oHaL7/fWXBO"
click at [452, 62] on icon at bounding box center [451, 61] width 4 height 4
click at [218, 68] on button "+ Add Environment Variable" at bounding box center [221, 68] width 63 height 9
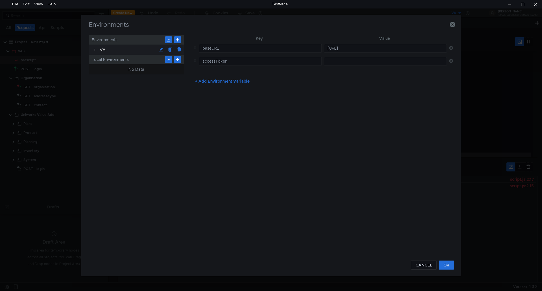
type input "accessToken"
click at [259, 96] on div "Key Value baseURL http://va-linux:8081/api/v1 accessToken + Add Environment Var…" at bounding box center [321, 144] width 262 height 219
click at [336, 62] on input "text" at bounding box center [385, 61] width 123 height 8
click at [447, 267] on button "OK" at bounding box center [446, 265] width 15 height 9
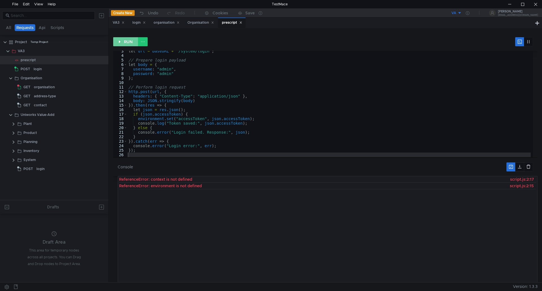
click at [124, 41] on button "RUN" at bounding box center [125, 41] width 25 height 9
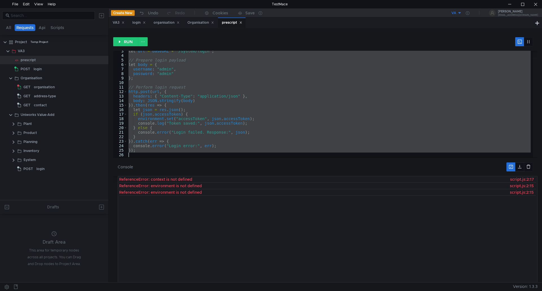
drag, startPoint x: 129, startPoint y: 54, endPoint x: 60, endPoint y: 239, distance: 197.1
click at [218, 179] on as-split "RUN // Get base URL from environment 3 4 5 6 7 8 9 10 11 12 13 14 15 16 17 18 1…" at bounding box center [325, 158] width 424 height 250
type textarea "});"
click at [104, 62] on icon at bounding box center [103, 60] width 4 height 4
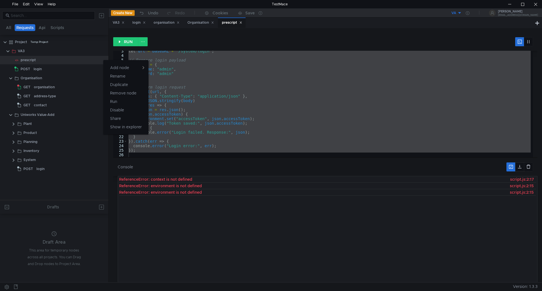
click at [8, 26] on div at bounding box center [271, 145] width 542 height 291
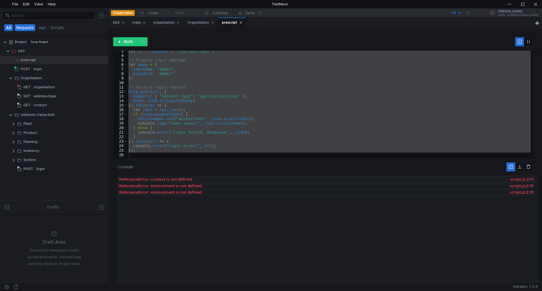
click at [8, 26] on button "All" at bounding box center [8, 27] width 9 height 7
click at [5, 43] on clr-icon at bounding box center [5, 42] width 5 height 5
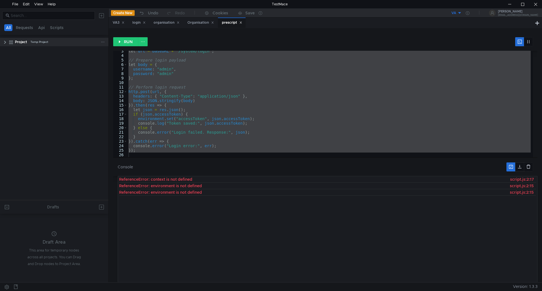
click at [103, 41] on icon at bounding box center [103, 42] width 4 height 4
click at [19, 26] on div at bounding box center [271, 145] width 542 height 291
click at [42, 28] on button "Api" at bounding box center [41, 27] width 10 height 7
click at [8, 26] on button "All" at bounding box center [8, 27] width 9 height 7
click at [56, 27] on button "Scripts" at bounding box center [56, 27] width 17 height 7
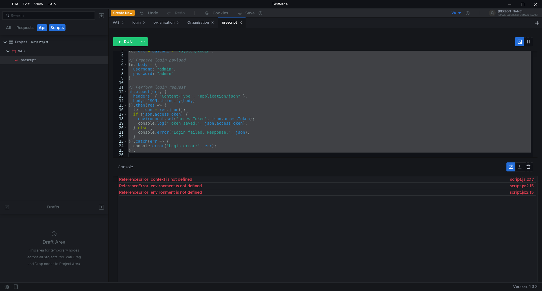
click at [40, 28] on button "Api" at bounding box center [42, 27] width 10 height 7
click at [30, 28] on button "Requests" at bounding box center [25, 27] width 21 height 7
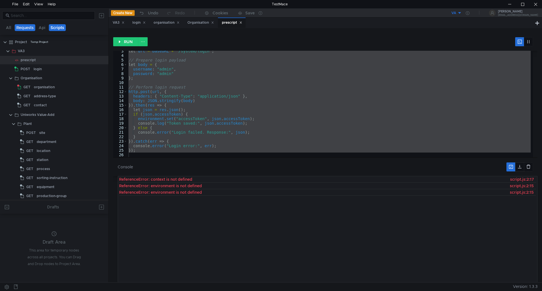
click at [59, 28] on button "Scripts" at bounding box center [57, 27] width 17 height 7
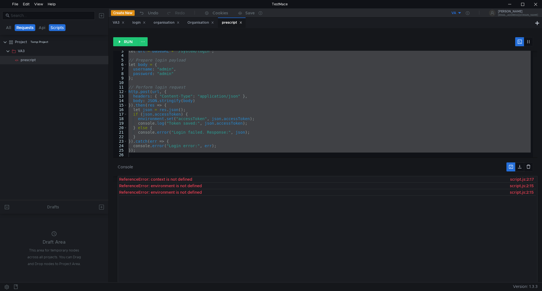
click at [20, 27] on button "Requests" at bounding box center [25, 27] width 21 height 7
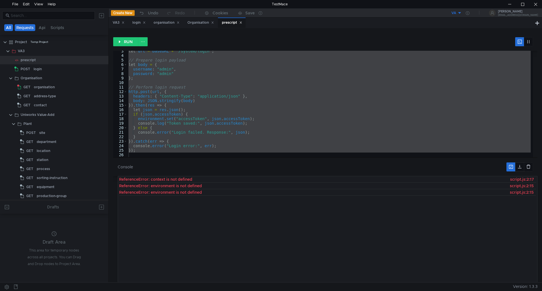
click at [8, 28] on button "All" at bounding box center [8, 27] width 9 height 7
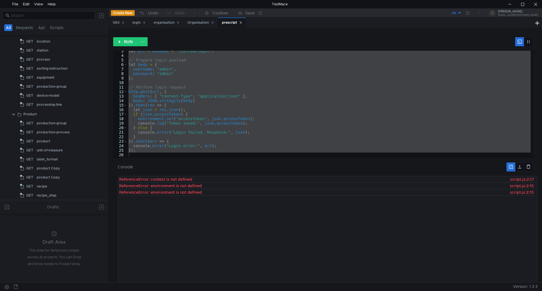
scroll to position [141, 0]
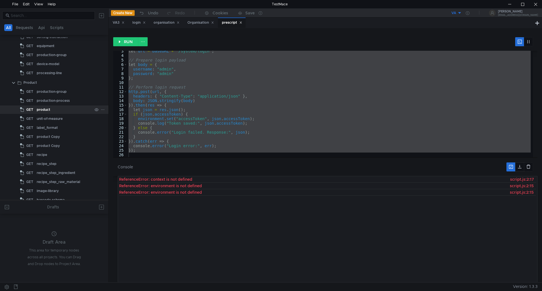
click at [47, 110] on div "product" at bounding box center [44, 110] width 14 height 8
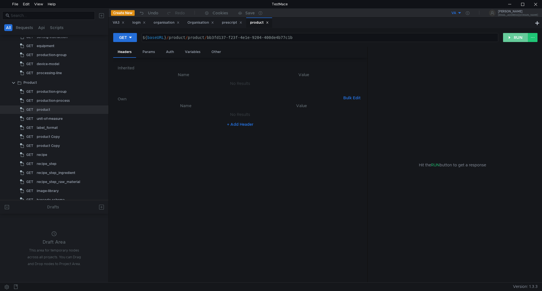
click at [516, 39] on button "RUN" at bounding box center [515, 37] width 25 height 9
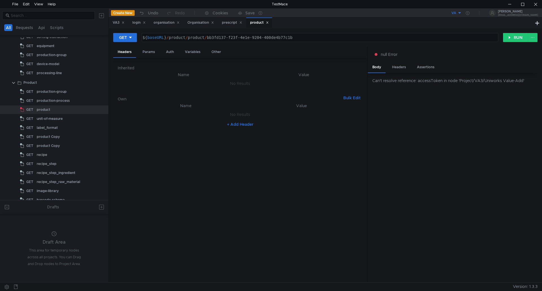
scroll to position [0, 0]
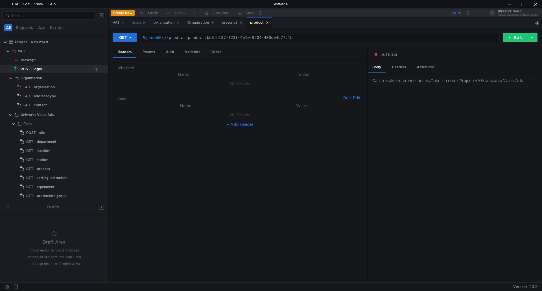
click at [42, 71] on div "login" at bounding box center [63, 69] width 59 height 8
click at [54, 69] on div "login" at bounding box center [63, 69] width 59 height 8
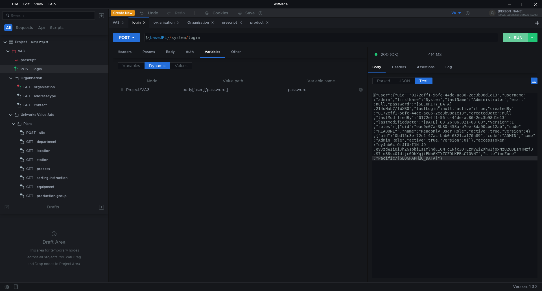
click at [517, 37] on button "RUN" at bounding box center [515, 37] width 25 height 9
click at [37, 87] on div "organisation" at bounding box center [44, 87] width 21 height 8
click at [183, 65] on span "Values" at bounding box center [181, 65] width 13 height 5
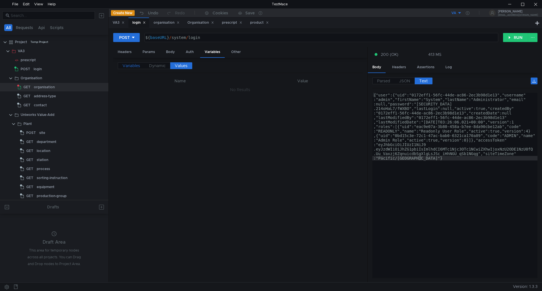
click at [130, 65] on span "Variables" at bounding box center [130, 65] width 17 height 5
type textarea ""[SECURITY_DATA]""
click at [337, 91] on div ""[SECURITY_DATA]"" at bounding box center [382, 96] width 318 height 14
click at [403, 81] on span "JSON" at bounding box center [404, 80] width 11 height 5
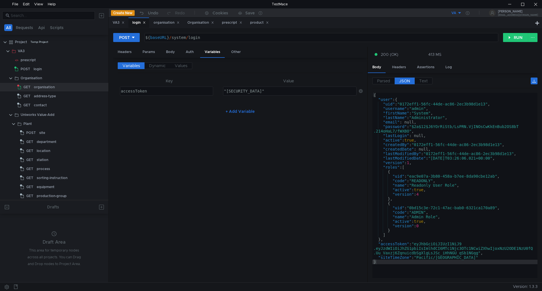
type textarea "[AUTH_TOKEN]"
click at [438, 245] on div "{ "user" : { "uid" : "0172eff1-56fc-44de-ac86-2ec3b98d1e13" , "username" : "adm…" at bounding box center [454, 190] width 165 height 194
drag, startPoint x: 438, startPoint y: 245, endPoint x: 397, endPoint y: 245, distance: 41.8
click at [397, 245] on div "{ "user" : { "uid" : "0172eff1-56fc-44de-ac86-2ec3b98d1e13" , "username" : "adm…" at bounding box center [454, 190] width 165 height 194
click at [533, 249] on div "{ "user" : { "uid" : "0172eff1-56fc-44de-ac86-2ec3b98d1e13" , "username" : "adm…" at bounding box center [454, 190] width 165 height 194
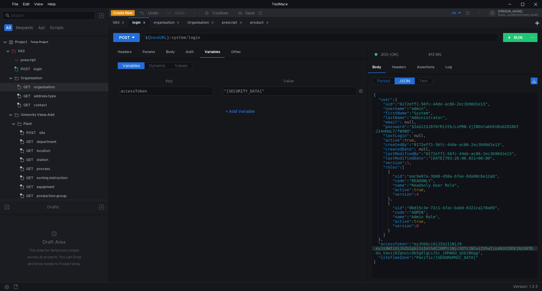
click at [379, 83] on span "Parsed" at bounding box center [383, 80] width 13 height 5
click at [381, 79] on span "Parsed" at bounding box center [383, 80] width 13 height 5
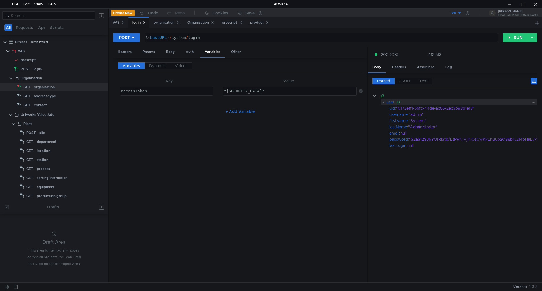
click at [382, 101] on clr-icon at bounding box center [383, 102] width 4 height 5
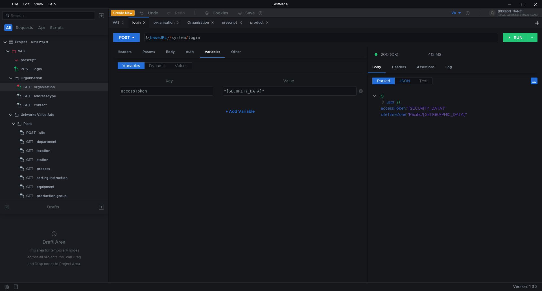
click at [405, 81] on span "JSON" at bounding box center [404, 80] width 11 height 5
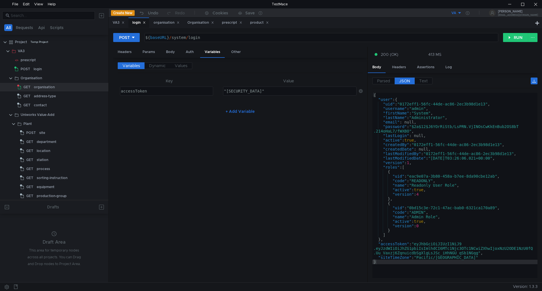
click at [405, 81] on span "JSON" at bounding box center [404, 80] width 11 height 5
type textarea ""password": "$2a$12$J6YOrRiStb/LsPRN.VjINOsCwKkEnBub2OS8bT.214oHaL7/fWXBO","
click at [525, 128] on div "{ "user" : { "uid" : "0172eff1-56fc-44de-ac86-2ec3b98d1e13" , "username" : "adm…" at bounding box center [454, 190] width 165 height 194
click at [466, 129] on div "{ "user" : { "uid" : "0172eff1-56fc-44de-ac86-2ec3b98d1e13" , "username" : "adm…" at bounding box center [454, 190] width 165 height 194
click at [425, 82] on span "Text" at bounding box center [423, 80] width 8 height 5
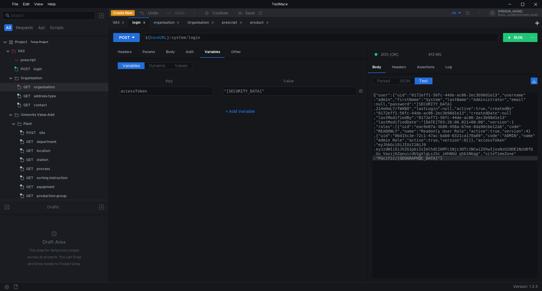
click at [425, 81] on span "Text" at bounding box center [423, 80] width 8 height 5
click at [400, 66] on div "Headers" at bounding box center [398, 67] width 23 height 10
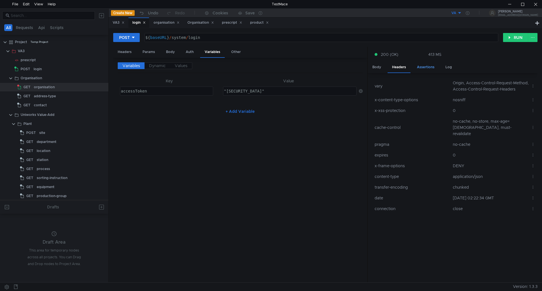
click at [426, 67] on div "Assertions" at bounding box center [425, 67] width 27 height 10
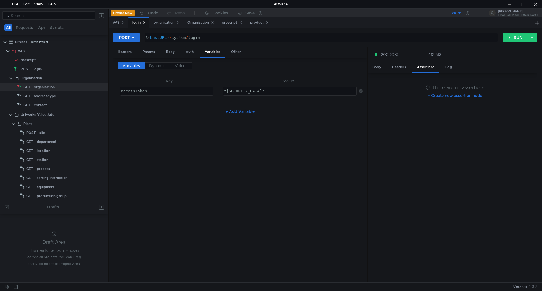
click at [428, 96] on button "+ Create new assertion node" at bounding box center [454, 95] width 63 height 9
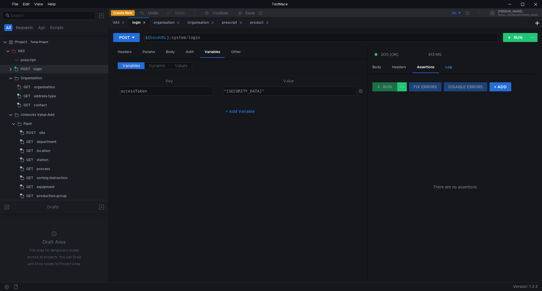
click at [450, 68] on div "Log" at bounding box center [449, 67] width 16 height 10
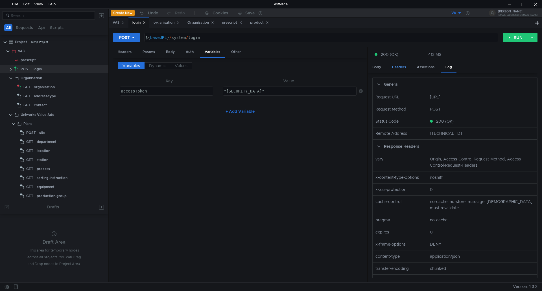
click at [400, 65] on div "Headers" at bounding box center [398, 67] width 23 height 10
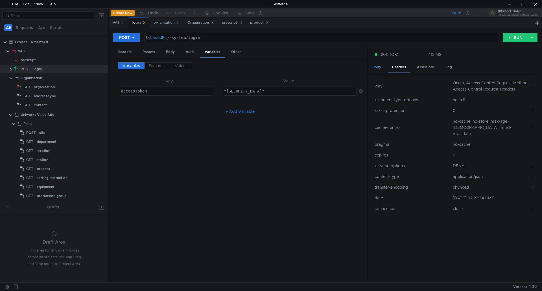
click at [379, 65] on div "Body" at bounding box center [377, 67] width 18 height 10
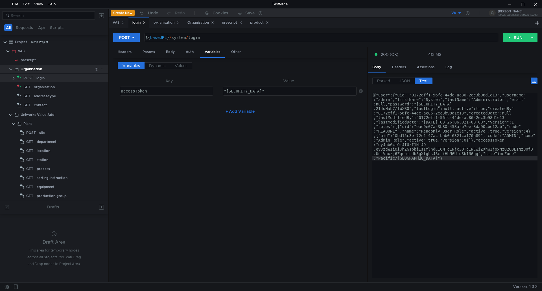
click at [10, 69] on clr-icon at bounding box center [10, 69] width 5 height 5
click at [9, 78] on clr-icon at bounding box center [10, 78] width 5 height 5
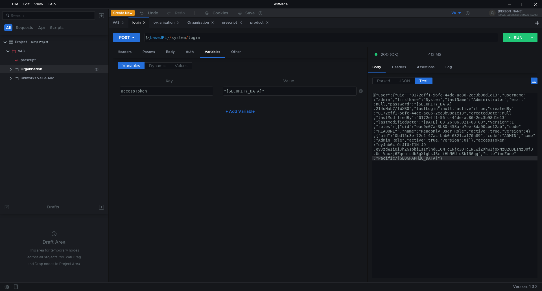
click at [12, 69] on clr-icon at bounding box center [10, 69] width 5 height 5
click at [34, 77] on app-tree-icon "POST" at bounding box center [26, 78] width 19 height 8
click at [103, 78] on icon at bounding box center [103, 78] width 4 height 4
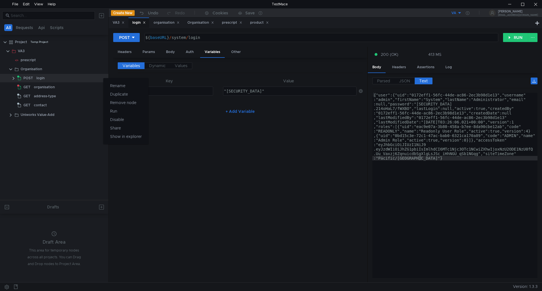
click at [45, 79] on div at bounding box center [271, 145] width 542 height 291
click at [45, 79] on div "login" at bounding box center [64, 78] width 56 height 8
click at [47, 85] on div "organisation" at bounding box center [44, 87] width 21 height 8
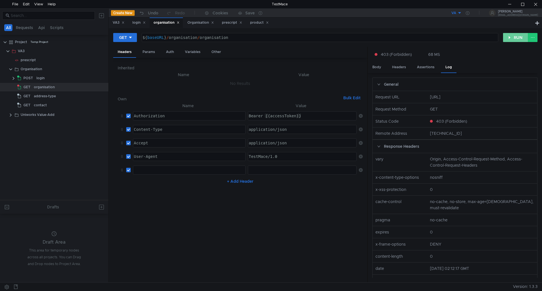
click at [515, 38] on button "RUN" at bounding box center [515, 37] width 25 height 9
click at [37, 69] on div "Organisation" at bounding box center [31, 69] width 21 height 8
click at [9, 69] on clr-icon at bounding box center [10, 69] width 5 height 5
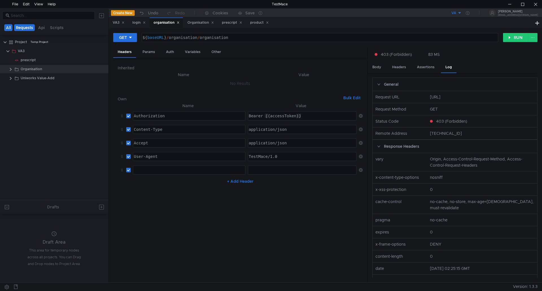
click at [28, 27] on button "Requests" at bounding box center [24, 27] width 21 height 7
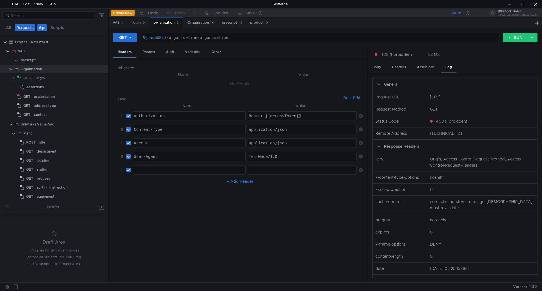
click at [41, 28] on button "Api" at bounding box center [42, 27] width 10 height 7
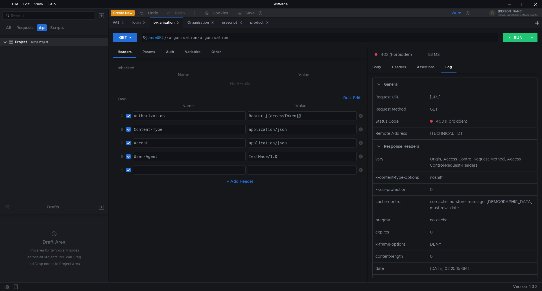
click at [103, 41] on icon at bounding box center [103, 42] width 4 height 4
click at [28, 28] on div at bounding box center [271, 145] width 542 height 291
click at [28, 28] on button "Requests" at bounding box center [25, 27] width 21 height 7
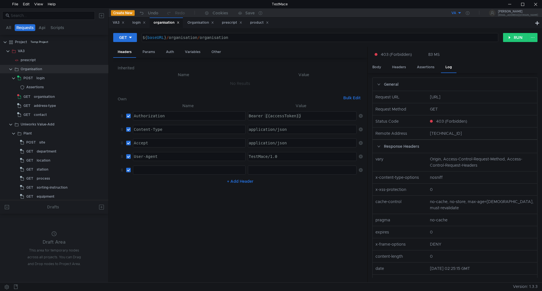
click at [28, 28] on button "Requests" at bounding box center [25, 27] width 21 height 7
click at [42, 77] on div "login" at bounding box center [40, 78] width 8 height 8
click at [34, 86] on div "Assertions" at bounding box center [34, 87] width 17 height 8
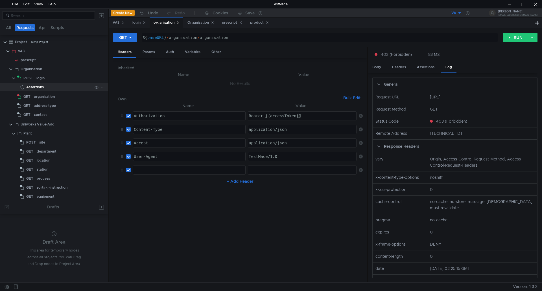
click at [103, 87] on div at bounding box center [99, 87] width 15 height 8
click at [101, 87] on icon at bounding box center [103, 87] width 4 height 4
click at [118, 93] on app-tour-anchor "Remove node" at bounding box center [121, 94] width 26 height 7
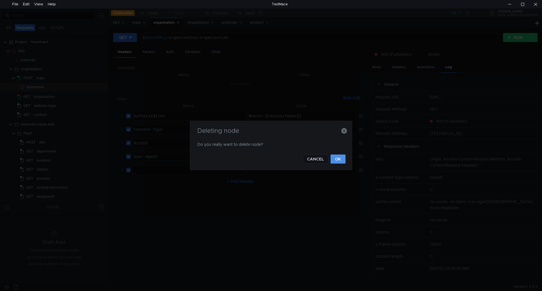
drag, startPoint x: 338, startPoint y: 160, endPoint x: 333, endPoint y: 157, distance: 6.3
click at [339, 160] on button "OK" at bounding box center [337, 159] width 15 height 9
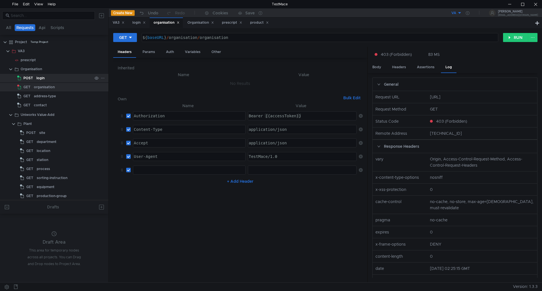
click at [44, 80] on div "login" at bounding box center [64, 78] width 56 height 8
click at [48, 87] on div "organisation" at bounding box center [44, 87] width 21 height 8
click at [54, 81] on div "login" at bounding box center [64, 78] width 56 height 8
click at [59, 28] on button "Scripts" at bounding box center [57, 27] width 17 height 7
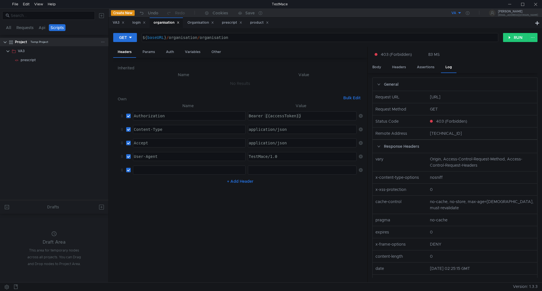
click at [5, 44] on clr-icon at bounding box center [5, 42] width 5 height 5
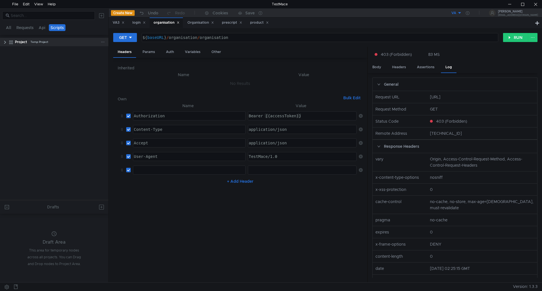
click at [6, 44] on clr-icon at bounding box center [5, 42] width 5 height 5
click at [7, 51] on clr-icon at bounding box center [8, 51] width 5 height 5
click at [22, 28] on button "Requests" at bounding box center [25, 27] width 21 height 7
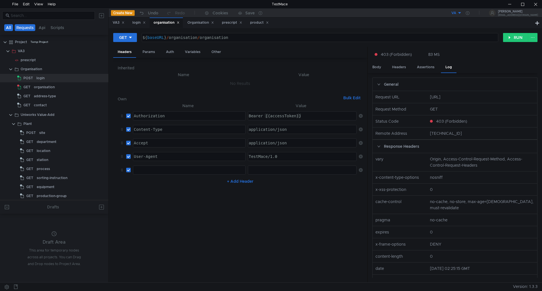
click at [10, 30] on button "All" at bounding box center [8, 27] width 9 height 7
click at [39, 88] on div "organisation" at bounding box center [44, 87] width 21 height 8
click at [40, 88] on div "organisation" at bounding box center [44, 87] width 21 height 8
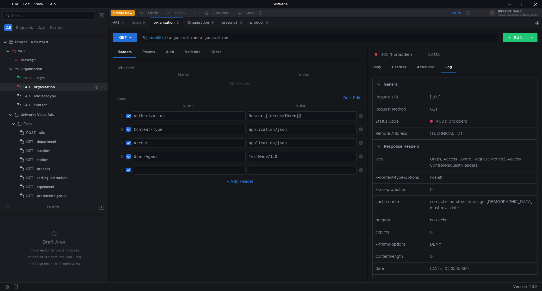
click at [42, 89] on div "organisation" at bounding box center [44, 87] width 21 height 8
click at [126, 51] on div "Headers" at bounding box center [124, 52] width 23 height 11
click at [149, 50] on div "Params" at bounding box center [148, 52] width 21 height 10
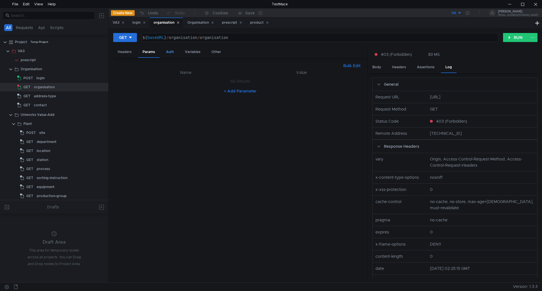
click at [172, 52] on div "Auth" at bounding box center [169, 52] width 17 height 10
drag, startPoint x: 187, startPoint y: 53, endPoint x: 199, endPoint y: 53, distance: 13.0
click at [187, 53] on div "Variables" at bounding box center [192, 52] width 25 height 10
click at [224, 52] on div "Other" at bounding box center [216, 52] width 19 height 10
click at [188, 51] on div "Variables" at bounding box center [192, 52] width 25 height 10
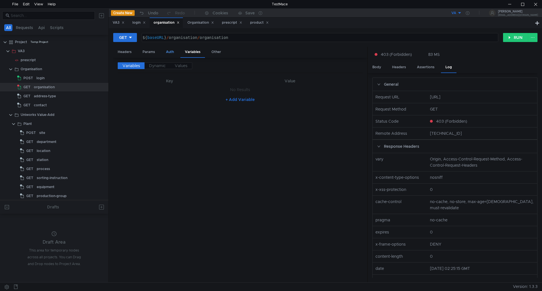
click at [167, 52] on div "Auth" at bounding box center [169, 52] width 17 height 10
click at [39, 83] on div "organisation" at bounding box center [44, 87] width 21 height 8
click at [39, 85] on div "organisation" at bounding box center [44, 87] width 21 height 8
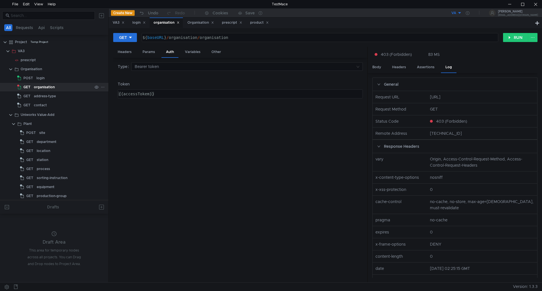
click at [37, 87] on div "organisation" at bounding box center [44, 87] width 21 height 8
click at [124, 53] on div "Headers" at bounding box center [124, 52] width 23 height 10
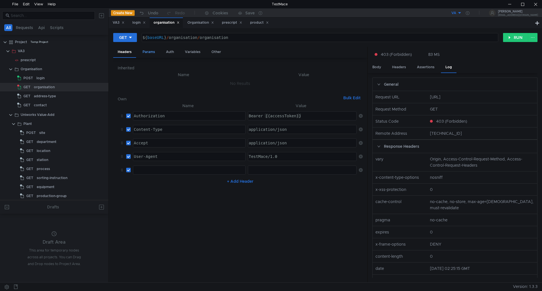
click at [147, 54] on div "Params" at bounding box center [148, 52] width 21 height 10
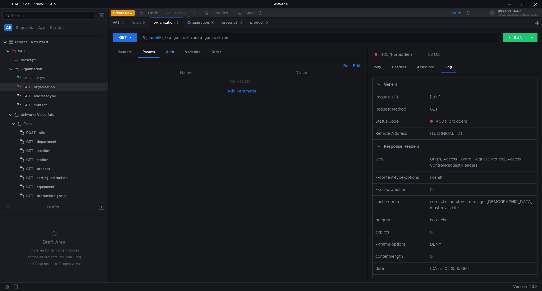
click at [172, 52] on div "Auth" at bounding box center [169, 52] width 17 height 10
click at [192, 52] on div "Variables" at bounding box center [192, 52] width 25 height 10
click at [216, 52] on div "Other" at bounding box center [216, 52] width 19 height 10
click at [40, 89] on div "organisation" at bounding box center [44, 87] width 21 height 8
click at [40, 88] on div "organisation" at bounding box center [44, 87] width 21 height 8
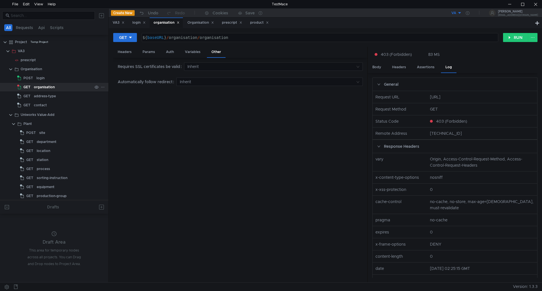
click at [40, 88] on div "organisation" at bounding box center [44, 87] width 21 height 8
drag, startPoint x: 40, startPoint y: 88, endPoint x: 43, endPoint y: 87, distance: 3.4
click at [40, 88] on div "organisation" at bounding box center [44, 87] width 21 height 8
click at [513, 36] on button "RUN" at bounding box center [515, 37] width 25 height 9
click at [530, 36] on button at bounding box center [533, 37] width 10 height 9
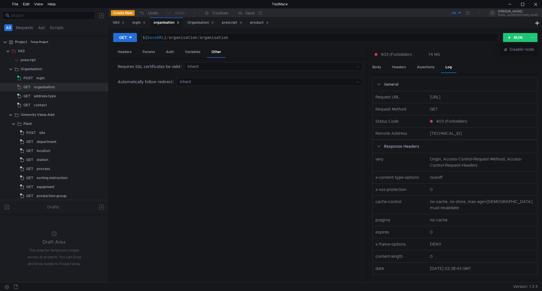
click at [514, 37] on div at bounding box center [271, 145] width 542 height 291
click at [127, 53] on div "Headers" at bounding box center [124, 52] width 23 height 10
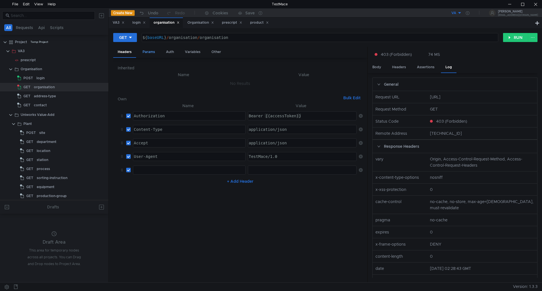
click at [152, 52] on div "Params" at bounding box center [148, 52] width 21 height 10
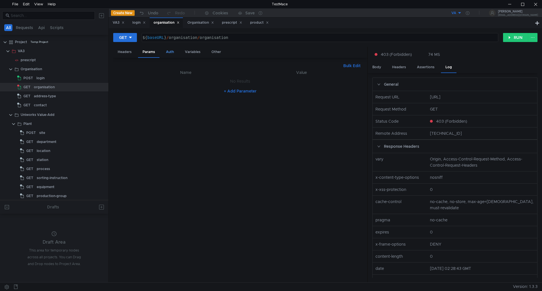
click at [171, 53] on div "Auth" at bounding box center [169, 52] width 17 height 10
click at [194, 53] on div "Variables" at bounding box center [192, 52] width 25 height 10
click at [219, 51] on div "Other" at bounding box center [216, 52] width 19 height 10
click at [191, 52] on div "Variables" at bounding box center [192, 52] width 25 height 10
click at [156, 65] on span "Dynamic" at bounding box center [157, 65] width 17 height 5
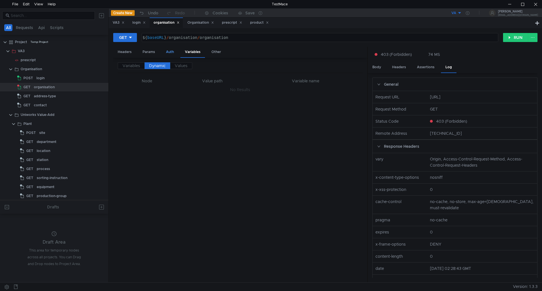
click at [167, 52] on div "Auth" at bounding box center [169, 52] width 17 height 10
click at [152, 52] on div "Params" at bounding box center [148, 52] width 21 height 10
click at [126, 51] on div "Headers" at bounding box center [124, 52] width 23 height 10
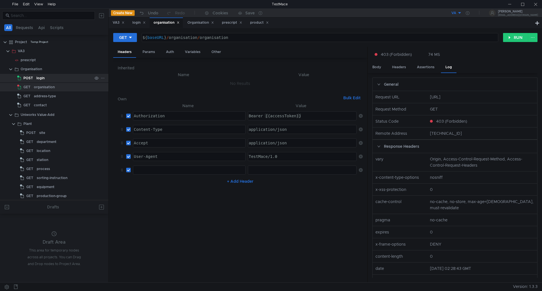
click at [41, 78] on div "login" at bounding box center [40, 78] width 8 height 8
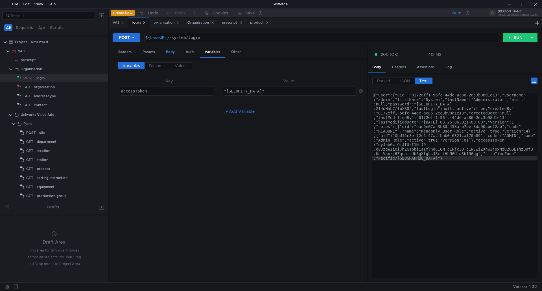
click at [172, 53] on div "Body" at bounding box center [170, 52] width 18 height 10
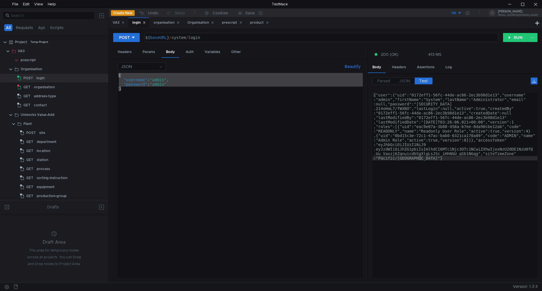
drag, startPoint x: 124, startPoint y: 91, endPoint x: 105, endPoint y: 65, distance: 32.5
click at [105, 65] on as-split "All Requests Api Scripts Project Temp Project VA3 prescript Organisation POST l…" at bounding box center [271, 145] width 542 height 274
type textarea "{ "username": "admin","
paste textarea
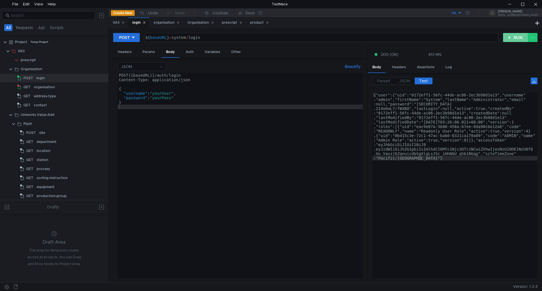
click at [520, 38] on button "RUN" at bounding box center [515, 37] width 25 height 9
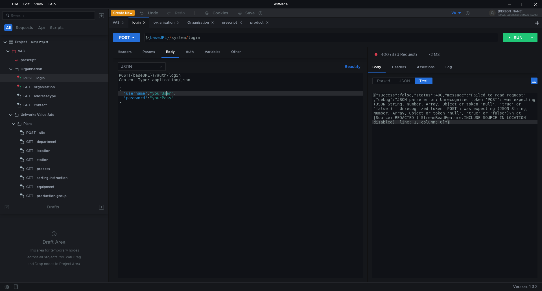
click at [166, 94] on div "POST {{ baseURL }} /auth/login Content-Type: application/json { "username" : "y…" at bounding box center [240, 180] width 245 height 214
click at [165, 99] on div "POST {{ baseURL }} /auth/login Content-Type: application/json { "username" : "a…" at bounding box center [240, 180] width 245 height 214
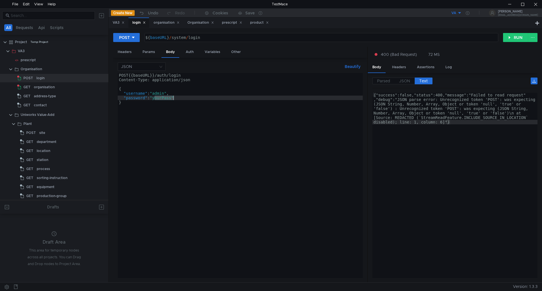
click at [165, 99] on div "POST {{ baseURL }} /auth/login Content-Type: application/json { "username" : "a…" at bounding box center [240, 180] width 245 height 214
type textarea ""password": "admin""
click at [514, 37] on button "RUN" at bounding box center [515, 37] width 25 height 9
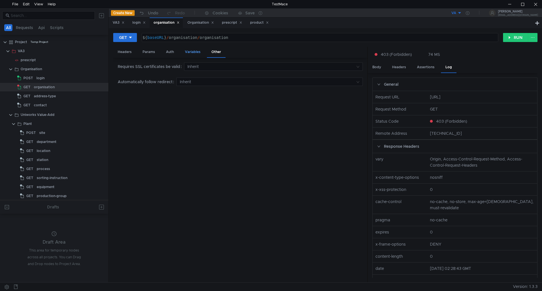
click at [196, 52] on div "Variables" at bounding box center [192, 52] width 25 height 10
click at [170, 51] on div "Auth" at bounding box center [169, 52] width 17 height 10
click at [153, 51] on div "Params" at bounding box center [148, 52] width 21 height 10
click at [128, 51] on div "Headers" at bounding box center [124, 52] width 23 height 10
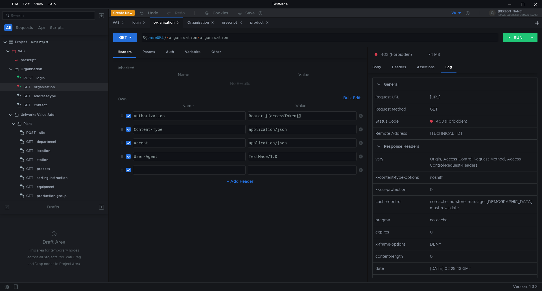
click at [131, 67] on h6 "Inherited" at bounding box center [240, 68] width 245 height 7
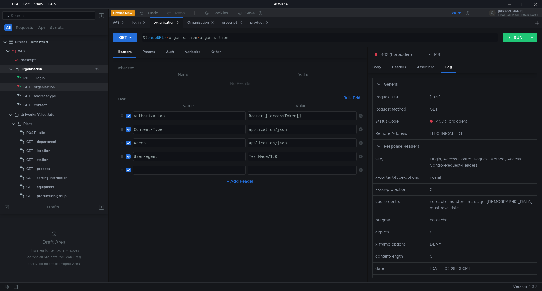
click at [45, 71] on div "Organisation" at bounding box center [57, 69] width 72 height 8
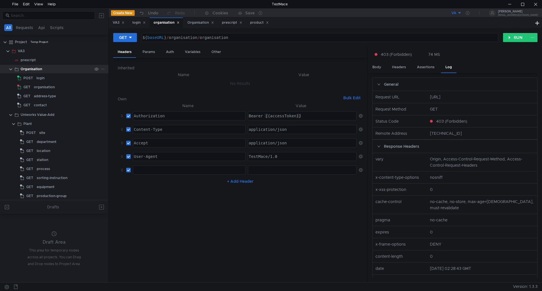
click at [45, 71] on div "Organisation" at bounding box center [57, 69] width 72 height 8
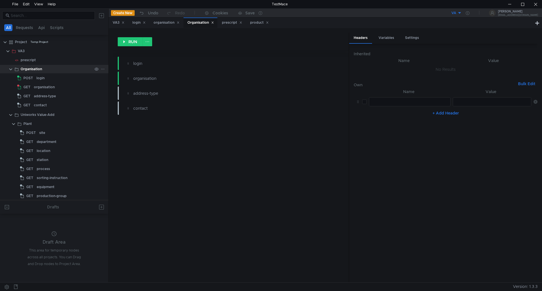
click at [101, 68] on icon at bounding box center [103, 69] width 4 height 4
click at [158, 84] on app-tour-anchor "Shared" at bounding box center [158, 83] width 13 height 7
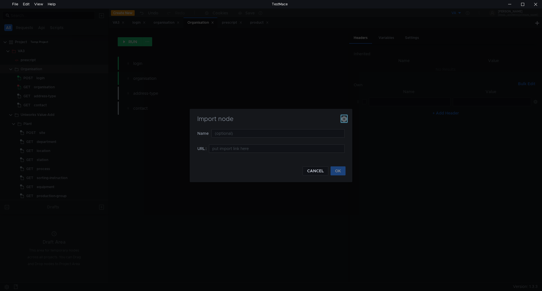
click at [344, 119] on icon "button" at bounding box center [344, 119] width 6 height 6
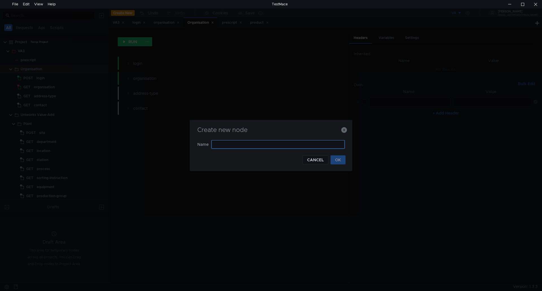
click at [292, 145] on input "text" at bounding box center [277, 144] width 133 height 8
click at [317, 160] on button "CANCEL" at bounding box center [315, 159] width 26 height 9
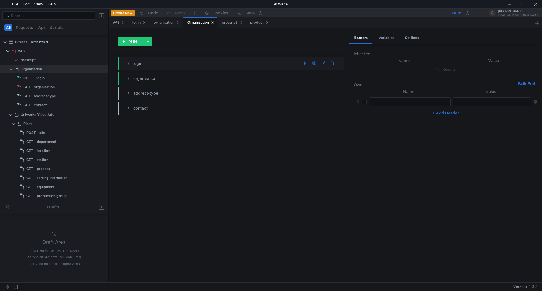
click at [145, 62] on div "login" at bounding box center [217, 63] width 168 height 6
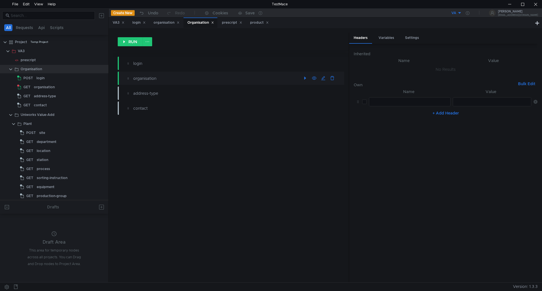
click at [143, 78] on div "organisation" at bounding box center [217, 78] width 168 height 6
click at [265, 61] on div "login" at bounding box center [217, 63] width 168 height 6
click at [257, 80] on div "organisation" at bounding box center [217, 78] width 168 height 6
click at [131, 41] on button "RUN" at bounding box center [130, 41] width 25 height 9
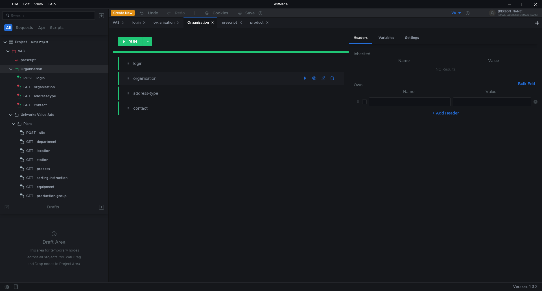
click at [145, 78] on div "organisation" at bounding box center [217, 78] width 168 height 6
click at [146, 78] on div "organisation" at bounding box center [217, 78] width 168 height 6
click at [54, 88] on div "organisation" at bounding box center [44, 87] width 21 height 8
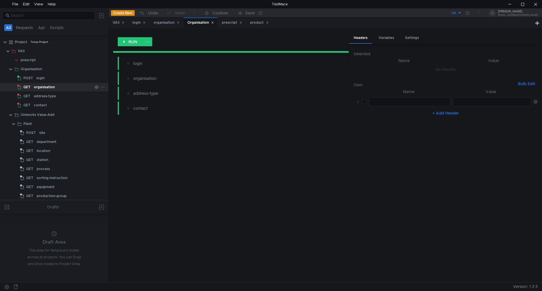
click at [54, 88] on div "organisation" at bounding box center [44, 87] width 21 height 8
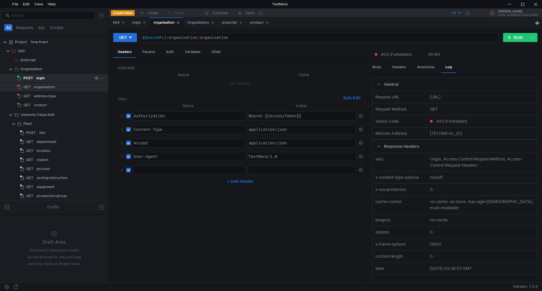
click at [51, 78] on div "login" at bounding box center [64, 78] width 56 height 8
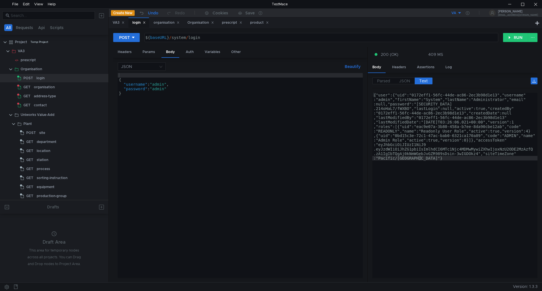
click at [142, 13] on icon "button" at bounding box center [142, 13] width 6 height 6
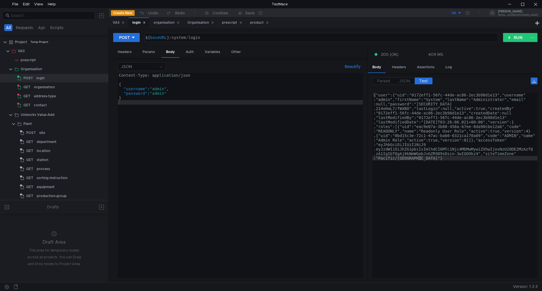
type textarea "Content-Type: application/json"
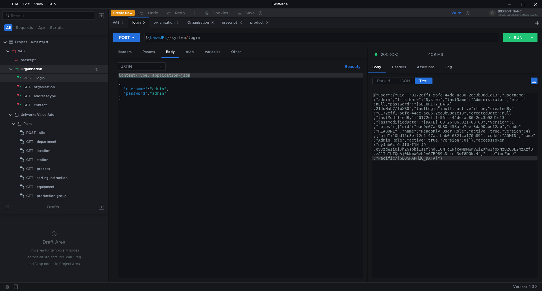
drag, startPoint x: 192, startPoint y: 76, endPoint x: 104, endPoint y: 65, distance: 88.7
click at [104, 65] on as-split "All Requests Api Scripts Project Temp Project VA3 prescript Organisation POST l…" at bounding box center [271, 145] width 542 height 274
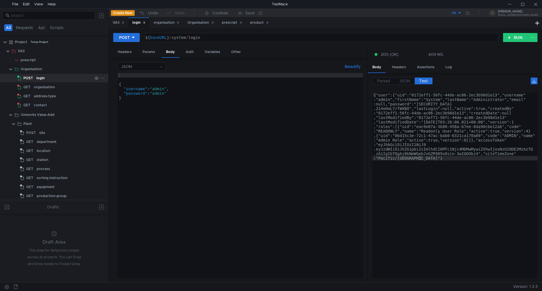
click at [101, 78] on icon at bounding box center [103, 78] width 4 height 4
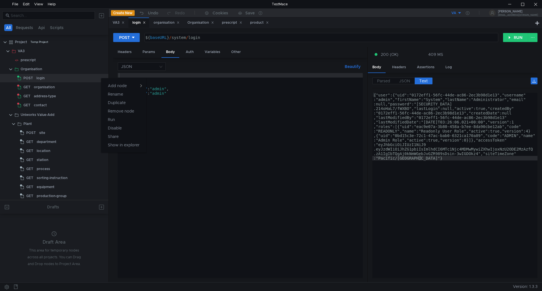
click at [33, 69] on div at bounding box center [271, 145] width 542 height 291
click at [101, 68] on icon at bounding box center [103, 69] width 4 height 4
click at [154, 82] on app-tour-anchor "Request" at bounding box center [159, 83] width 15 height 7
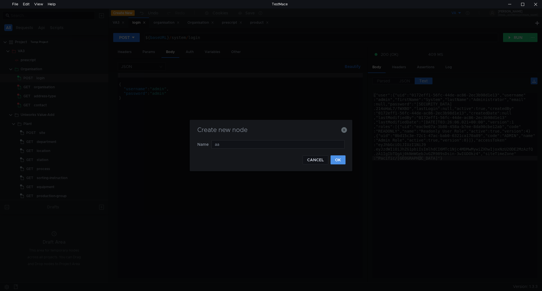
type input "aa"
click at [340, 159] on button "OK" at bounding box center [337, 159] width 15 height 9
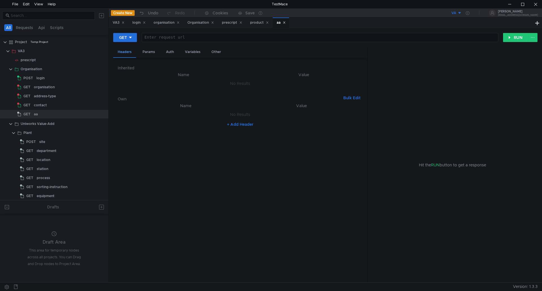
click at [128, 51] on div "Headers" at bounding box center [124, 52] width 23 height 11
click at [211, 51] on div "Other" at bounding box center [216, 52] width 19 height 10
click at [194, 51] on div "Variables" at bounding box center [192, 52] width 25 height 10
click at [168, 52] on div "Auth" at bounding box center [169, 52] width 17 height 10
click at [152, 51] on div "Params" at bounding box center [148, 52] width 21 height 10
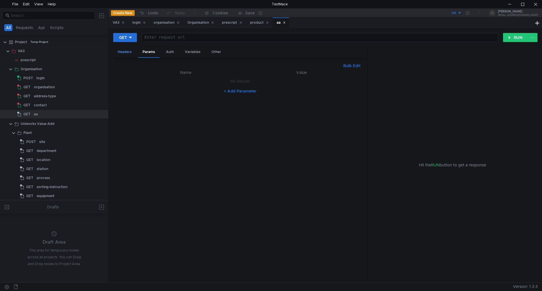
click at [127, 52] on div "Headers" at bounding box center [124, 52] width 23 height 10
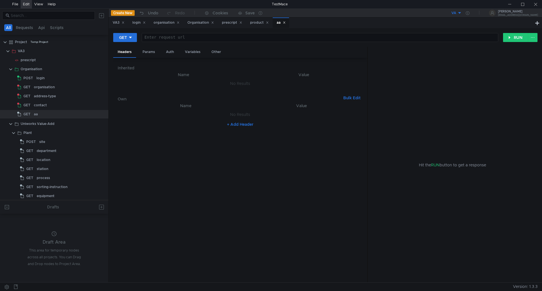
click at [28, 4] on div "Edit" at bounding box center [26, 4] width 7 height 8
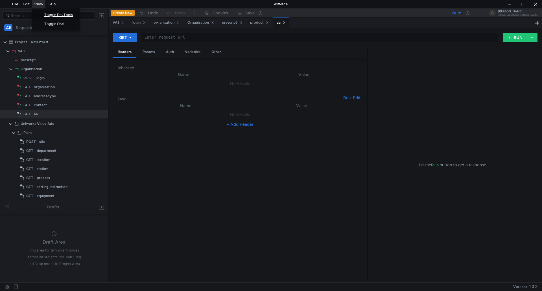
click at [50, 15] on span "Toggle DevTools" at bounding box center [60, 14] width 39 height 3
click at [37, 4] on div "View" at bounding box center [38, 4] width 9 height 8
click at [51, 23] on span "Toggle Chat" at bounding box center [60, 23] width 39 height 3
click at [41, 5] on div "View" at bounding box center [38, 4] width 9 height 8
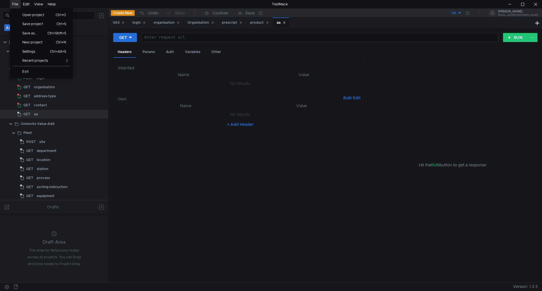
click at [15, 3] on div "File" at bounding box center [15, 4] width 6 height 8
click at [58, 51] on span "Ctrl+Alt+S" at bounding box center [58, 51] width 29 height 3
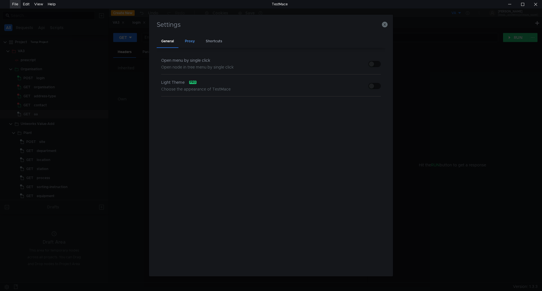
click at [183, 41] on div "Proxy" at bounding box center [189, 41] width 19 height 13
click at [211, 41] on div "Shortcuts" at bounding box center [213, 41] width 25 height 13
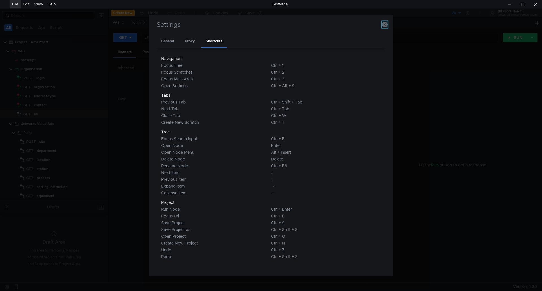
drag, startPoint x: 385, startPoint y: 23, endPoint x: 367, endPoint y: 21, distance: 17.8
click at [385, 23] on icon "button" at bounding box center [385, 25] width 6 height 6
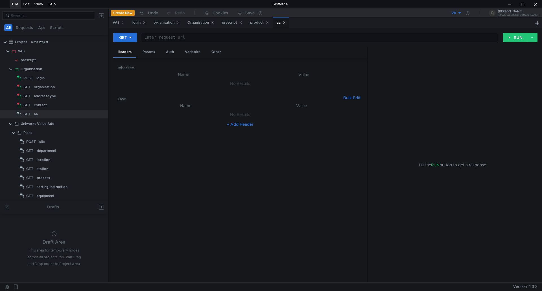
click at [15, 5] on div "File" at bounding box center [15, 4] width 6 height 8
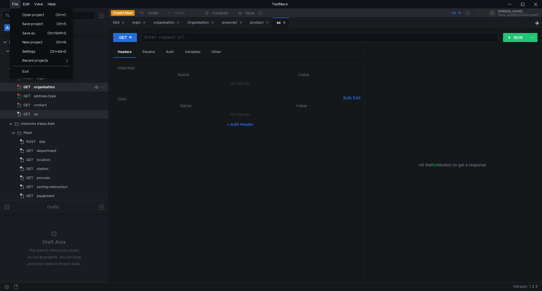
click at [82, 84] on div "organisation" at bounding box center [63, 87] width 58 height 8
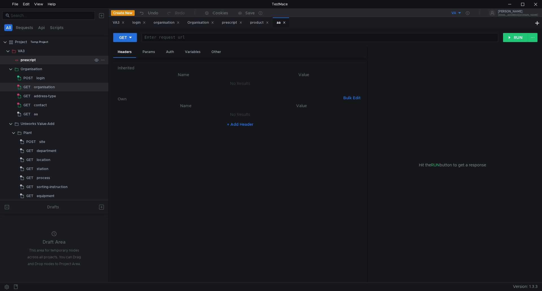
click at [23, 60] on div "prescript" at bounding box center [28, 60] width 15 height 8
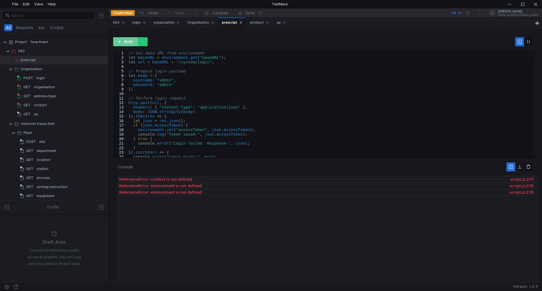
click at [127, 41] on button "RUN" at bounding box center [125, 41] width 25 height 9
click at [41, 79] on div "login" at bounding box center [40, 78] width 8 height 8
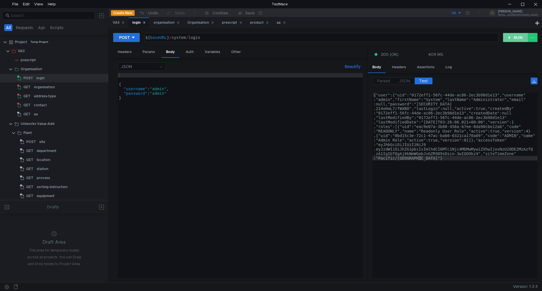
click at [515, 37] on button "RUN" at bounding box center [515, 37] width 25 height 9
click at [407, 80] on span "JSON" at bounding box center [404, 80] width 11 height 5
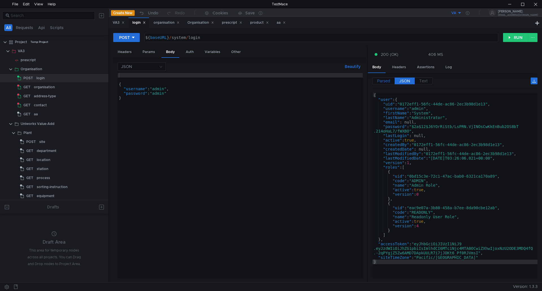
click at [384, 80] on span "Parsed" at bounding box center [383, 80] width 13 height 5
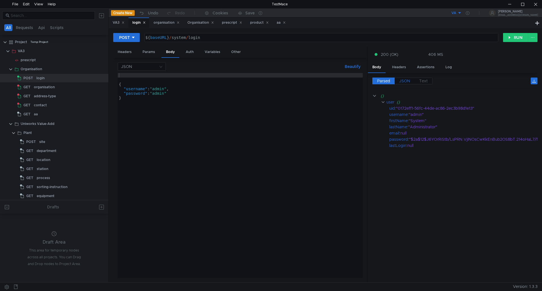
click at [408, 81] on span "JSON" at bounding box center [404, 80] width 11 height 5
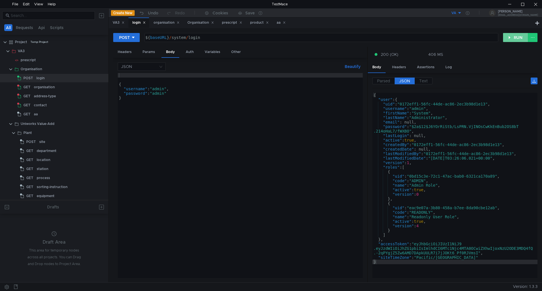
click at [515, 38] on button "RUN" at bounding box center [515, 37] width 25 height 9
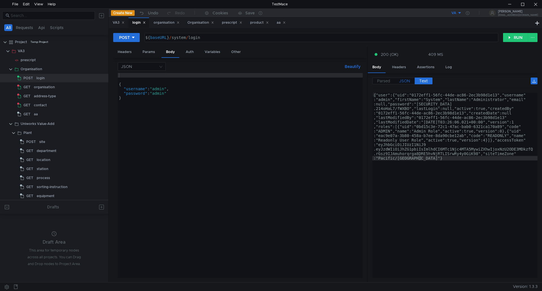
click at [405, 81] on span "JSON" at bounding box center [404, 80] width 11 height 5
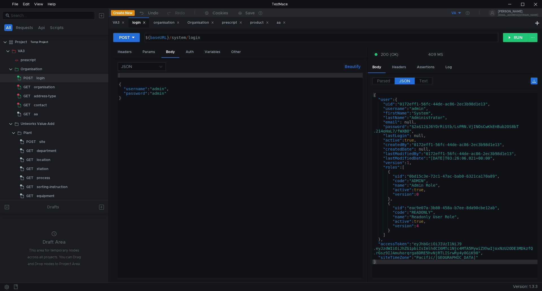
type textarea "[AUTH_TOKEN]"
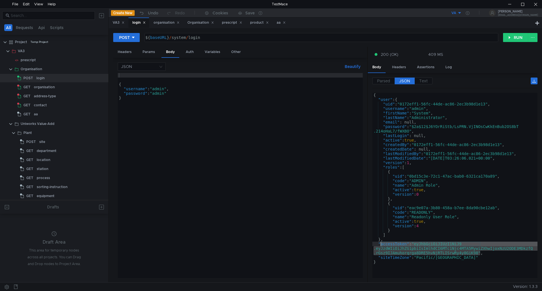
drag, startPoint x: 479, startPoint y: 251, endPoint x: 381, endPoint y: 245, distance: 98.7
click at [381, 245] on div "{ "user" : { "uid" : "0172eff1-56fc-44de-ac86-2ec3b98d1e13" , "username" : "adm…" at bounding box center [454, 190] width 165 height 194
click at [190, 52] on div "Auth" at bounding box center [189, 52] width 17 height 10
click at [211, 53] on div "Variables" at bounding box center [212, 52] width 25 height 10
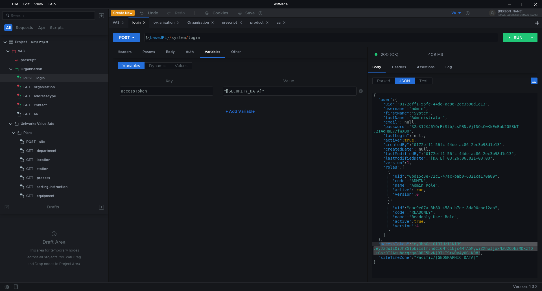
click at [229, 92] on div ""eyJhbGciOiJIUzI1NiJ9.eyJzdWIiOiJhZG1pbiIsImlhdCI6MTc1Njc3NjgwNSwiZXhwIjoxNzU2O…" at bounding box center [382, 96] width 318 height 14
drag, startPoint x: 225, startPoint y: 92, endPoint x: 407, endPoint y: 99, distance: 181.6
click at [407, 99] on as-split "Headers Params Body Auth Variables Other Variables Dynamic Values Key Value acc…" at bounding box center [325, 165] width 424 height 236
drag, startPoint x: 350, startPoint y: 92, endPoint x: 277, endPoint y: 88, distance: 73.5
click at [277, 88] on div ""eyJhbGciOiJIUzI1NiJ9.eyJzdWIiOiJhZG1pbiIsImlhdCI6MTc1Njc3NjgwNSwiZXhwIjoxNzU2O…" at bounding box center [289, 91] width 133 height 8
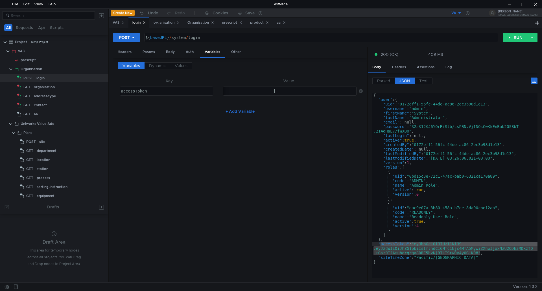
click at [476, 249] on div "{ "user" : { "uid" : "0172eff1-56fc-44de-ac86-2ec3b98d1e13" , "username" : "adm…" at bounding box center [454, 185] width 165 height 185
drag, startPoint x: 480, startPoint y: 253, endPoint x: 413, endPoint y: 245, distance: 67.0
click at [413, 245] on div "{ "user" : { "uid" : "0172eff1-56fc-44de-ac86-2ec3b98d1e13" , "username" : "adm…" at bounding box center [454, 190] width 165 height 194
click at [512, 36] on button "RUN" at bounding box center [515, 37] width 25 height 9
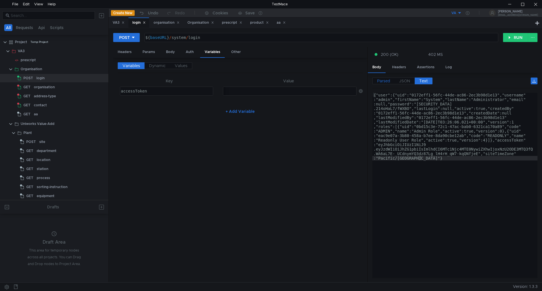
click at [383, 81] on span "Parsed" at bounding box center [383, 80] width 13 height 5
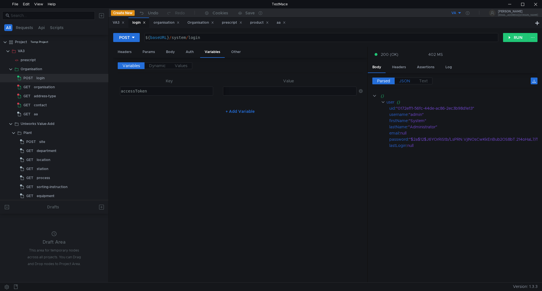
click at [398, 81] on label "JSON" at bounding box center [404, 81] width 20 height 7
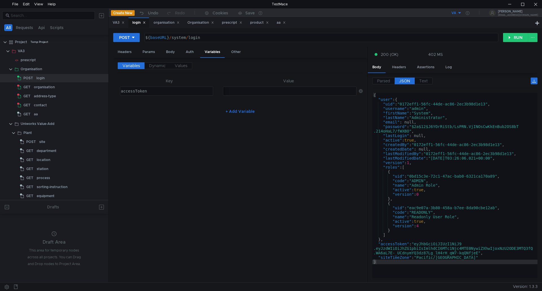
type textarea ""accessToken": "eyJhbGciOiJIUzI1NiJ9.eyJzdWIiOiJhZG1pbiIsImlhdCI6MTc1Njc4MTE0Ny…"
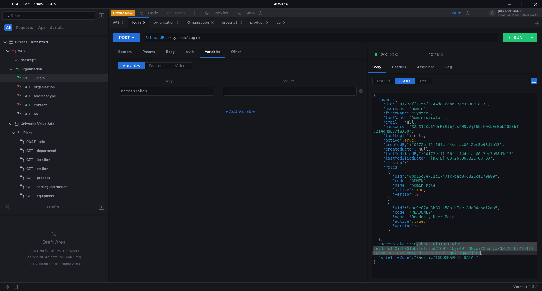
drag, startPoint x: 415, startPoint y: 245, endPoint x: 479, endPoint y: 253, distance: 64.6
click at [480, 253] on div "{ "user" : { "uid" : "0172eff1-56fc-44de-ac86-2ec3b98d1e13" , "username" : "adm…" at bounding box center [454, 190] width 165 height 194
click at [294, 92] on div ""eyJhbGciOiJIUzI1NiJ9.eyJzdWIiOiJhZG1pbiIsImlhdCI6MTc1Njc3NjgwNSwiZXhwIjoxNzU2O…" at bounding box center [195, 96] width 318 height 14
paste textarea "eyJhbGciOiJIUzI1NiJ9.eyJzdWIiOiJhZG1pbiIsImlhdCI6MTc1Njc4MTE0NywiZXhwIjoxNzU2OD…"
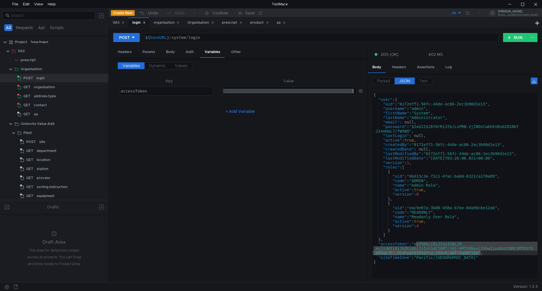
type textarea "[SECURITY_DATA]""
click at [46, 87] on div "organisation" at bounding box center [44, 87] width 21 height 8
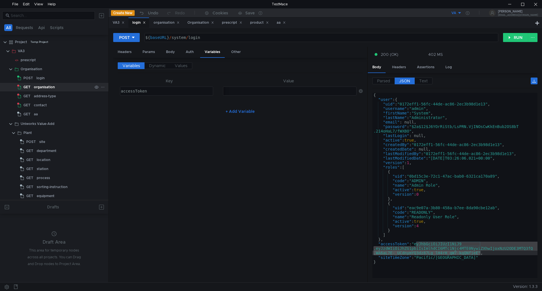
click at [46, 87] on div "organisation" at bounding box center [44, 87] width 21 height 8
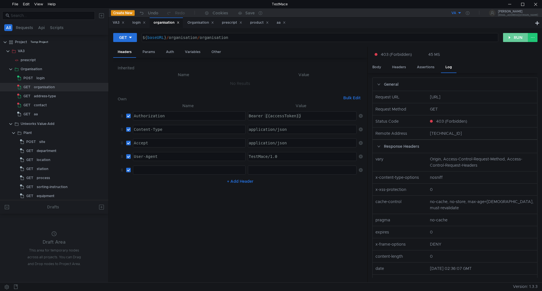
click at [516, 38] on button "RUN" at bounding box center [515, 37] width 25 height 9
click at [148, 53] on div "Params" at bounding box center [148, 52] width 21 height 10
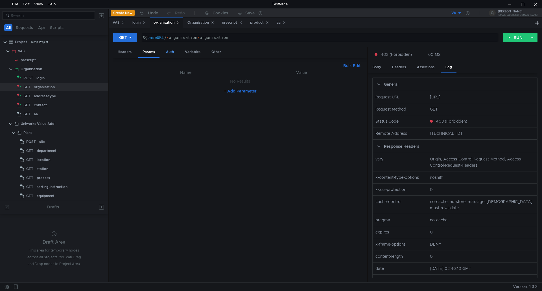
click at [171, 52] on div "Auth" at bounding box center [169, 52] width 17 height 10
click at [192, 51] on div "Variables" at bounding box center [192, 52] width 25 height 10
click at [217, 53] on div "Other" at bounding box center [216, 52] width 19 height 10
click at [129, 51] on div "Headers" at bounding box center [124, 52] width 23 height 10
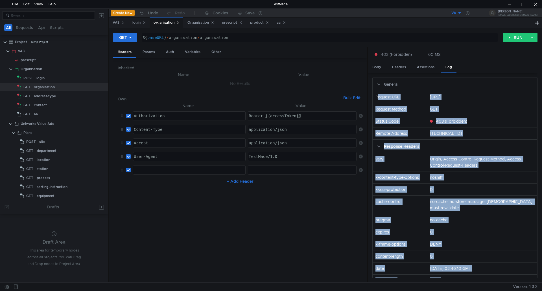
scroll to position [89, 0]
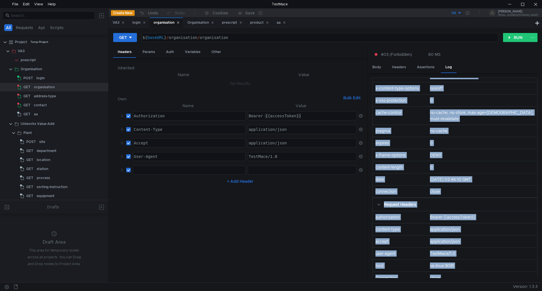
drag, startPoint x: 376, startPoint y: 97, endPoint x: 452, endPoint y: 286, distance: 203.8
click at [452, 286] on div "All Requests Api Scripts Project Temp Project VA3 prescript Organisation POST l…" at bounding box center [271, 149] width 542 height 283
copy body "Request URL http://va-linux:8081/api/v1/organisation/organisation Request Metho…"
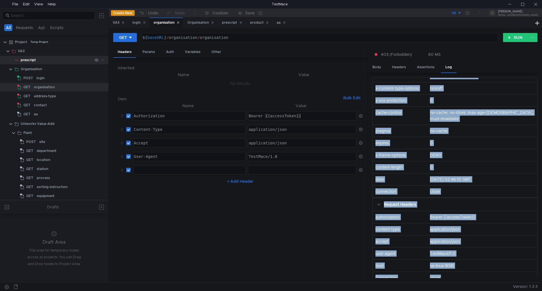
click at [47, 60] on div "prescript" at bounding box center [57, 60] width 72 height 8
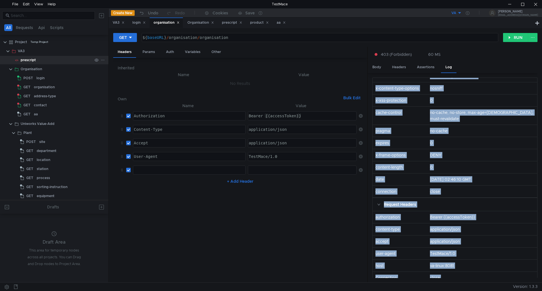
click at [47, 60] on div "prescript" at bounding box center [57, 60] width 72 height 8
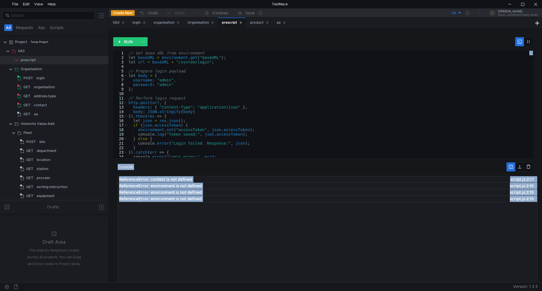
click at [213, 89] on div "// Get base URL from environment let baseURL = environment . get ( "baseURL" ) …" at bounding box center [328, 108] width 403 height 115
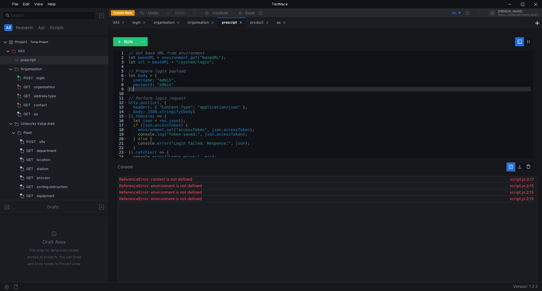
type textarea "});"
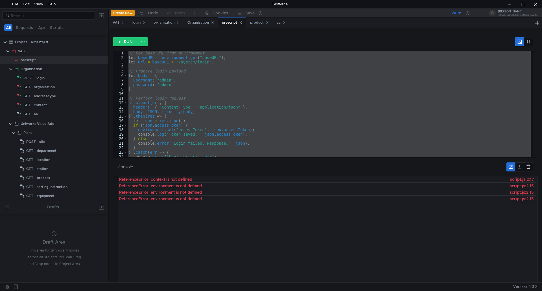
paste textarea
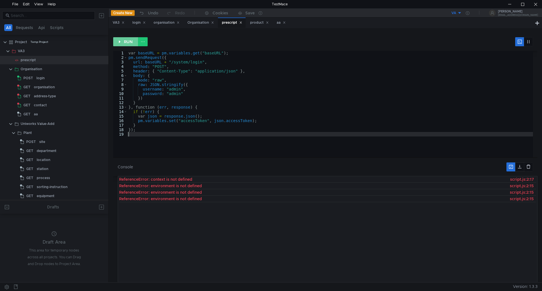
click at [128, 41] on button "RUN" at bounding box center [125, 41] width 25 height 9
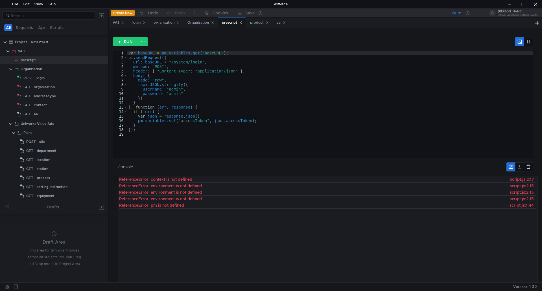
click at [167, 55] on div "var baseURL = pm . variables . get ( "baseURL" ) ; pm . sendRequest ({ url : ba…" at bounding box center [329, 108] width 405 height 115
drag, startPoint x: 169, startPoint y: 53, endPoint x: 168, endPoint y: 57, distance: 3.7
click at [169, 53] on div "var baseURL = pm . variables . get ( "baseURL" ) ; pm . sendRequest ({ url : ba…" at bounding box center [329, 104] width 405 height 106
click at [127, 42] on button "RUN" at bounding box center [125, 41] width 25 height 9
type textarea "method: "POST","
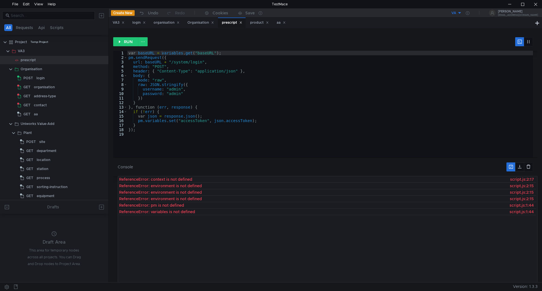
click at [171, 67] on div "var baseURL = variables . get ( "baseURL" ) ; pm . sendRequest ({ url : baseURL…" at bounding box center [329, 108] width 405 height 115
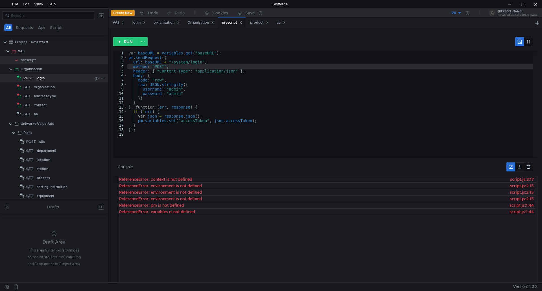
click at [36, 78] on div "login" at bounding box center [40, 78] width 8 height 8
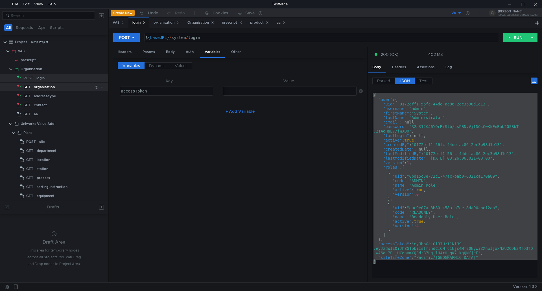
click at [35, 85] on div "organisation" at bounding box center [44, 87] width 21 height 8
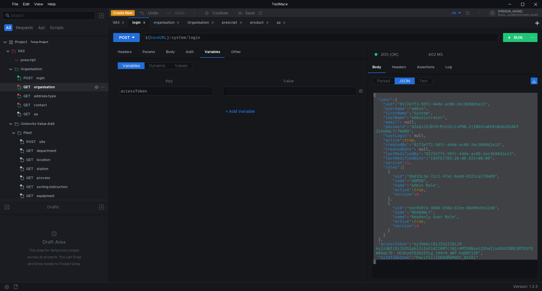
click at [35, 85] on div "organisation" at bounding box center [44, 87] width 21 height 8
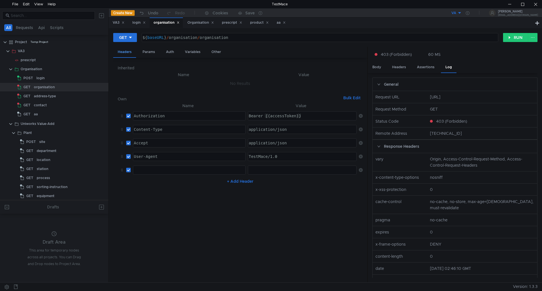
click at [128, 52] on div "Headers" at bounding box center [124, 52] width 23 height 11
click at [150, 52] on div "Params" at bounding box center [148, 52] width 21 height 10
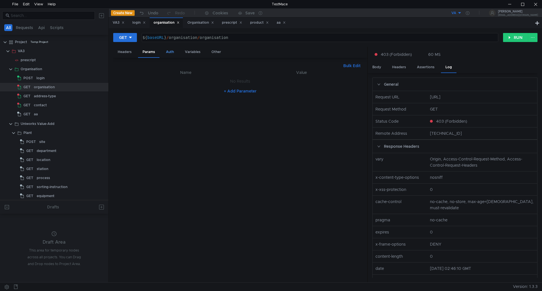
click at [169, 53] on div "Auth" at bounding box center [169, 52] width 17 height 10
click at [169, 53] on div "Auth" at bounding box center [169, 52] width 17 height 11
click at [193, 52] on div "Variables" at bounding box center [192, 52] width 25 height 10
click at [215, 52] on div "Other" at bounding box center [216, 52] width 19 height 10
click at [215, 52] on div "Other" at bounding box center [216, 52] width 19 height 11
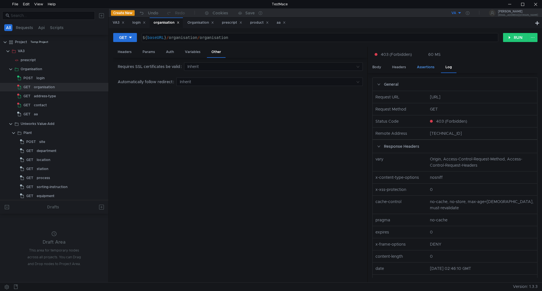
click at [423, 68] on div "Assertions" at bounding box center [425, 67] width 27 height 10
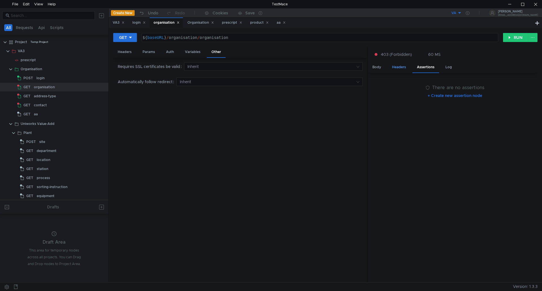
click at [402, 69] on div "Headers" at bounding box center [398, 67] width 23 height 10
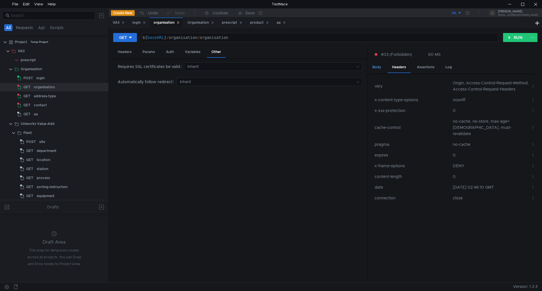
click at [375, 69] on div "Body" at bounding box center [377, 67] width 18 height 10
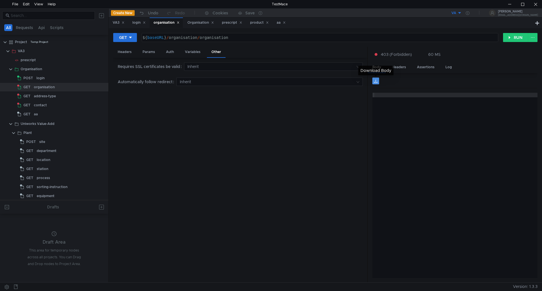
click at [376, 81] on button at bounding box center [375, 81] width 7 height 7
click at [423, 67] on div "Assertions" at bounding box center [425, 67] width 27 height 10
click at [422, 67] on div "Assertions" at bounding box center [425, 67] width 27 height 11
click at [429, 95] on button "+ Create new assertion node" at bounding box center [454, 95] width 63 height 9
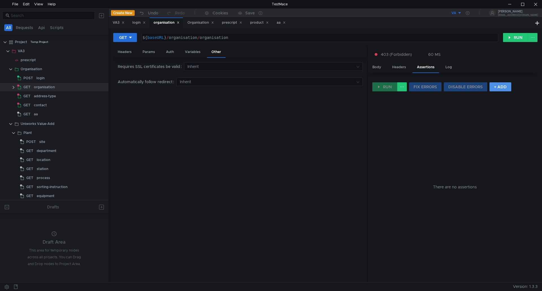
click at [495, 87] on button "+ ADD" at bounding box center [500, 86] width 22 height 9
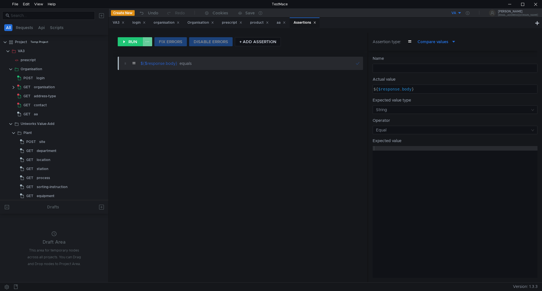
click at [147, 40] on button at bounding box center [147, 41] width 10 height 9
click at [144, 41] on div at bounding box center [271, 145] width 542 height 291
click at [316, 21] on icon at bounding box center [314, 22] width 3 height 3
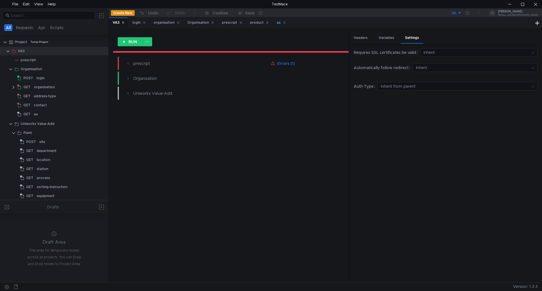
click at [286, 22] on icon at bounding box center [284, 22] width 3 height 3
click at [269, 23] on icon at bounding box center [267, 22] width 3 height 3
click at [227, 23] on div "prescript" at bounding box center [232, 23] width 20 height 6
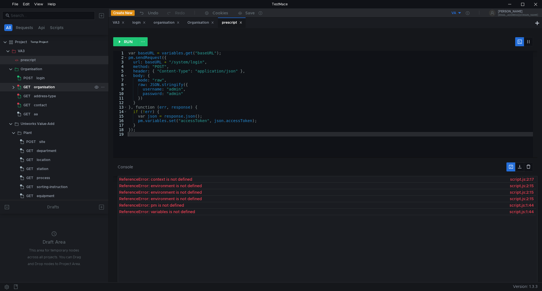
click at [33, 87] on app-tree-icon "GET" at bounding box center [25, 87] width 17 height 8
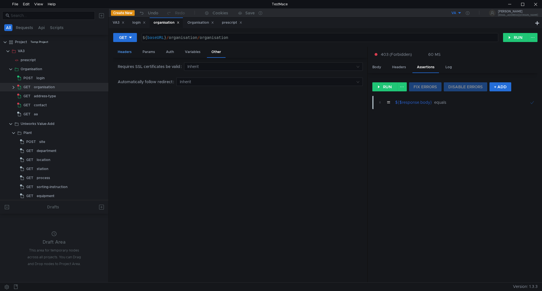
click at [128, 51] on div "Headers" at bounding box center [124, 52] width 23 height 10
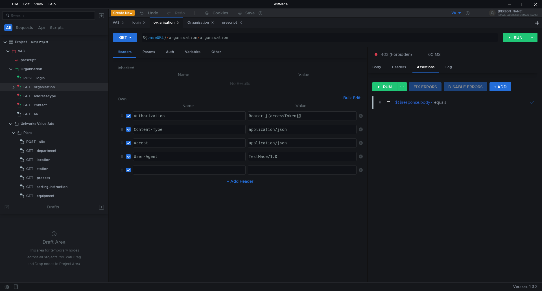
click at [127, 51] on div "Headers" at bounding box center [124, 52] width 23 height 11
click at [181, 74] on th "Name" at bounding box center [183, 74] width 122 height 7
click at [181, 75] on th "Name" at bounding box center [183, 74] width 122 height 7
click at [302, 75] on th "Value" at bounding box center [304, 74] width 118 height 7
click at [350, 99] on button "Bulk Edit" at bounding box center [352, 98] width 22 height 7
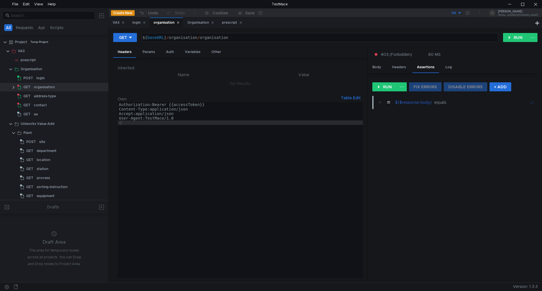
click at [350, 99] on button "Table Edit" at bounding box center [351, 98] width 24 height 7
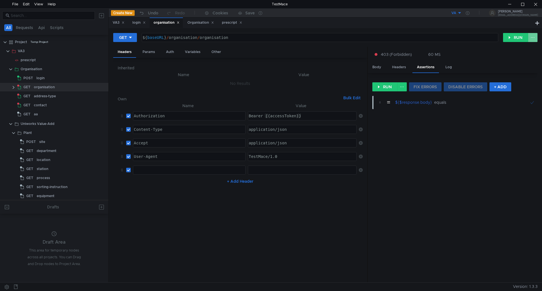
click at [534, 38] on button at bounding box center [533, 37] width 10 height 9
click at [534, 38] on div at bounding box center [271, 145] width 542 height 291
click at [101, 68] on icon at bounding box center [103, 69] width 4 height 4
click at [14, 87] on div at bounding box center [271, 145] width 542 height 291
click at [101, 88] on icon at bounding box center [103, 87] width 4 height 4
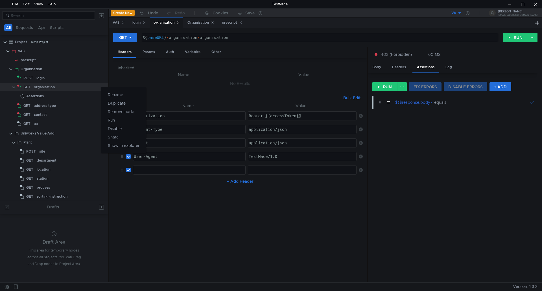
click at [46, 106] on div at bounding box center [271, 145] width 542 height 291
click at [101, 107] on icon at bounding box center [103, 106] width 4 height 4
click at [53, 94] on div at bounding box center [271, 145] width 542 height 291
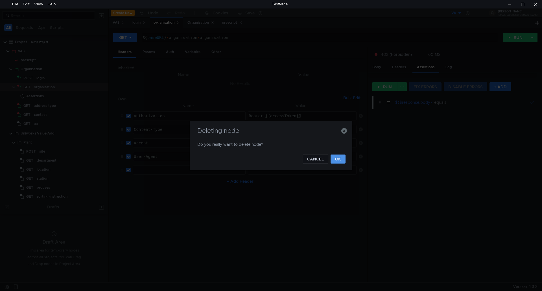
drag, startPoint x: 339, startPoint y: 163, endPoint x: 318, endPoint y: 156, distance: 22.1
click at [339, 163] on button "OK" at bounding box center [337, 159] width 15 height 9
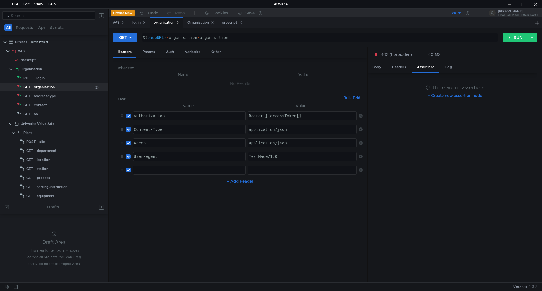
click at [101, 87] on icon at bounding box center [102, 87] width 3 height 1
click at [120, 95] on app-tour-anchor "Add node" at bounding box center [117, 94] width 19 height 5
click at [86, 89] on div at bounding box center [271, 145] width 542 height 291
click at [101, 88] on icon at bounding box center [103, 87] width 4 height 4
click at [141, 96] on button "Add node" at bounding box center [123, 95] width 45 height 8
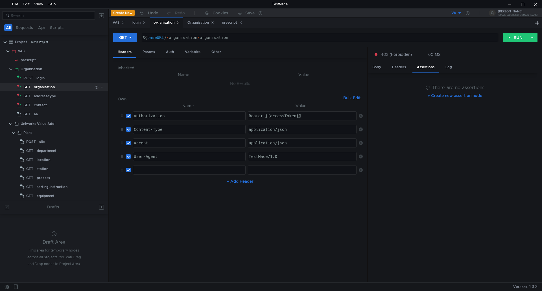
click at [21, 86] on div at bounding box center [271, 145] width 542 height 291
click at [22, 86] on div "GET" at bounding box center [24, 87] width 15 height 8
click at [101, 88] on icon at bounding box center [103, 87] width 4 height 4
click at [61, 97] on div at bounding box center [271, 145] width 542 height 291
click at [101, 97] on icon at bounding box center [103, 96] width 4 height 4
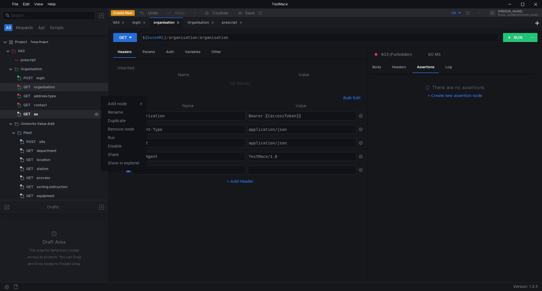
click at [54, 111] on div at bounding box center [271, 145] width 542 height 291
click at [43, 86] on div "organisation" at bounding box center [44, 87] width 21 height 8
click at [102, 87] on icon at bounding box center [103, 87] width 4 height 4
click at [70, 88] on div at bounding box center [271, 145] width 542 height 291
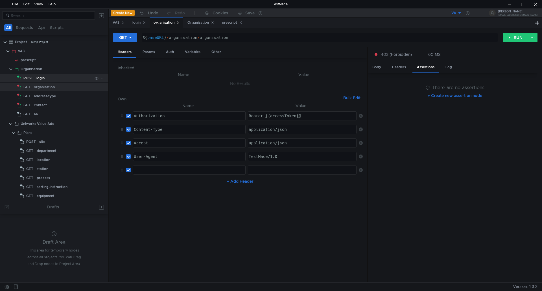
click at [37, 78] on div "login" at bounding box center [40, 78] width 8 height 8
click at [512, 36] on button "RUN" at bounding box center [515, 37] width 25 height 9
click at [47, 77] on div "login" at bounding box center [64, 78] width 56 height 8
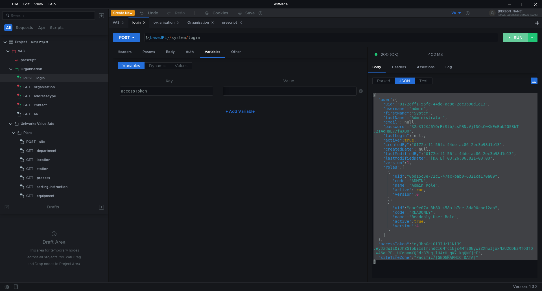
click at [515, 34] on button "RUN" at bounding box center [515, 37] width 25 height 9
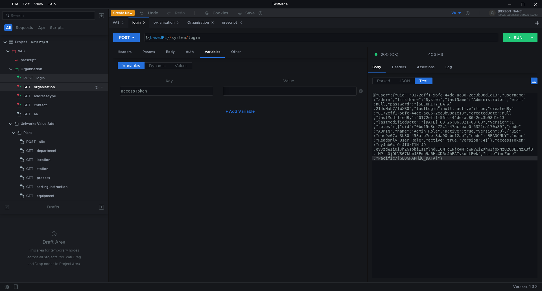
click at [45, 87] on div "organisation" at bounding box center [44, 87] width 21 height 8
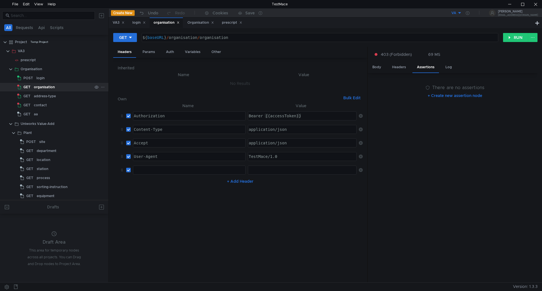
click at [101, 87] on icon at bounding box center [102, 87] width 3 height 1
drag, startPoint x: 120, startPoint y: 94, endPoint x: 126, endPoint y: 95, distance: 6.8
click at [124, 95] on app-tour-anchor "Add node" at bounding box center [117, 94] width 19 height 5
click at [85, 89] on div at bounding box center [271, 145] width 542 height 291
click at [30, 59] on div "prescript" at bounding box center [28, 60] width 15 height 8
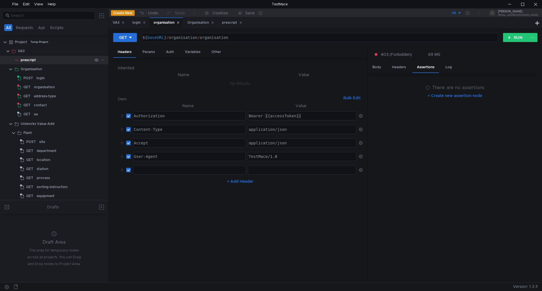
click at [34, 59] on div "prescript" at bounding box center [28, 60] width 15 height 8
click at [101, 61] on icon at bounding box center [103, 60] width 4 height 4
click at [117, 86] on app-tour-anchor "Duplicate" at bounding box center [117, 84] width 18 height 7
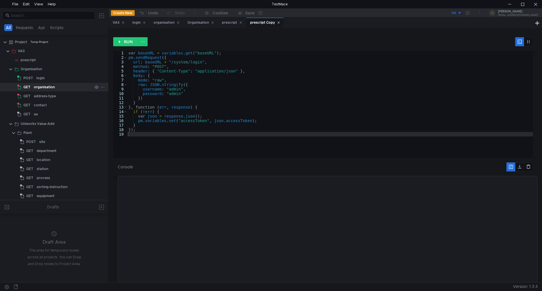
click at [42, 87] on div "organisation" at bounding box center [44, 87] width 21 height 8
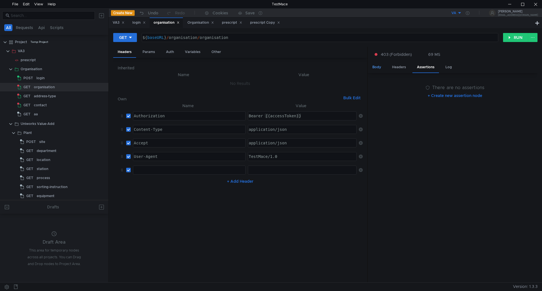
click at [376, 67] on div "Body" at bounding box center [377, 67] width 18 height 10
click at [376, 67] on div "Body" at bounding box center [377, 67] width 18 height 11
click at [513, 37] on button "RUN" at bounding box center [515, 37] width 25 height 9
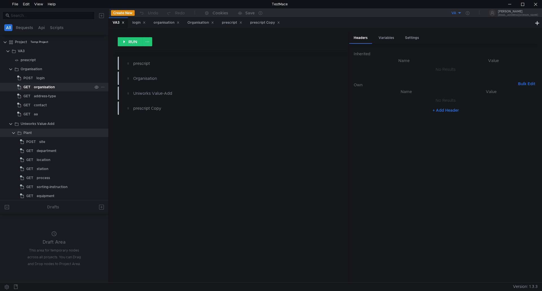
drag, startPoint x: 36, startPoint y: 87, endPoint x: 40, endPoint y: 87, distance: 4.0
click at [37, 87] on div "organisation" at bounding box center [44, 87] width 21 height 8
click at [101, 88] on icon at bounding box center [103, 87] width 4 height 4
click at [139, 95] on button "Add node" at bounding box center [123, 95] width 45 height 8
click at [473, 14] on div at bounding box center [271, 145] width 542 height 291
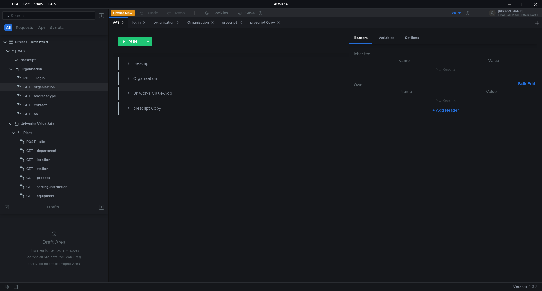
click at [462, 11] on button "VA" at bounding box center [441, 12] width 39 height 9
click at [481, 13] on div at bounding box center [271, 145] width 542 height 291
click at [469, 13] on icon at bounding box center [468, 13] width 4 height 4
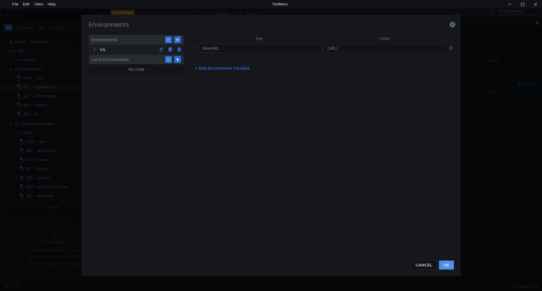
click at [447, 265] on button "OK" at bounding box center [446, 265] width 15 height 9
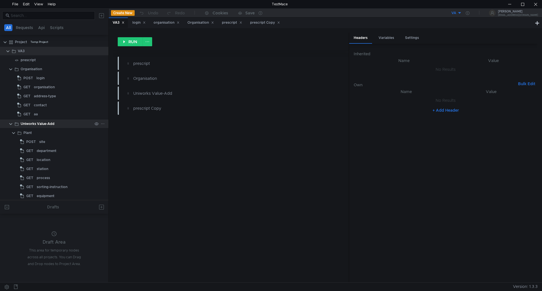
click at [9, 123] on clr-icon at bounding box center [10, 124] width 5 height 5
click at [33, 59] on div "prescript" at bounding box center [28, 60] width 15 height 8
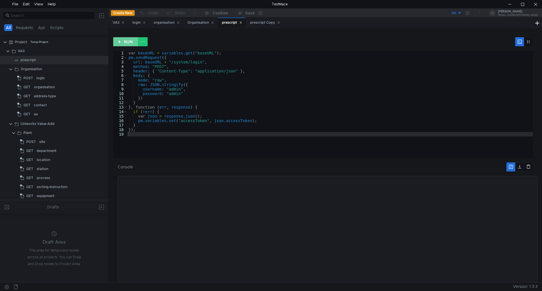
click at [125, 40] on button "RUN" at bounding box center [125, 41] width 25 height 9
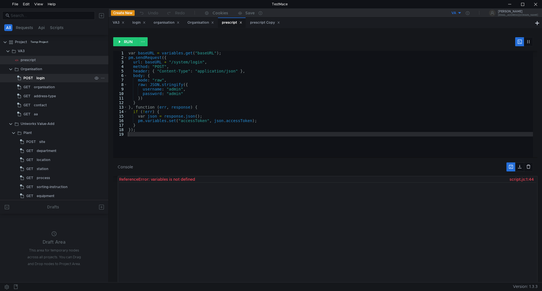
click at [34, 77] on app-tree-icon "POST" at bounding box center [26, 78] width 19 height 8
click at [101, 78] on icon at bounding box center [103, 78] width 4 height 4
click at [117, 118] on button "Run" at bounding box center [123, 119] width 45 height 8
click at [510, 166] on button at bounding box center [510, 167] width 9 height 9
click at [38, 87] on div "organisation" at bounding box center [44, 87] width 21 height 8
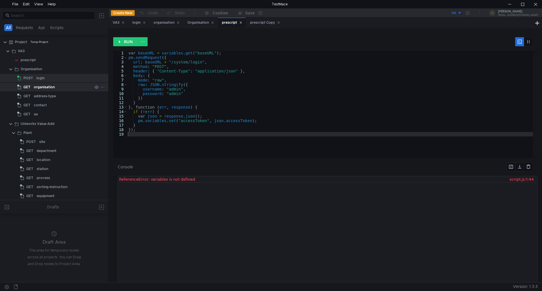
click at [38, 86] on div "organisation" at bounding box center [44, 87] width 21 height 8
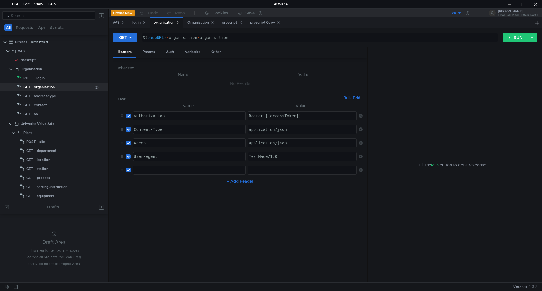
click at [101, 87] on icon at bounding box center [103, 87] width 4 height 4
click at [531, 36] on div at bounding box center [271, 145] width 542 height 291
click at [531, 36] on button at bounding box center [533, 37] width 10 height 9
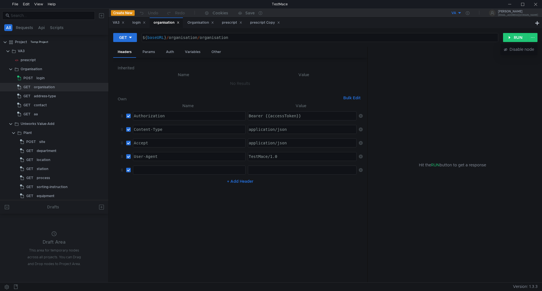
click at [42, 88] on div at bounding box center [271, 145] width 542 height 291
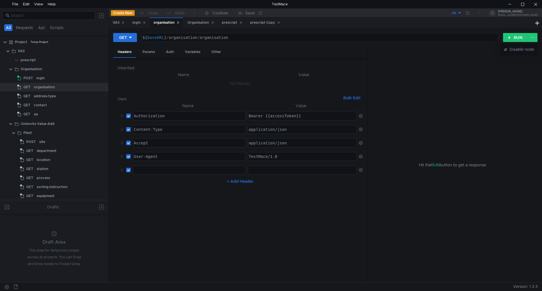
click at [42, 88] on div at bounding box center [271, 145] width 542 height 291
drag, startPoint x: 173, startPoint y: 53, endPoint x: 187, endPoint y: 53, distance: 13.8
click at [173, 53] on div "Auth" at bounding box center [169, 52] width 17 height 10
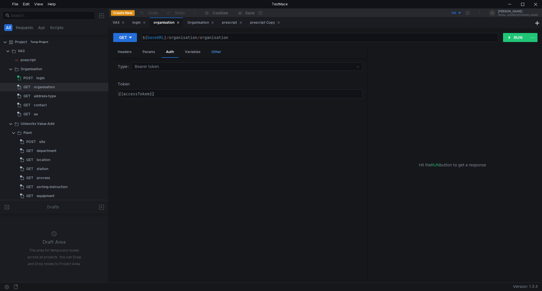
click at [215, 54] on div "Other" at bounding box center [216, 52] width 19 height 10
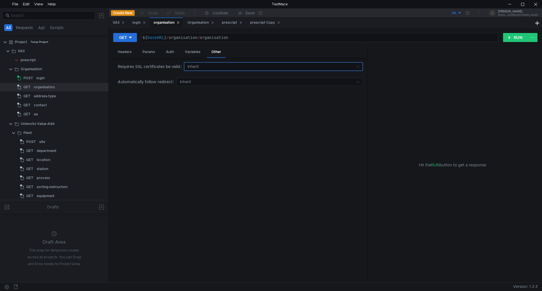
click at [206, 67] on input at bounding box center [271, 67] width 168 height 8
click at [206, 67] on div at bounding box center [271, 145] width 542 height 291
click at [101, 87] on icon at bounding box center [102, 87] width 3 height 1
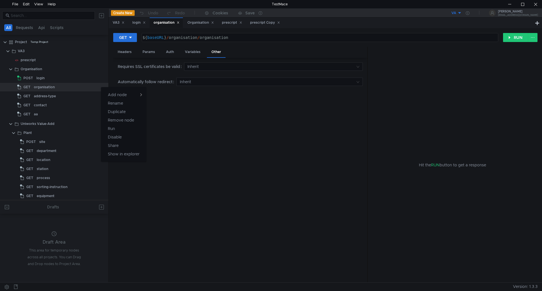
click at [78, 87] on div at bounding box center [271, 145] width 542 height 291
drag, startPoint x: 37, startPoint y: 51, endPoint x: 49, endPoint y: 5, distance: 47.5
click at [49, 5] on div "Help" at bounding box center [52, 4] width 8 height 8
click at [60, 25] on span "About TestMace" at bounding box center [77, 25] width 47 height 3
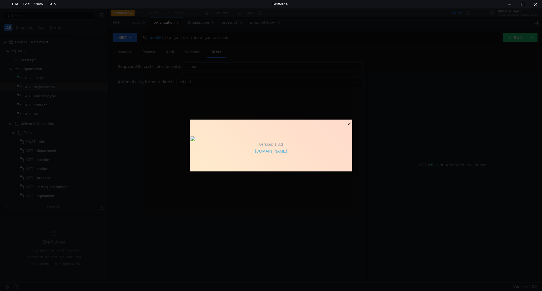
drag, startPoint x: 284, startPoint y: 93, endPoint x: 287, endPoint y: 94, distance: 3.4
click at [285, 93] on div "Version: 1.3.3 [DOMAIN_NAME]" at bounding box center [271, 145] width 542 height 291
drag, startPoint x: 382, startPoint y: 90, endPoint x: 388, endPoint y: 99, distance: 11.1
click at [388, 99] on div "Version: 1.3.3 [DOMAIN_NAME]" at bounding box center [271, 145] width 542 height 291
drag, startPoint x: 405, startPoint y: 161, endPoint x: 426, endPoint y: 102, distance: 63.0
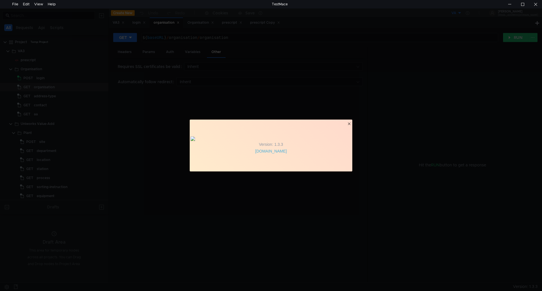
click at [406, 160] on div "Version: 1.3.3 [DOMAIN_NAME]" at bounding box center [271, 145] width 542 height 291
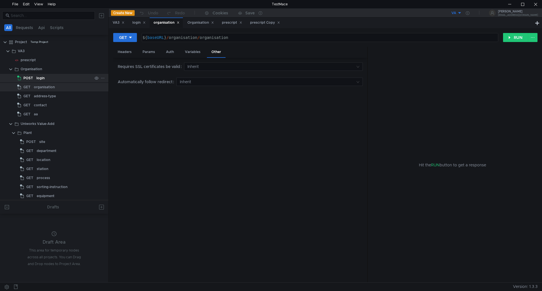
click at [55, 78] on div "login" at bounding box center [64, 78] width 56 height 8
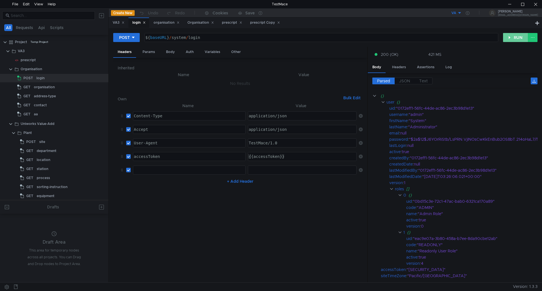
click at [521, 38] on button "RUN" at bounding box center [515, 37] width 25 height 9
click at [420, 68] on div "Assertions" at bounding box center [425, 67] width 27 height 10
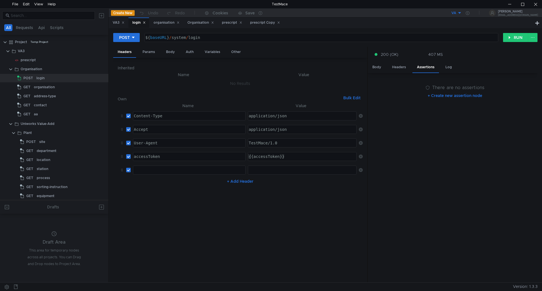
click at [428, 96] on button "+ Create new assertion node" at bounding box center [454, 95] width 63 height 9
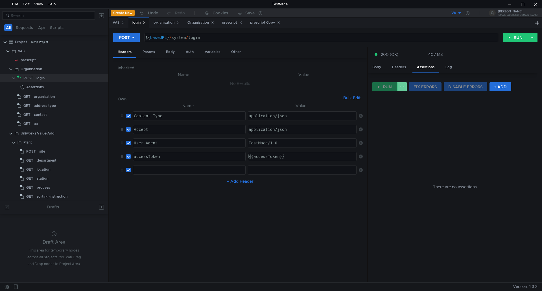
click at [402, 86] on button at bounding box center [402, 86] width 10 height 9
click at [383, 87] on div at bounding box center [271, 145] width 542 height 291
click at [497, 87] on button "+ ADD" at bounding box center [500, 86] width 22 height 9
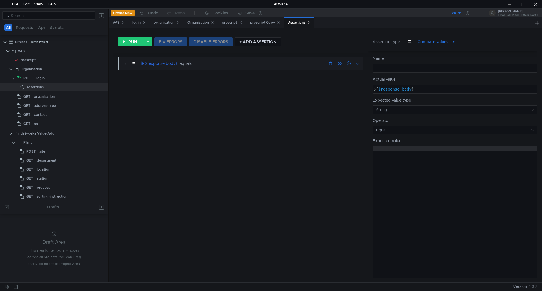
click at [203, 62] on div "${$response.body} equals" at bounding box center [195, 63] width 109 height 6
click at [134, 63] on div "=" at bounding box center [134, 63] width 8 height 10
click at [198, 63] on div "${$response.body} equals" at bounding box center [195, 63] width 109 height 6
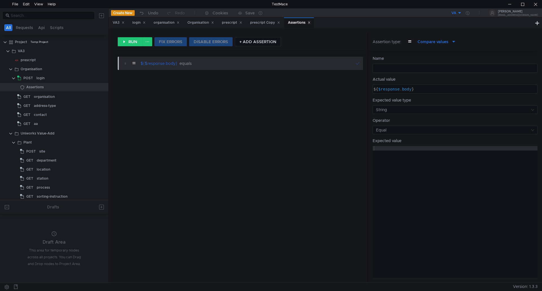
click at [431, 43] on span "Compare values" at bounding box center [432, 42] width 31 height 6
click at [428, 118] on span "Link to assertion" at bounding box center [431, 117] width 31 height 6
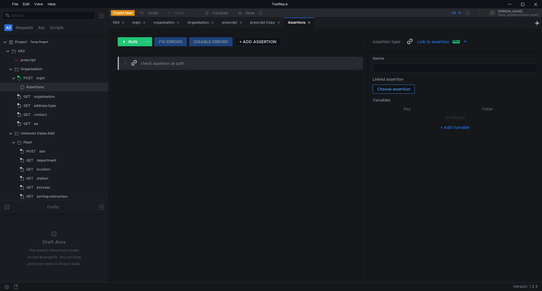
click at [391, 89] on button "Choose assertion" at bounding box center [393, 89] width 42 height 9
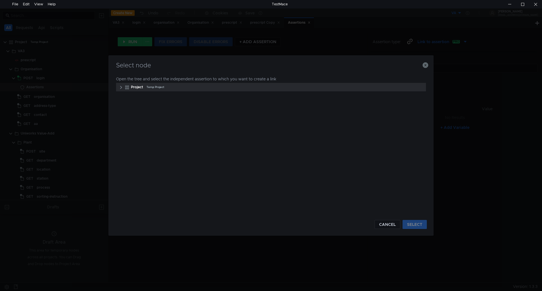
click at [191, 89] on div "Project Temp Project" at bounding box center [277, 87] width 293 height 8
click at [119, 88] on clr-icon at bounding box center [121, 87] width 5 height 5
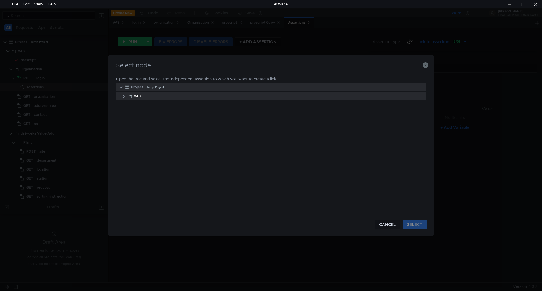
click at [122, 96] on clr-icon at bounding box center [124, 96] width 5 height 5
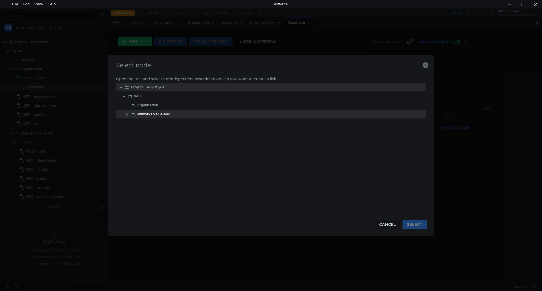
click at [127, 115] on clr-icon at bounding box center [126, 114] width 5 height 5
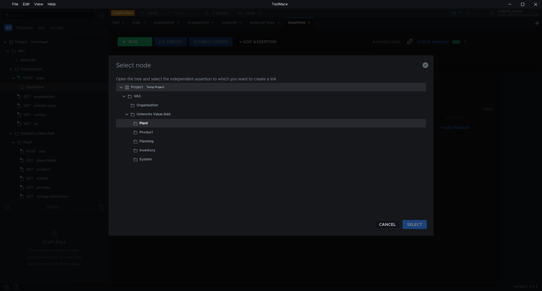
click at [139, 123] on div "Plant" at bounding box center [279, 123] width 294 height 8
click at [139, 123] on div "Plant" at bounding box center [143, 123] width 8 height 8
click at [142, 123] on div "Plant" at bounding box center [143, 123] width 8 height 8
click at [425, 64] on icon "button" at bounding box center [425, 65] width 6 height 6
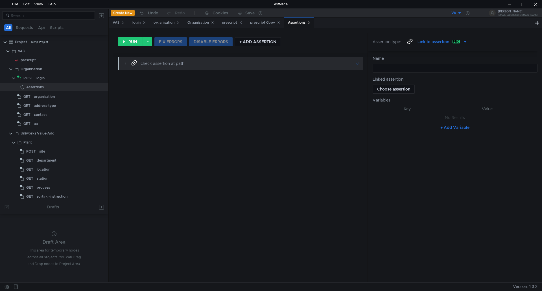
click at [411, 41] on icon at bounding box center [409, 41] width 5 height 5
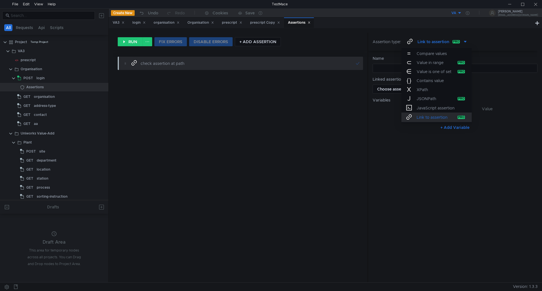
click at [60, 27] on div at bounding box center [271, 145] width 542 height 291
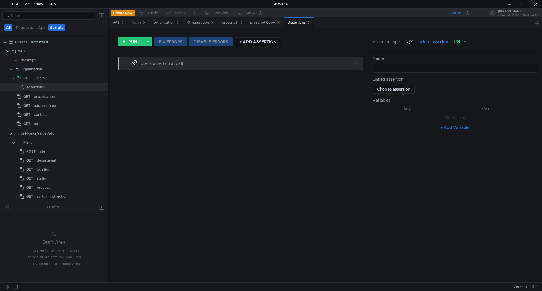
click at [57, 28] on button "Scripts" at bounding box center [56, 27] width 17 height 7
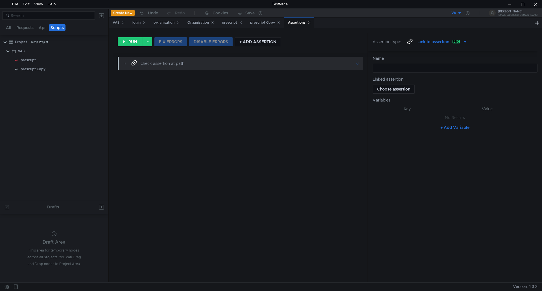
click at [57, 28] on button "Scripts" at bounding box center [57, 27] width 17 height 7
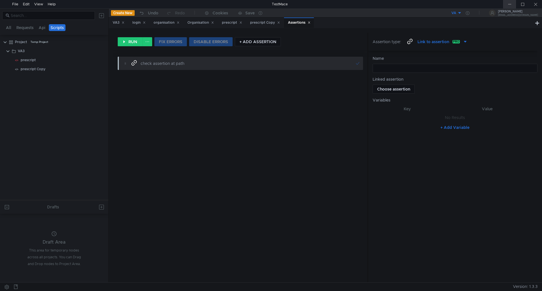
click at [508, 5] on div at bounding box center [509, 4] width 13 height 8
